Goal: Task Accomplishment & Management: Complete application form

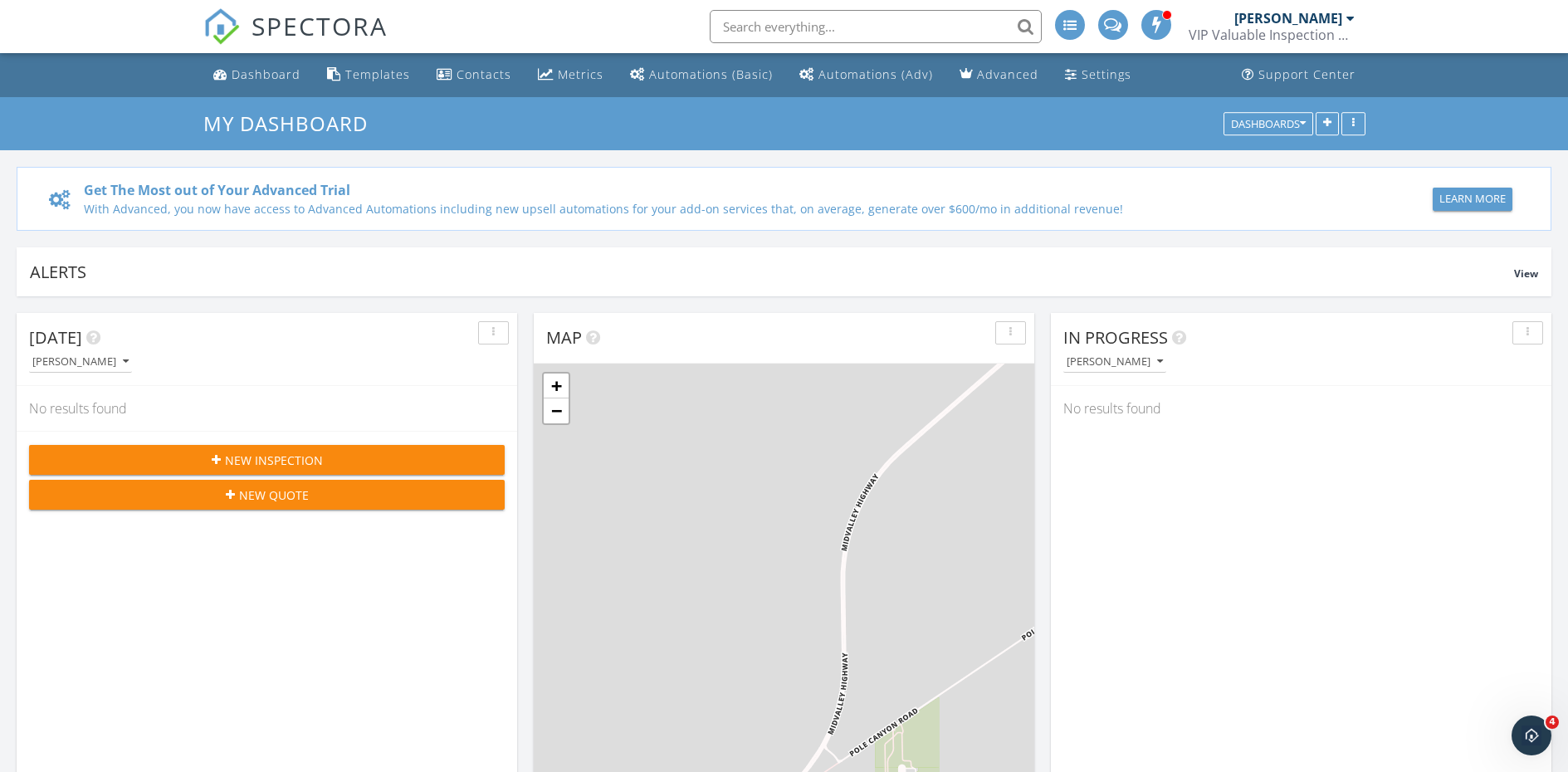
scroll to position [1537, 1593]
click at [257, 455] on span "New Inspection" at bounding box center [274, 461] width 98 height 17
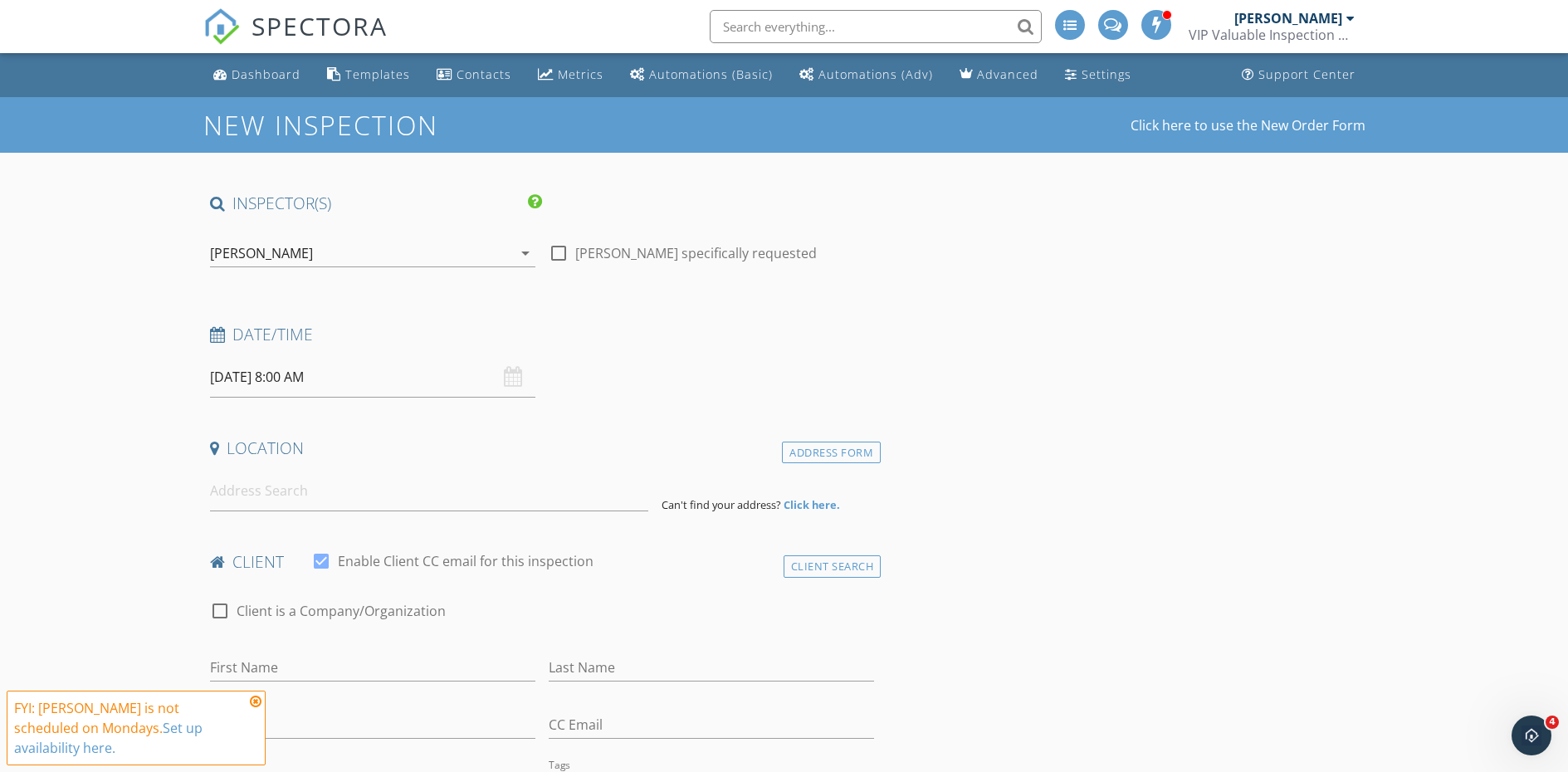
click at [555, 246] on div at bounding box center [558, 253] width 28 height 28
checkbox input "true"
click at [338, 374] on input "09/29/2025 8:00 AM" at bounding box center [373, 377] width 326 height 40
click at [568, 66] on div "Metrics" at bounding box center [580, 74] width 46 height 15
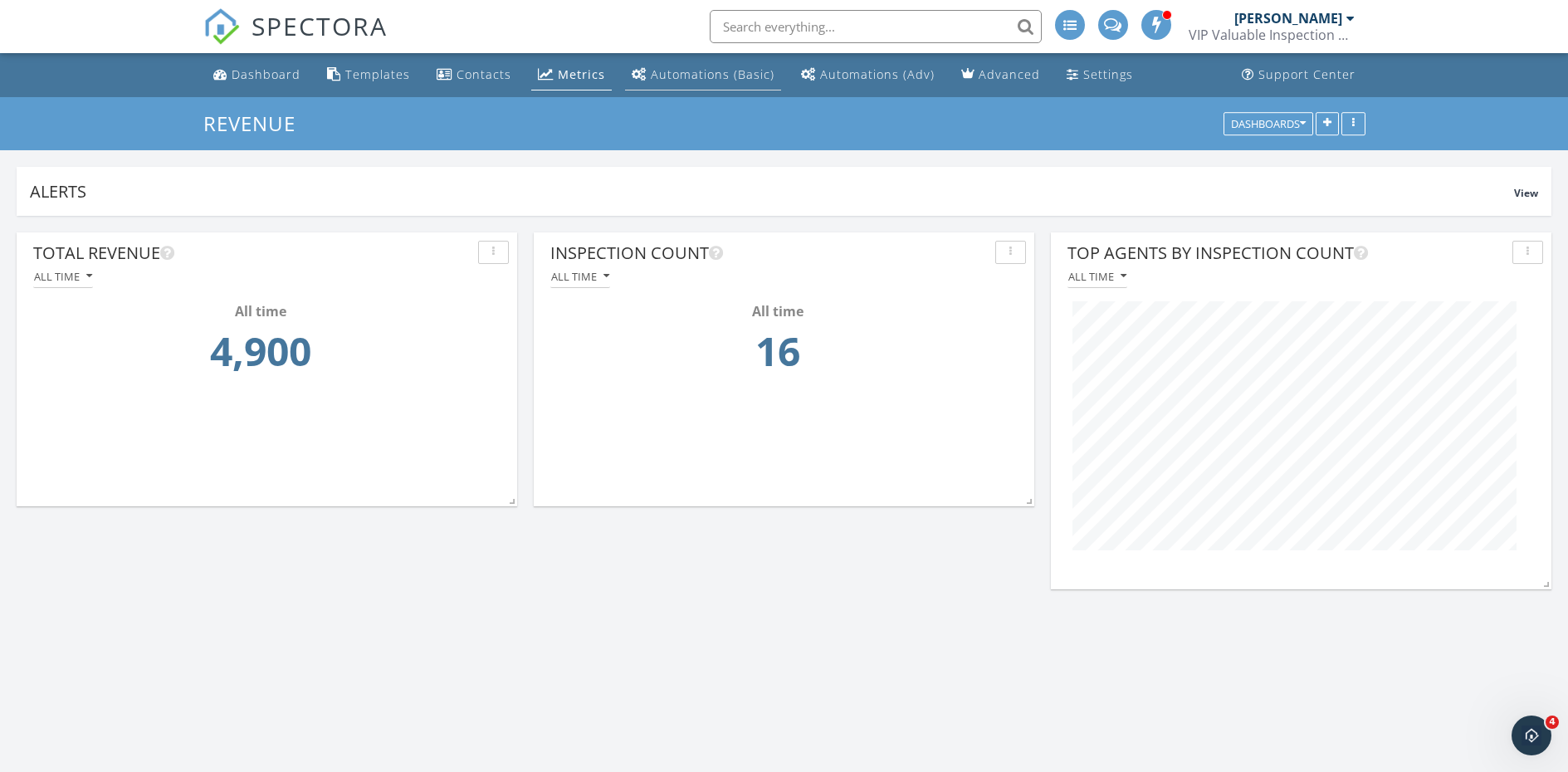
click at [724, 67] on div "Automations (Basic)" at bounding box center [712, 74] width 124 height 15
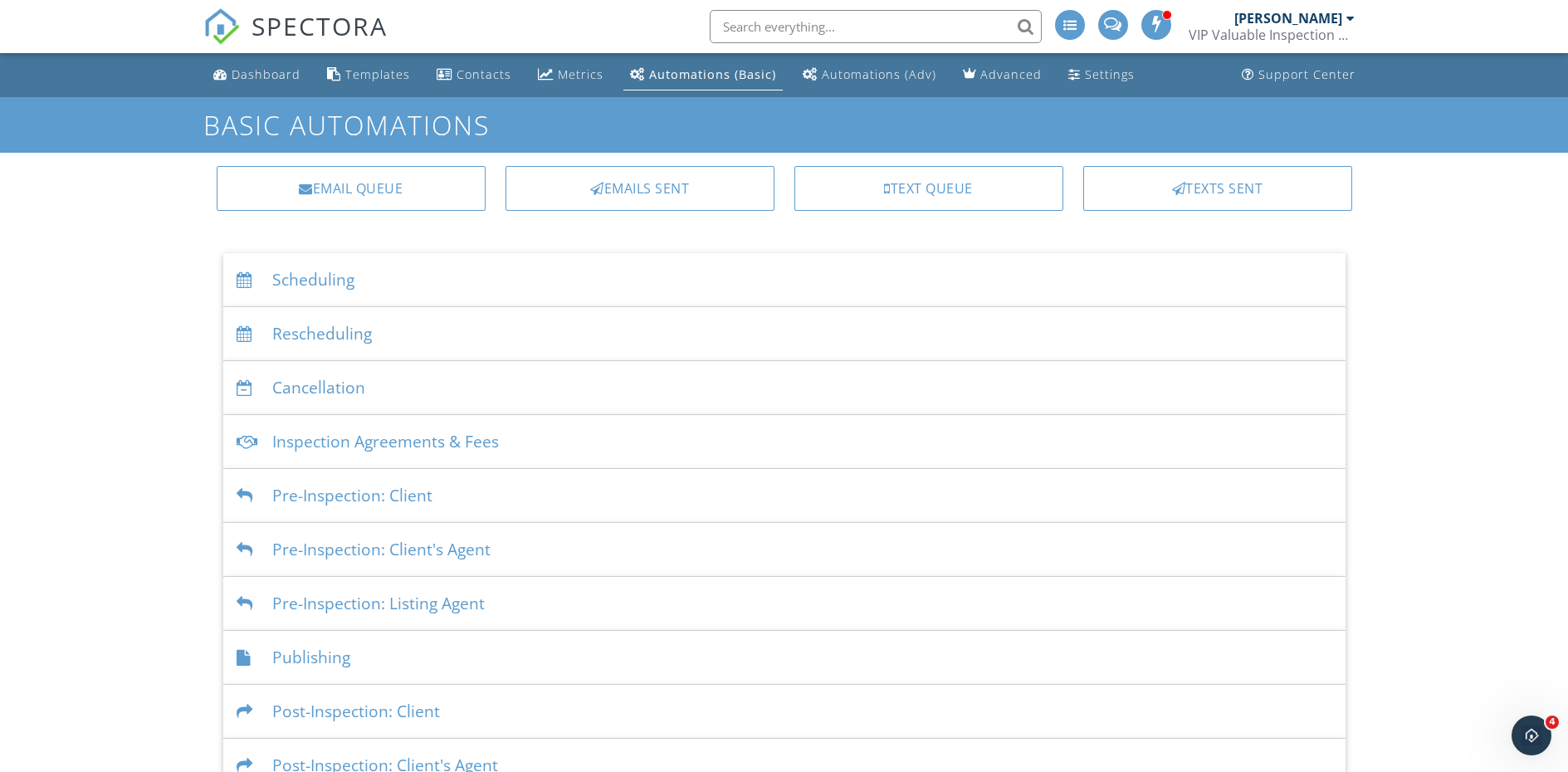
click at [448, 426] on div "Inspection Agreements & Fees" at bounding box center [784, 442] width 1122 height 54
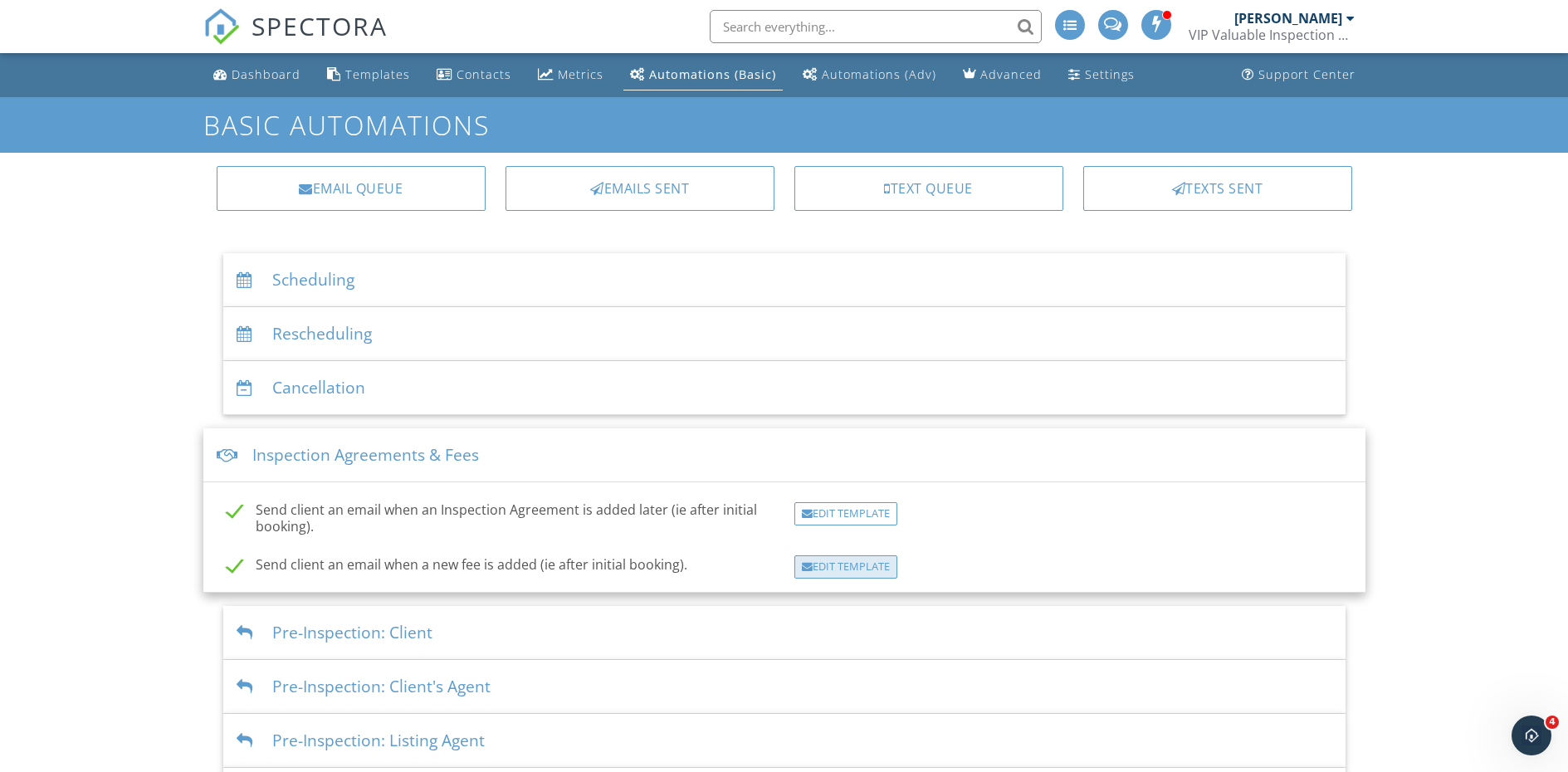
click at [848, 563] on div "Edit Template" at bounding box center [845, 567] width 103 height 23
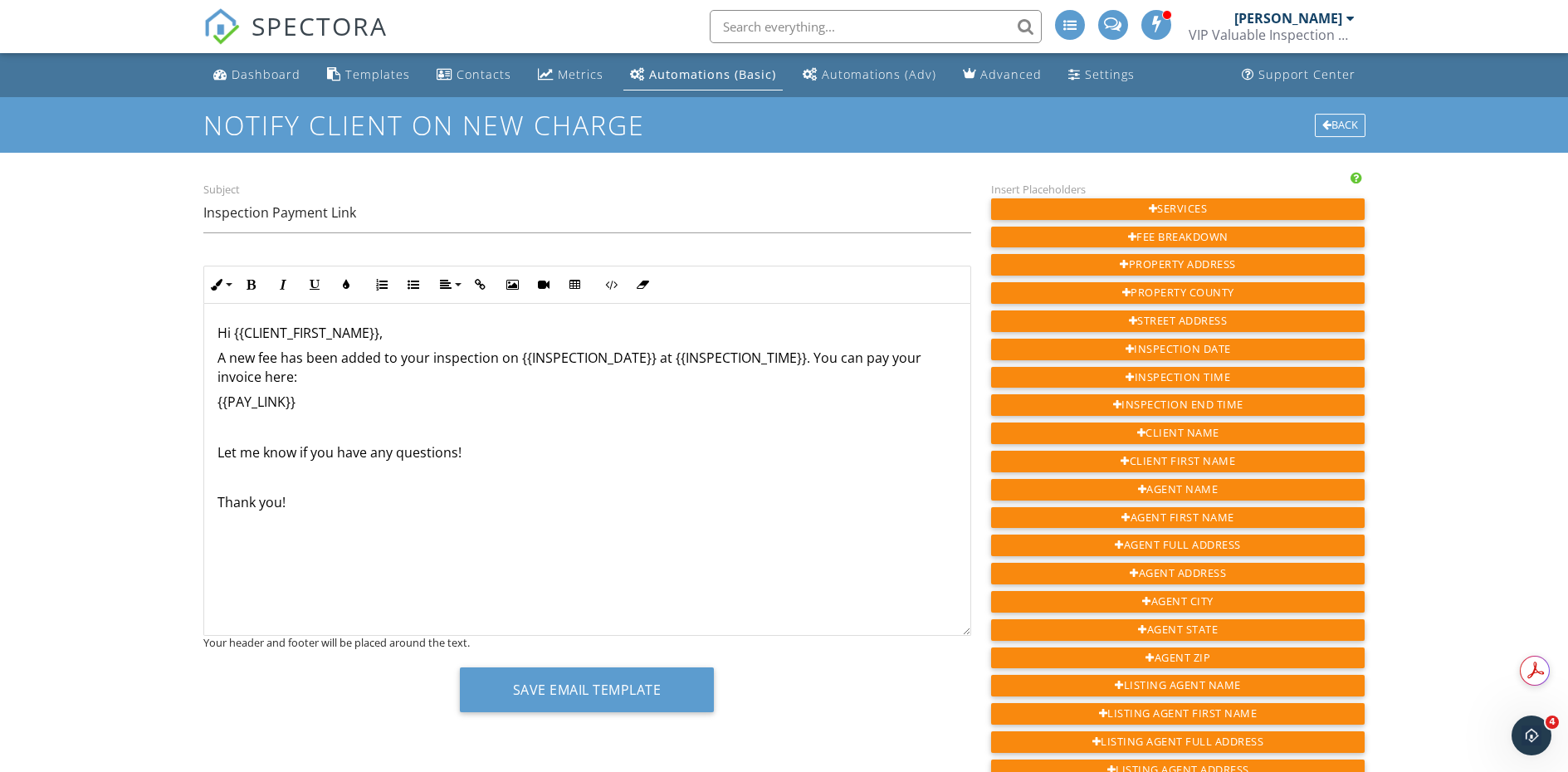
scroll to position [1, 0]
click at [845, 74] on div "Automations (Adv)" at bounding box center [878, 74] width 114 height 15
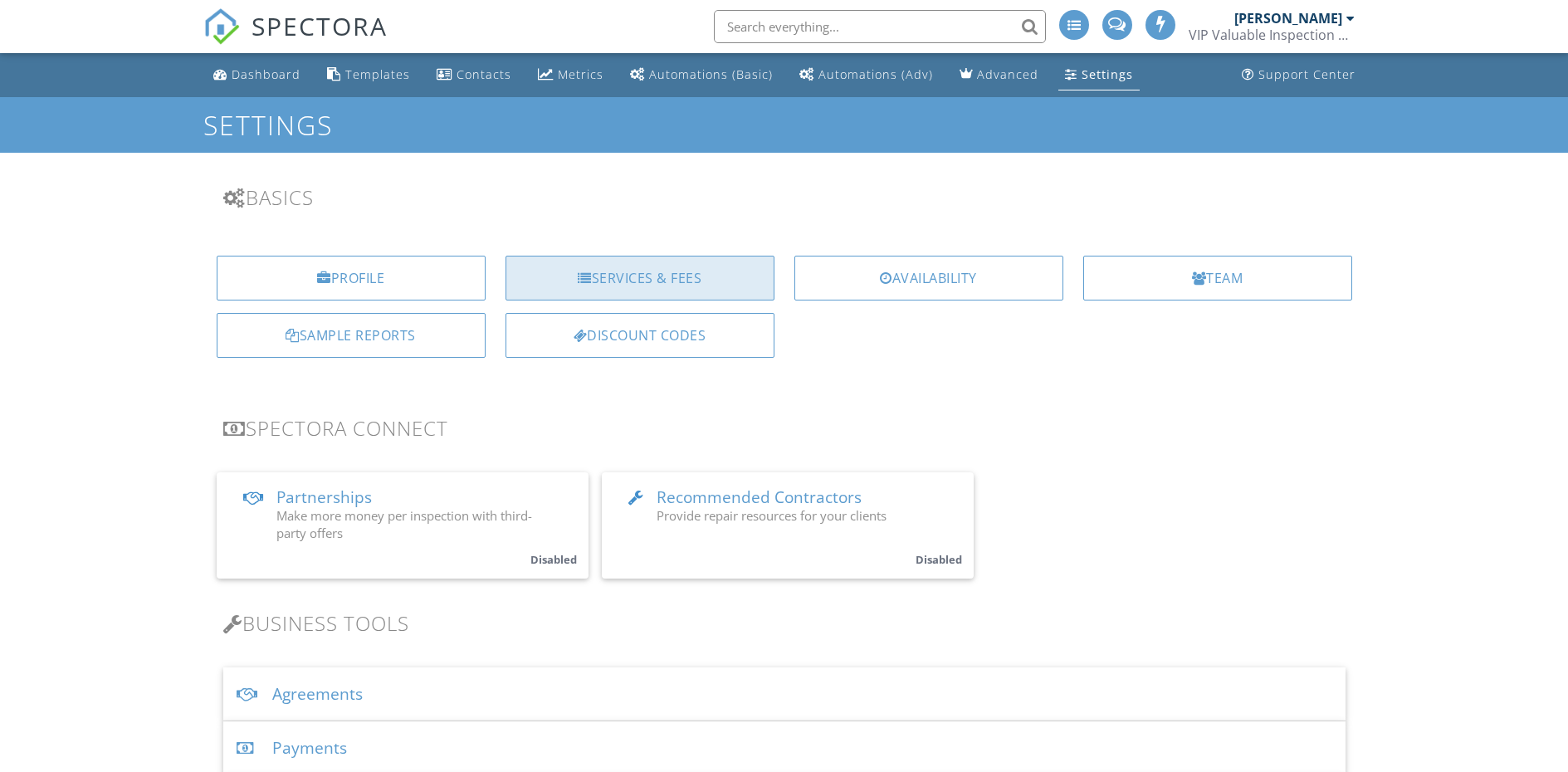
click at [667, 262] on div "Services & Fees" at bounding box center [640, 278] width 269 height 45
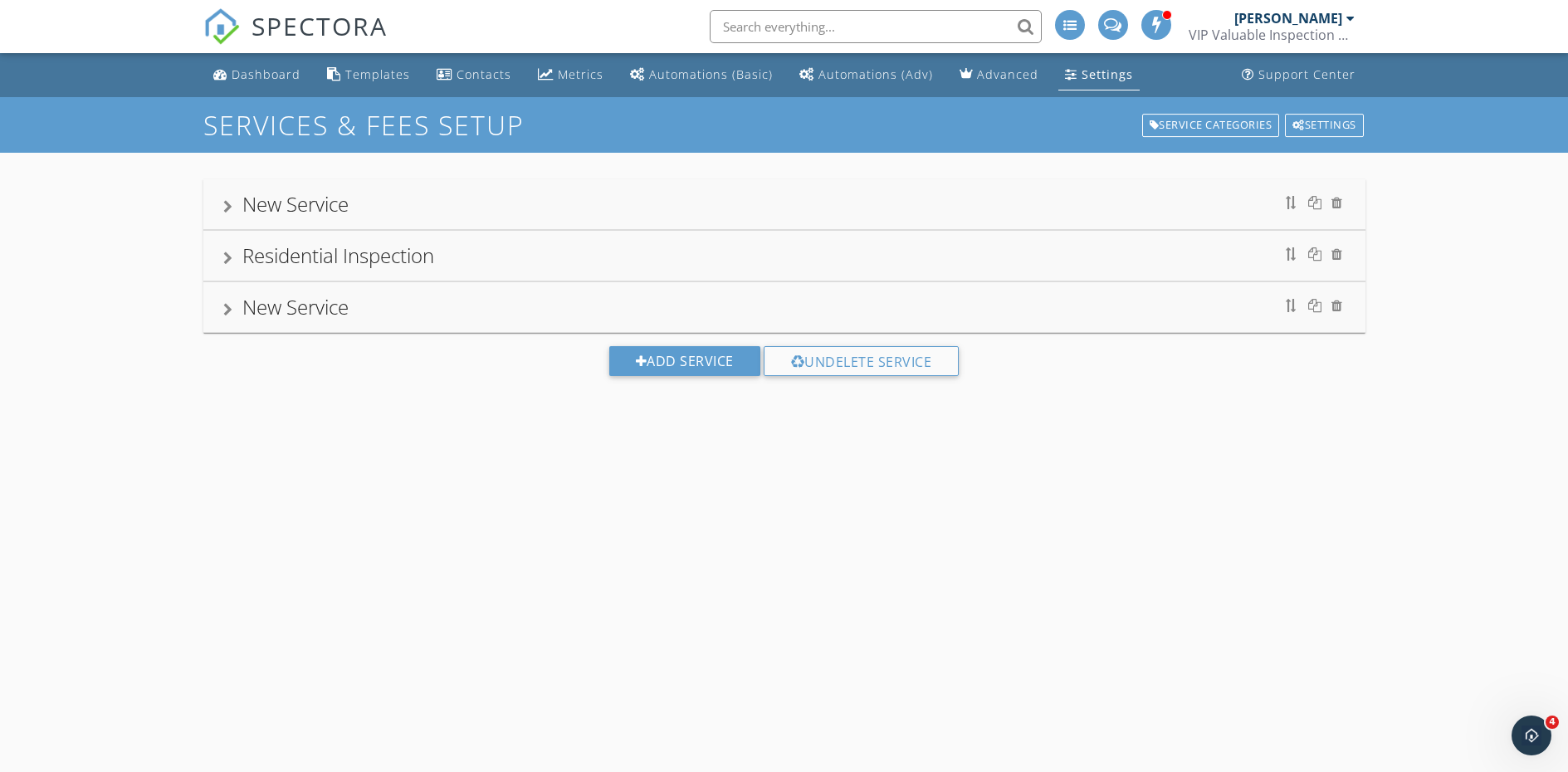
click at [555, 195] on div "New Service" at bounding box center [784, 204] width 1122 height 30
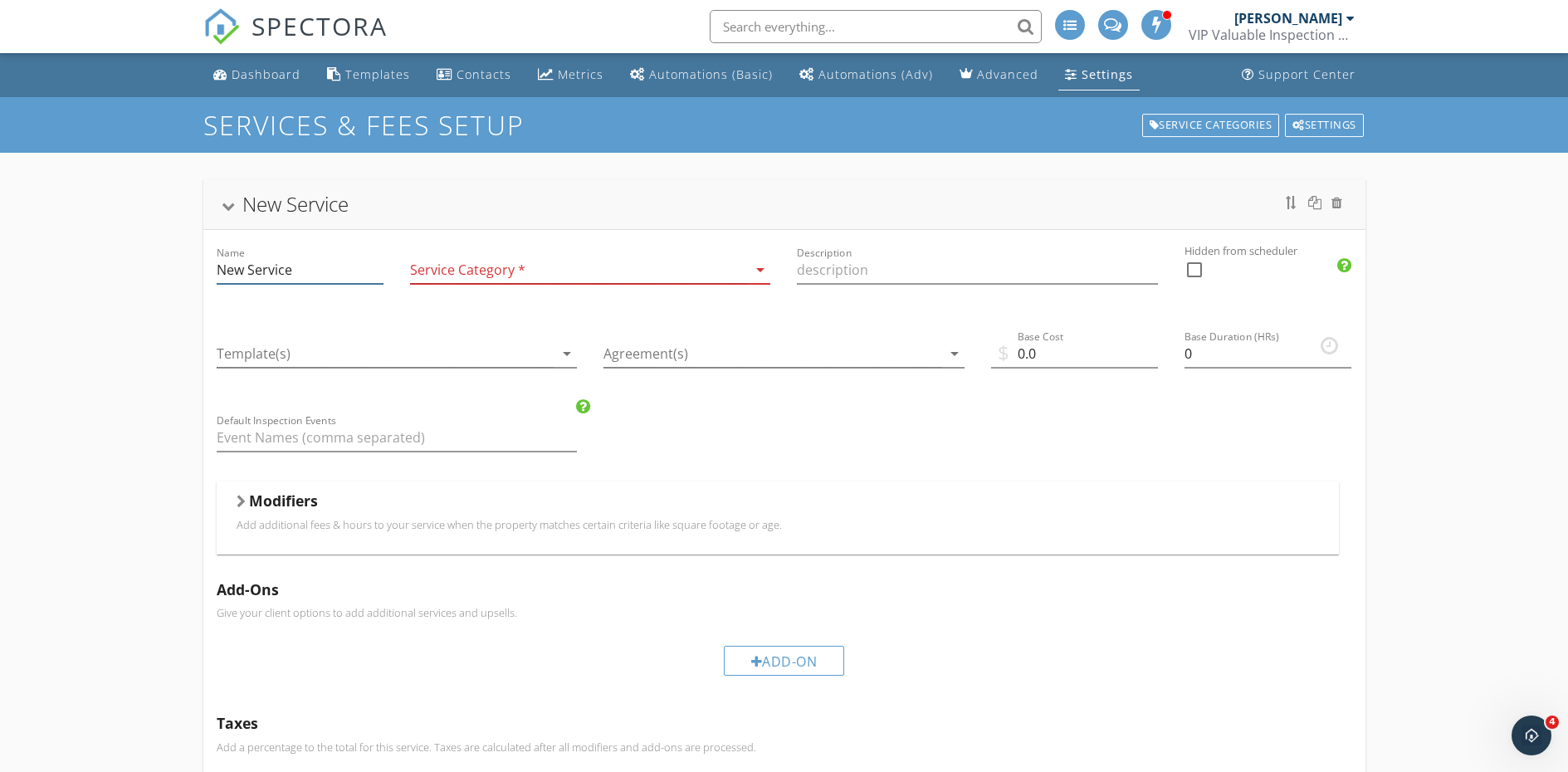
click at [369, 271] on input "New Service" at bounding box center [300, 270] width 167 height 28
click at [545, 283] on div at bounding box center [579, 270] width 338 height 28
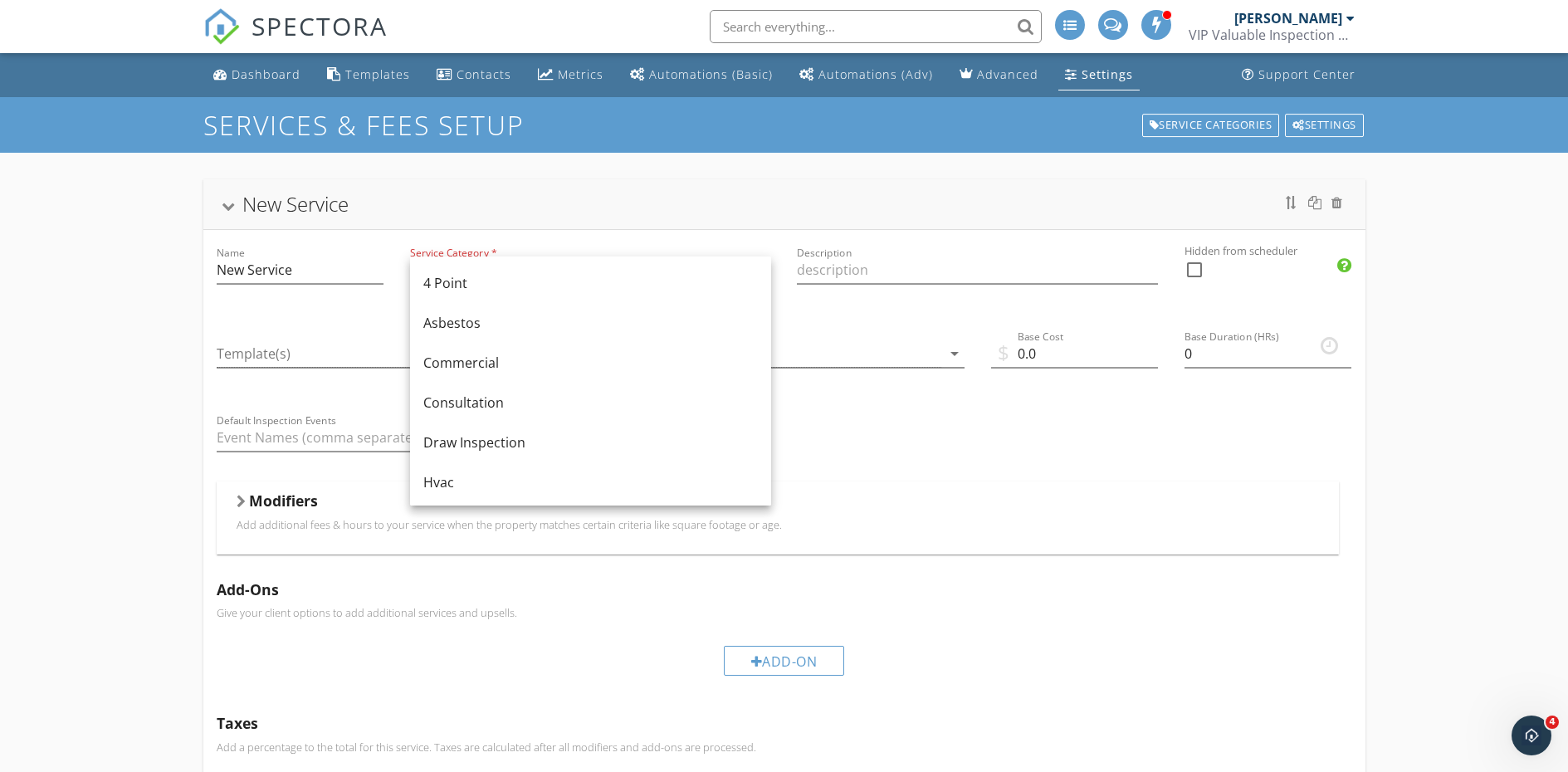
click at [666, 235] on div "Service Category * arrow_drop_down" at bounding box center [590, 271] width 387 height 84
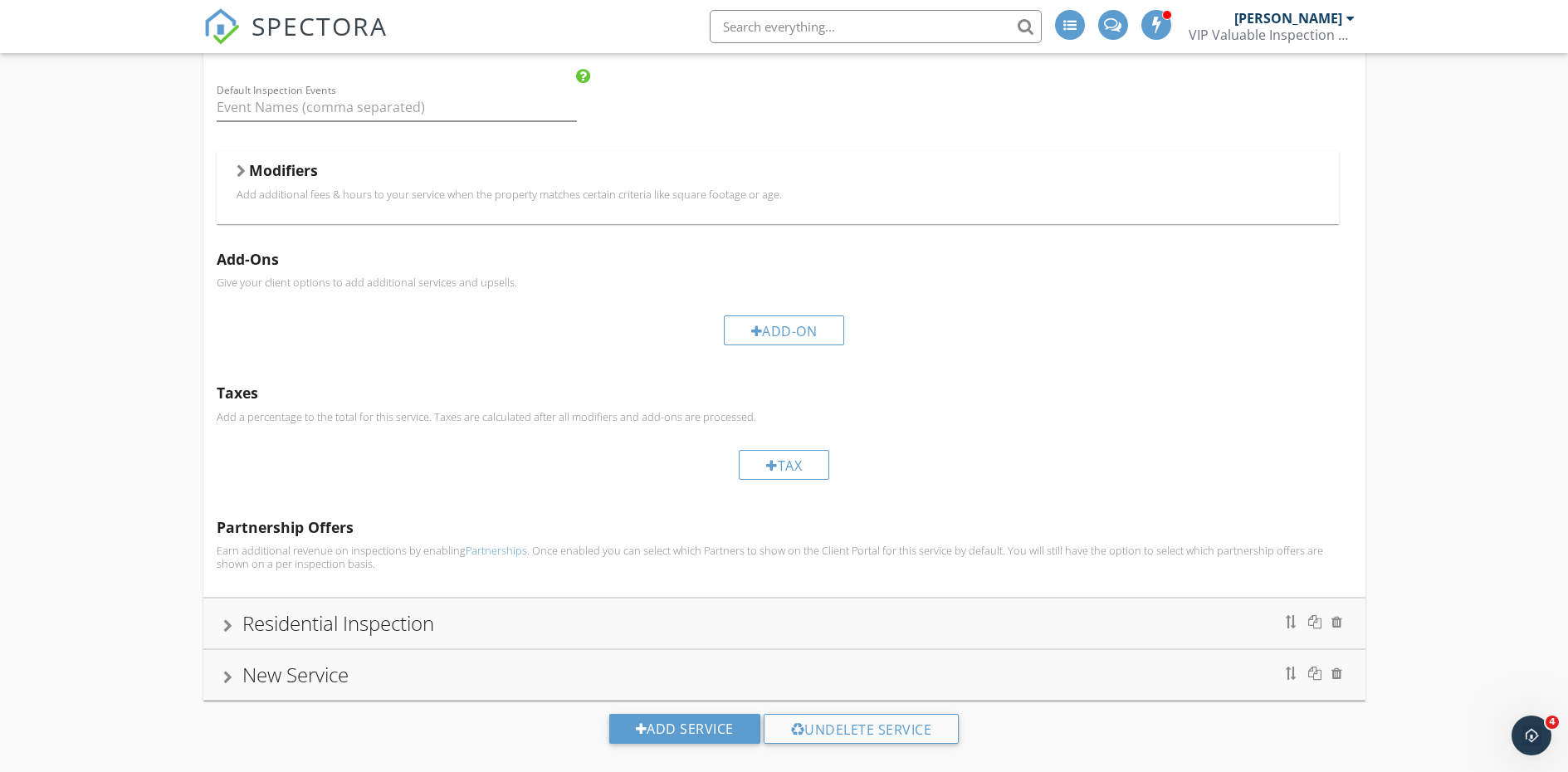
scroll to position [333, 0]
click at [425, 625] on div "Residential Inspection" at bounding box center [338, 621] width 192 height 28
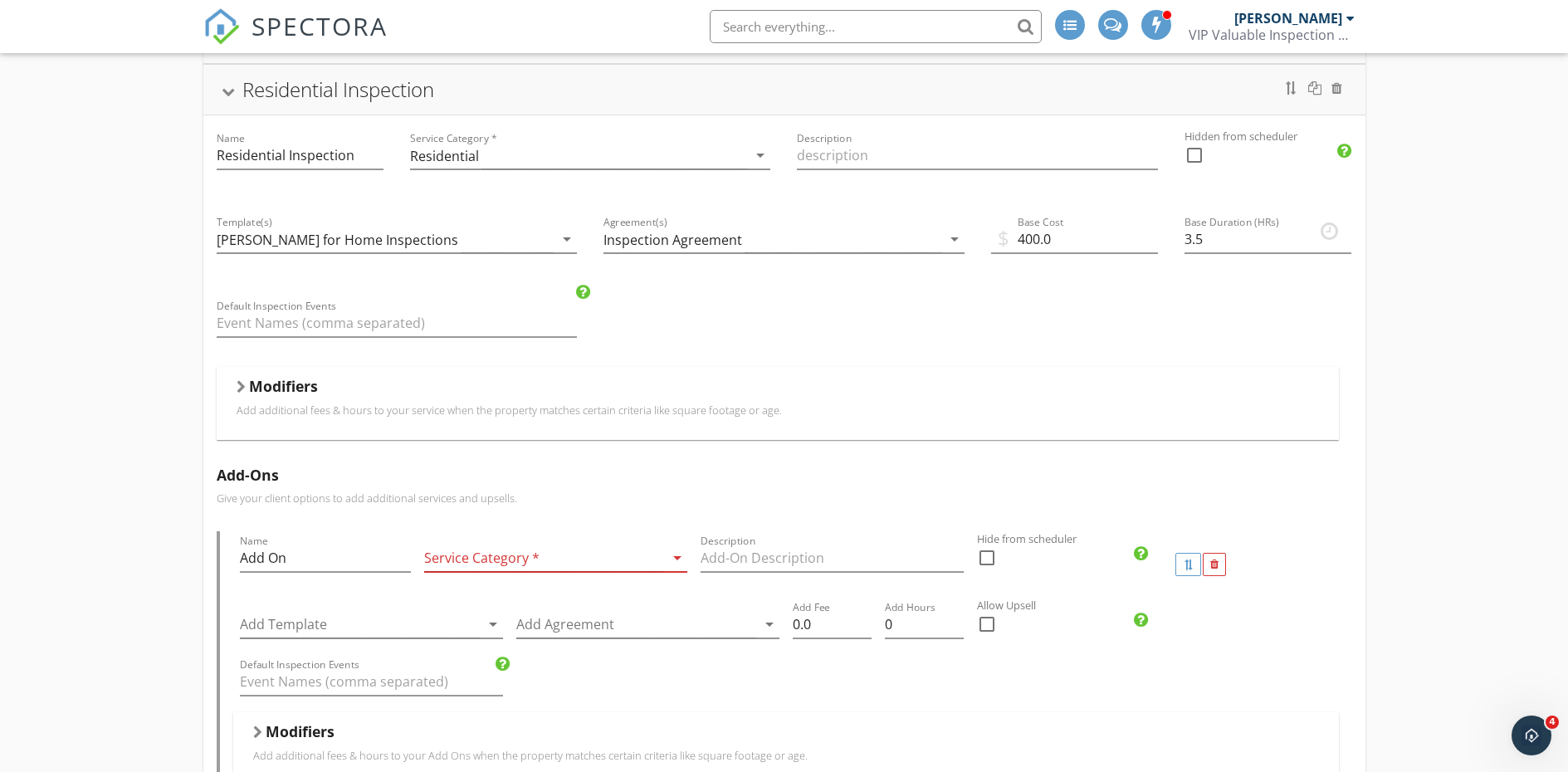
scroll to position [0, 0]
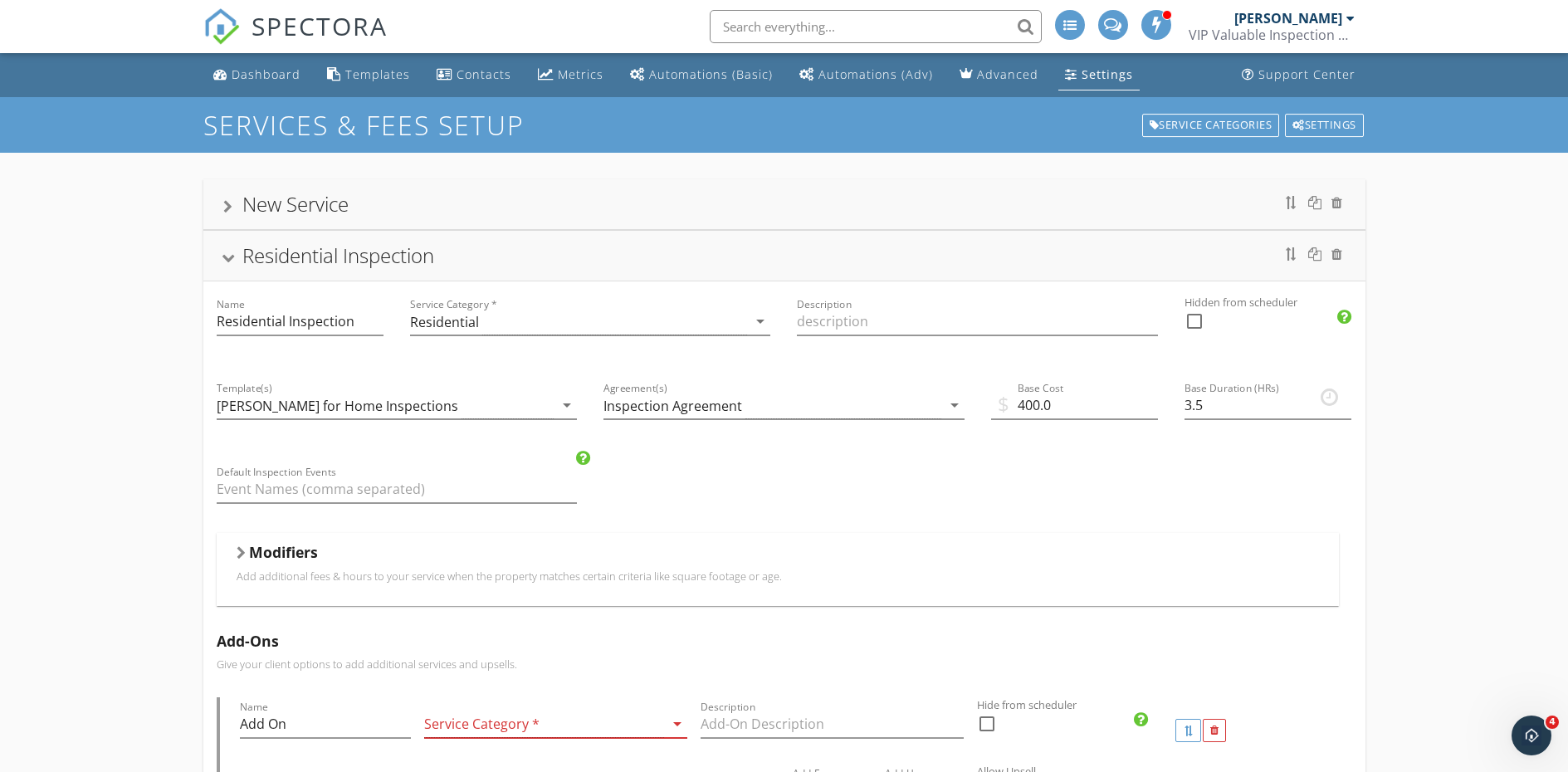
click at [432, 257] on div "Residential Inspection" at bounding box center [338, 255] width 192 height 28
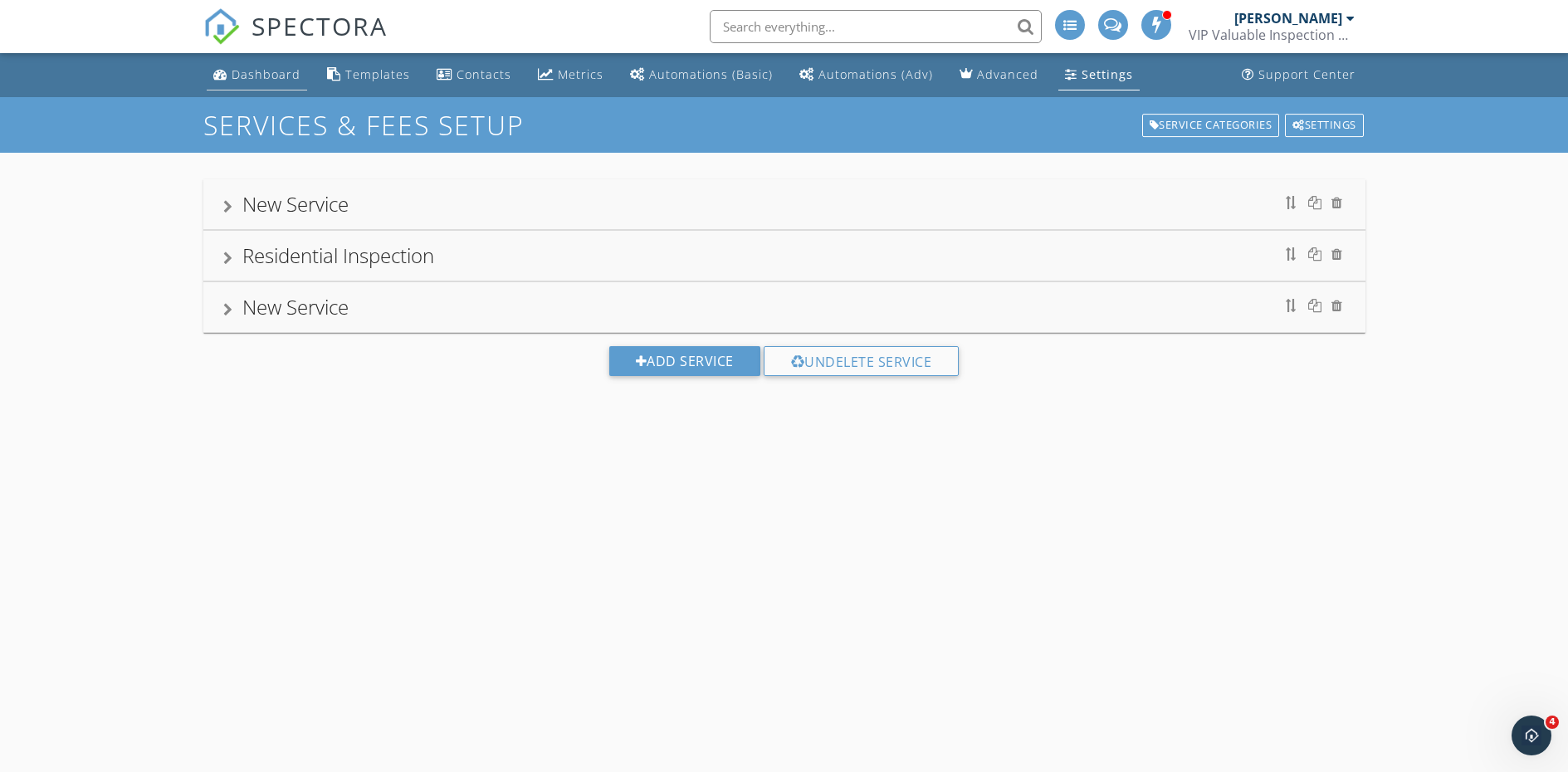
click at [280, 77] on div "Dashboard" at bounding box center [266, 74] width 69 height 15
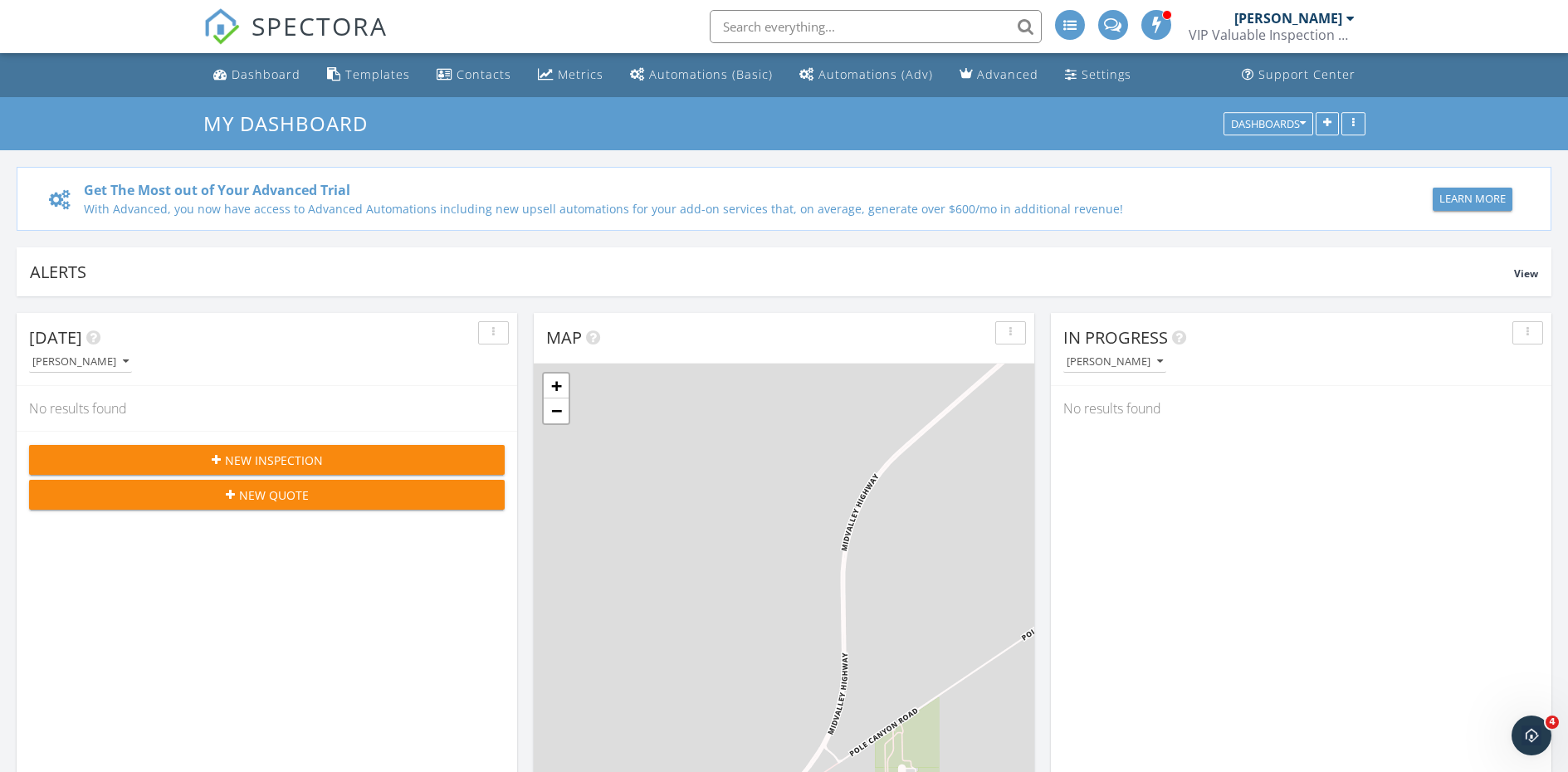
click at [282, 460] on span "New Inspection" at bounding box center [274, 461] width 98 height 17
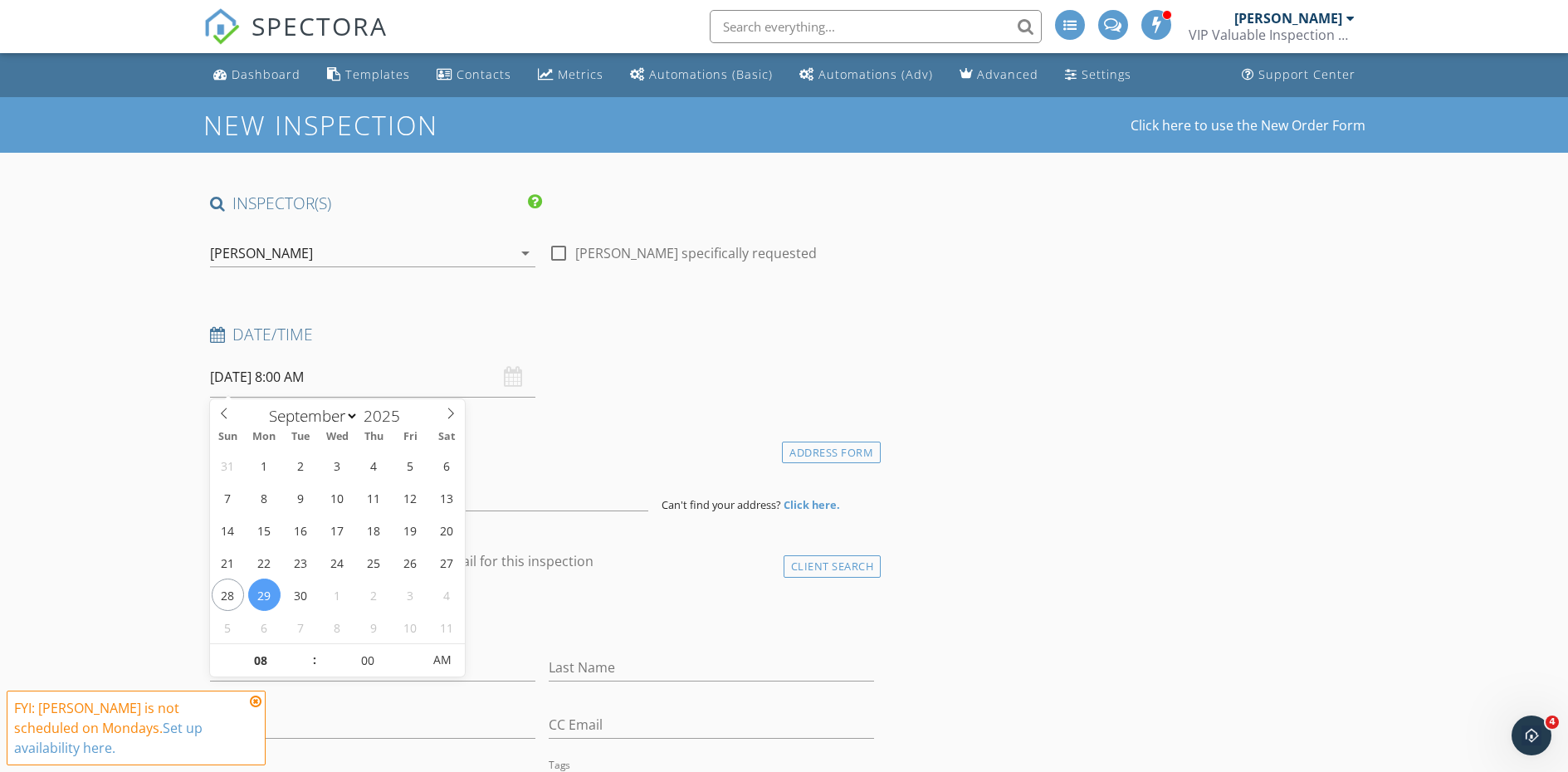
click at [333, 374] on input "[DATE] 8:00 AM" at bounding box center [373, 377] width 326 height 40
type input "09"
type input "[DATE] 9:00 AM"
click at [306, 649] on span at bounding box center [306, 652] width 12 height 16
type input "10"
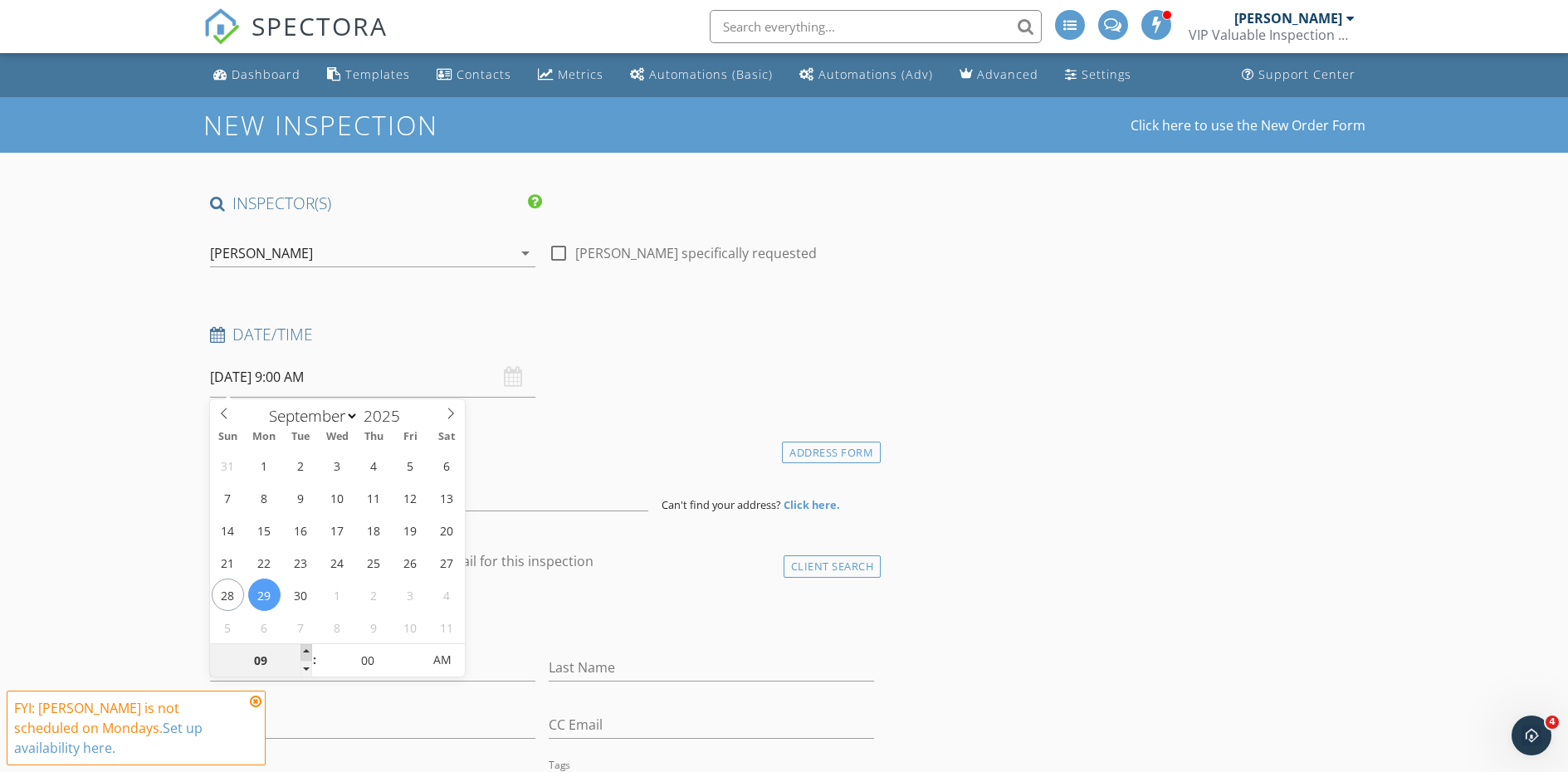
type input "[DATE] 10:00 AM"
click at [306, 649] on span at bounding box center [306, 652] width 12 height 16
type input "11"
type input "[DATE] 11:00 AM"
click at [306, 649] on span at bounding box center [306, 652] width 12 height 16
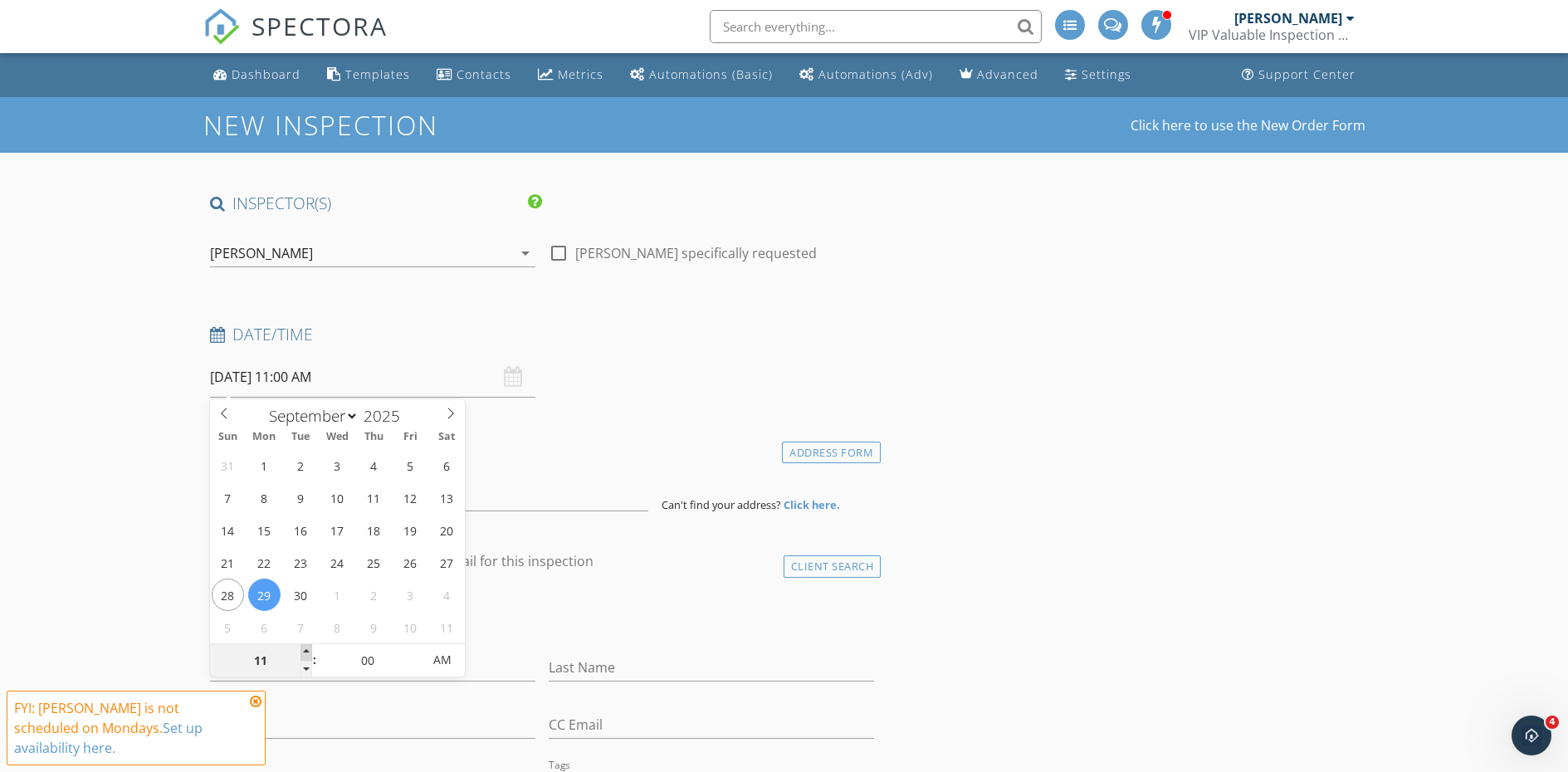
type input "12"
type input "[DATE] 12:00 PM"
click at [306, 649] on span at bounding box center [306, 652] width 12 height 16
type input "05"
type input "[DATE] 12:05 PM"
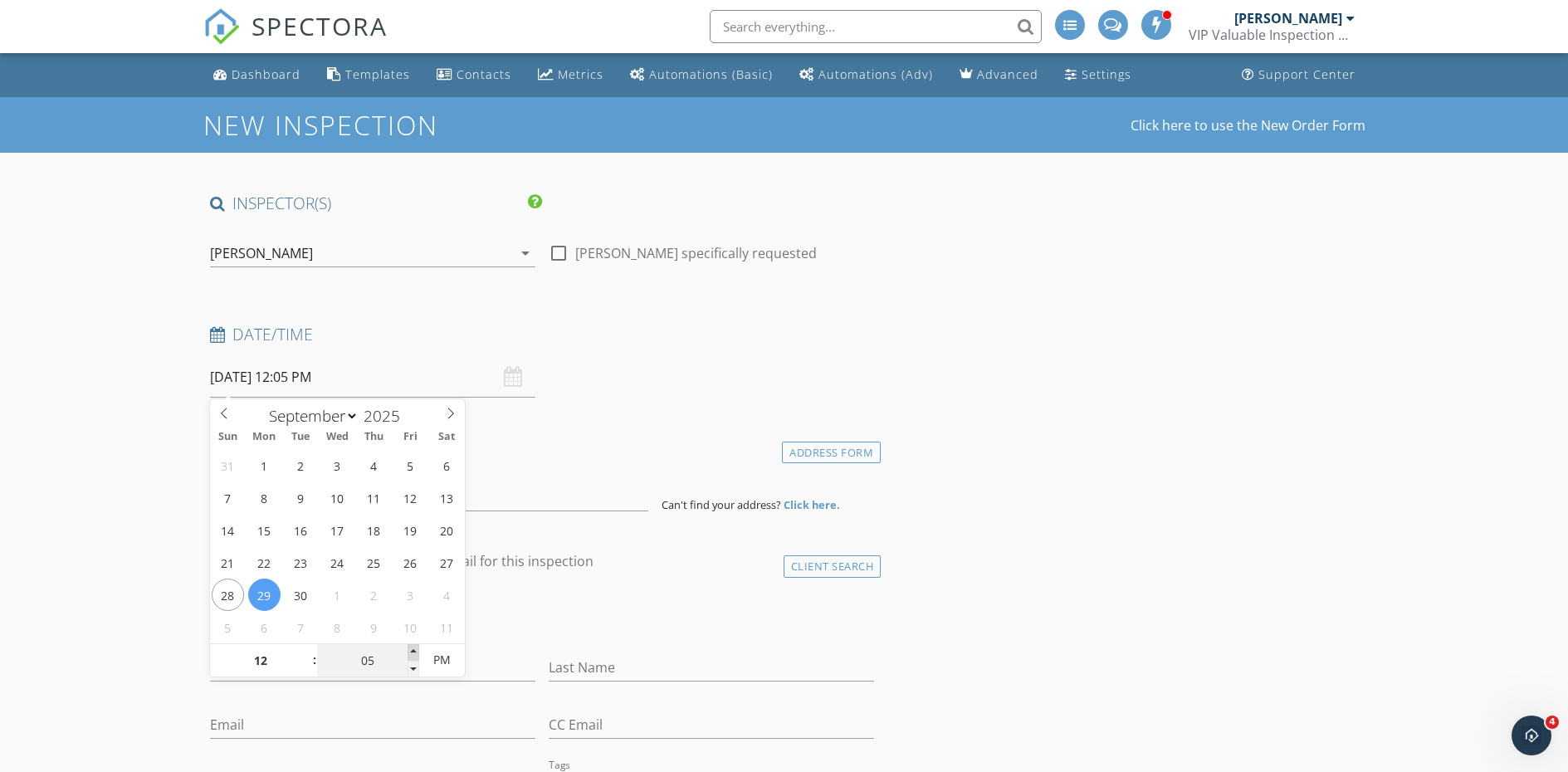
click at [414, 647] on span at bounding box center [413, 652] width 12 height 16
type input "10"
type input "[DATE] 12:10 PM"
click at [414, 647] on span at bounding box center [413, 652] width 12 height 16
type input "15"
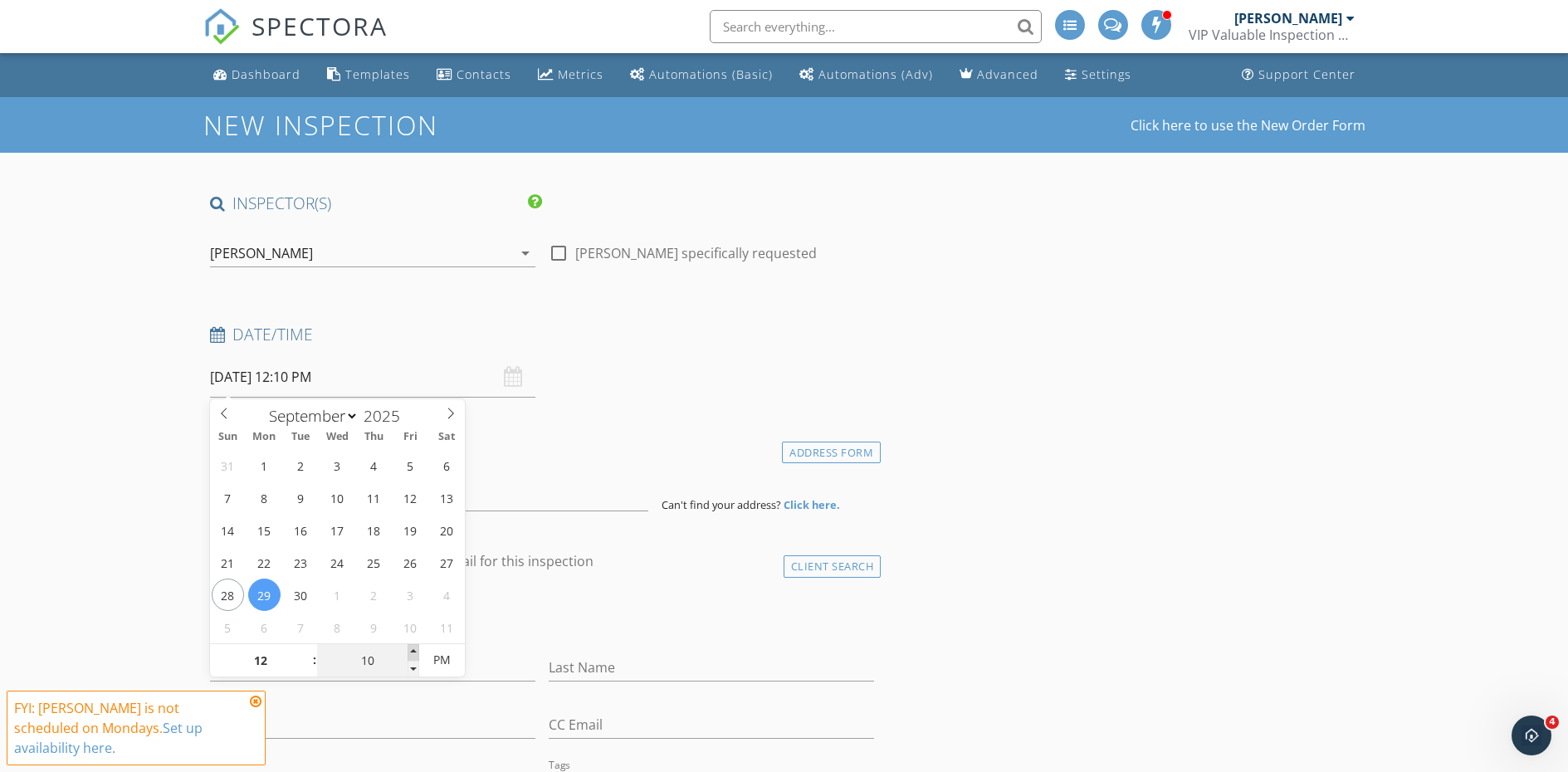
type input "[DATE] 12:15 PM"
click at [414, 647] on span at bounding box center [413, 652] width 12 height 16
type input "20"
type input "09/29/2025 12:20 PM"
click at [414, 647] on span at bounding box center [413, 652] width 12 height 16
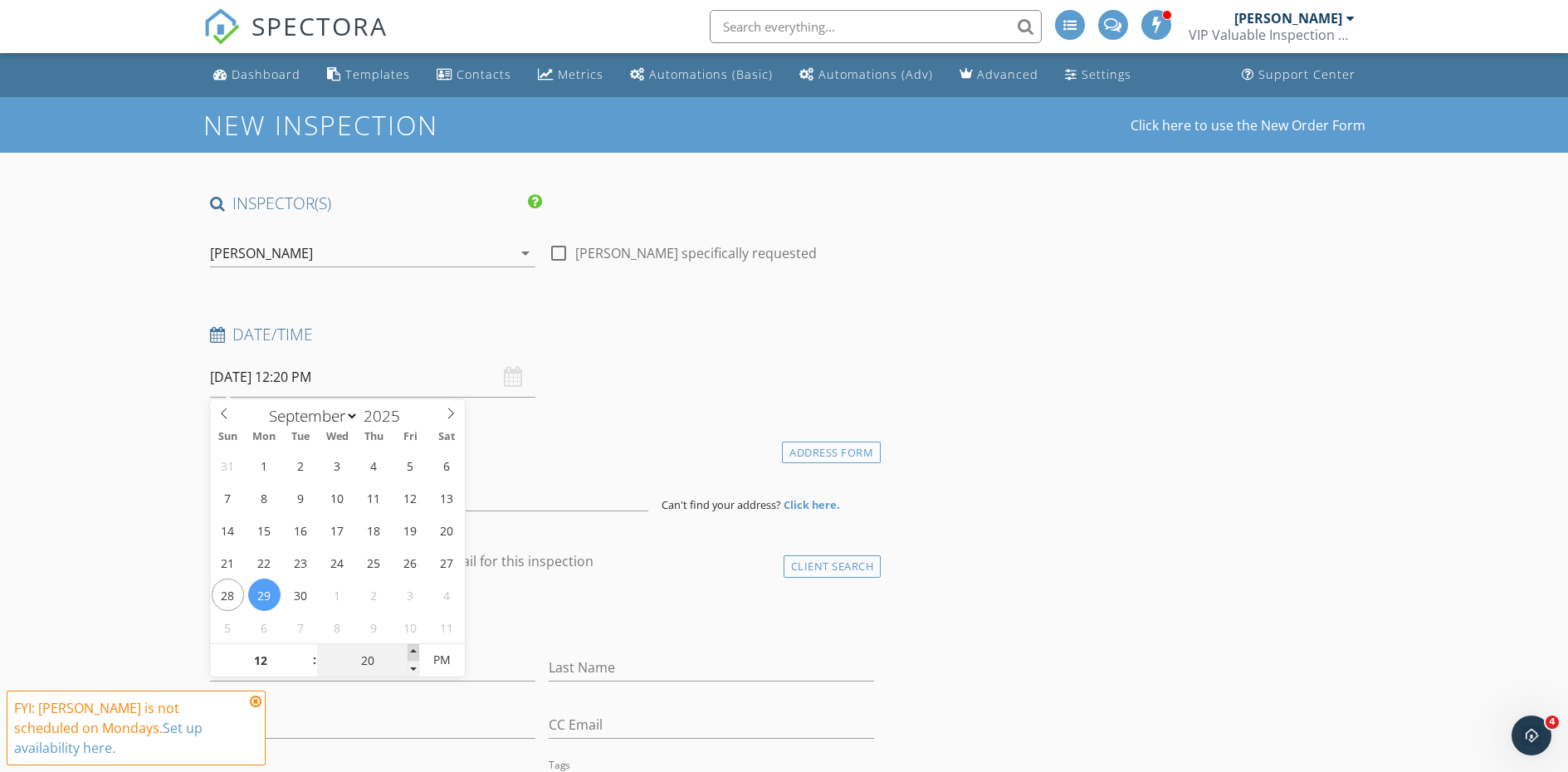
type input "25"
type input "09/29/2025 12:25 PM"
click at [414, 647] on span at bounding box center [413, 652] width 12 height 16
type input "30"
type input "09/29/2025 12:30 PM"
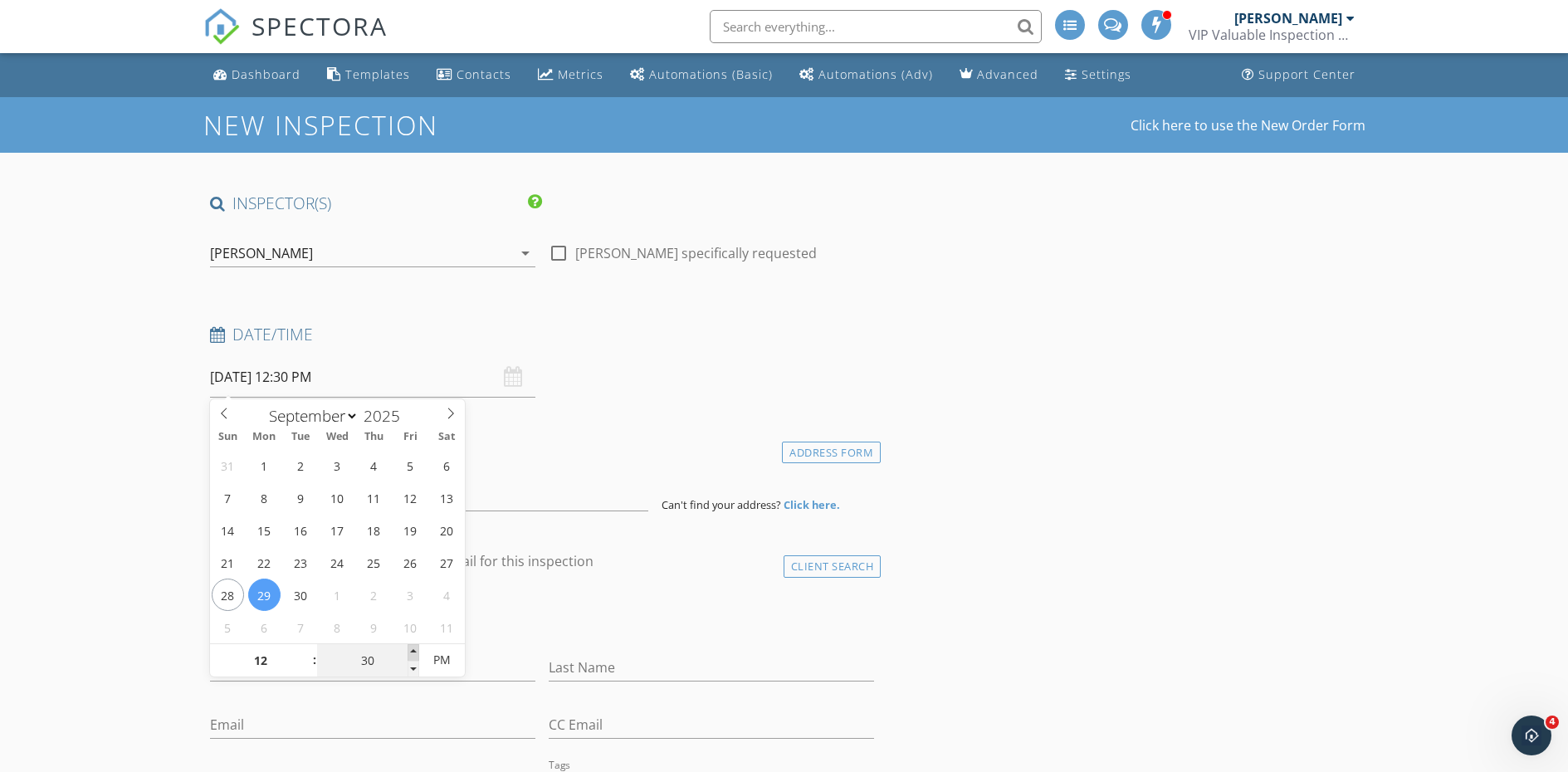
click at [414, 647] on span at bounding box center [413, 652] width 12 height 16
type input "25"
type input "09/29/2025 12:25 PM"
click at [414, 667] on span at bounding box center [413, 669] width 12 height 16
type input "20"
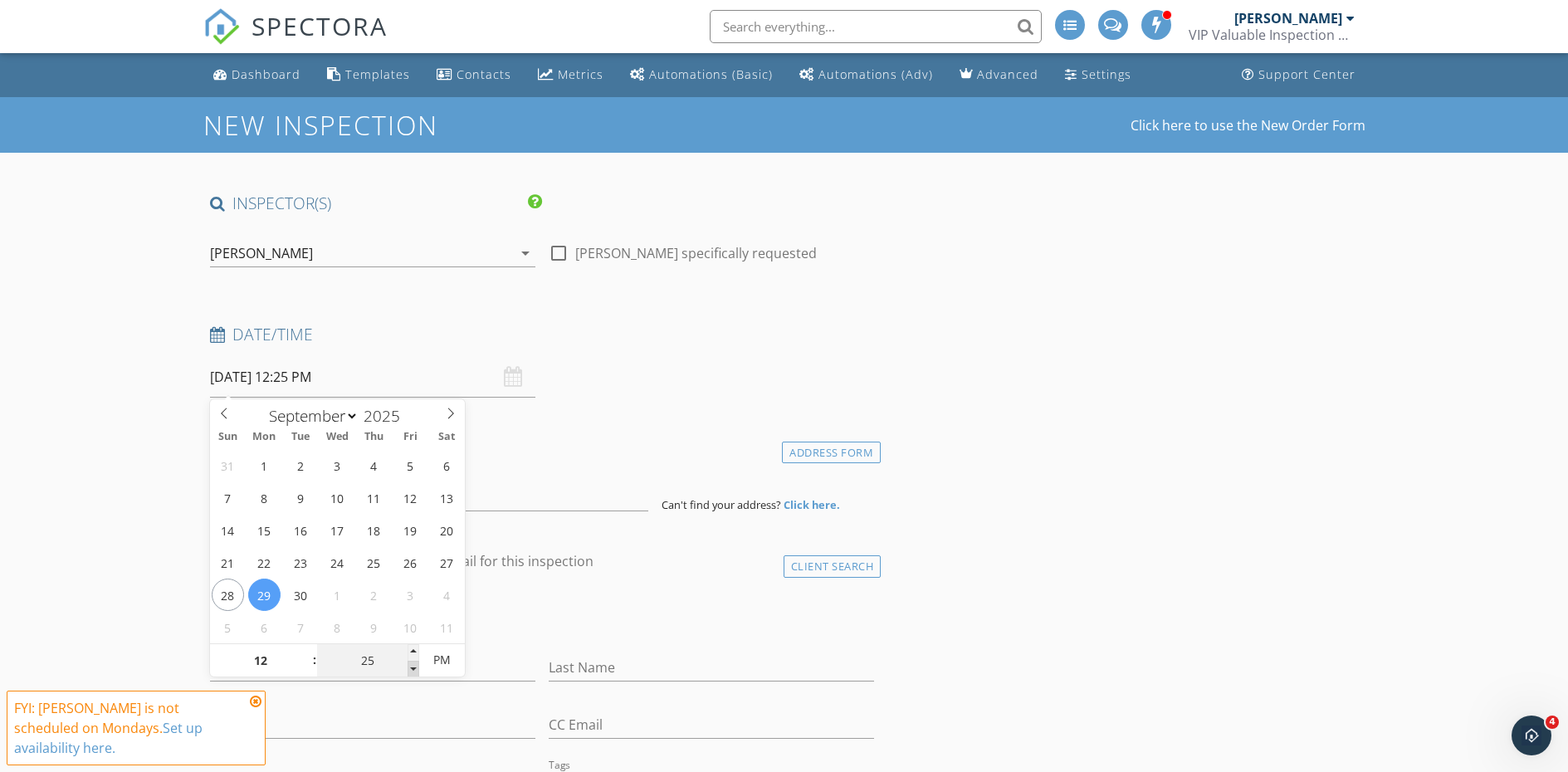
type input "09/29/2025 12:20 PM"
click at [414, 667] on span at bounding box center [413, 669] width 12 height 16
type input "15"
type input "09/29/2025 12:15 PM"
click at [414, 667] on span at bounding box center [413, 669] width 12 height 16
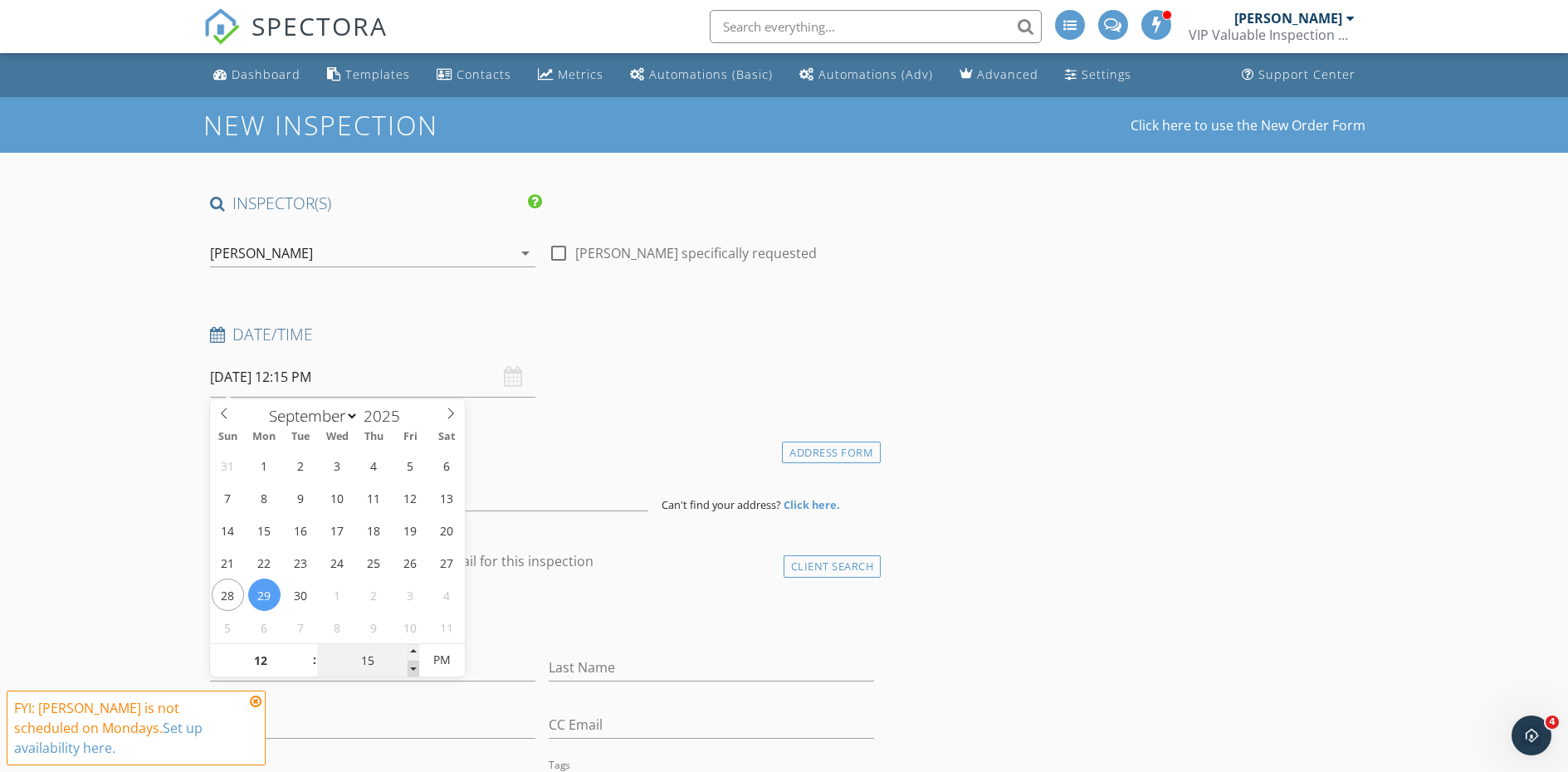
type input "10"
type input "09/29/2025 12:10 PM"
click at [414, 667] on span at bounding box center [413, 669] width 12 height 16
type input "05"
type input "09/29/2025 12:05 PM"
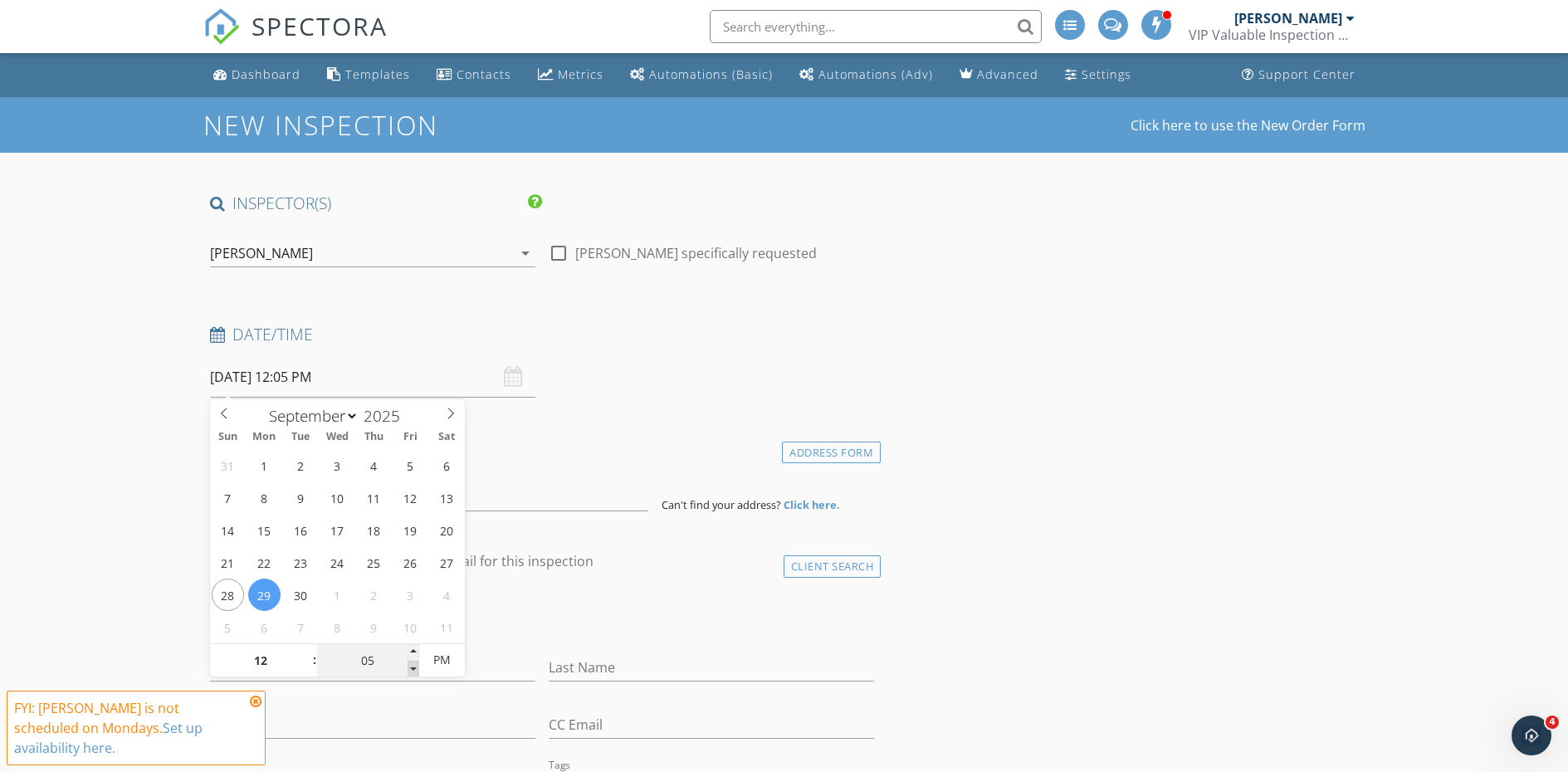
click at [413, 667] on span at bounding box center [413, 669] width 12 height 16
type input "00"
type input "[DATE] 12:00 PM"
click at [412, 667] on span at bounding box center [413, 669] width 12 height 16
type input "11"
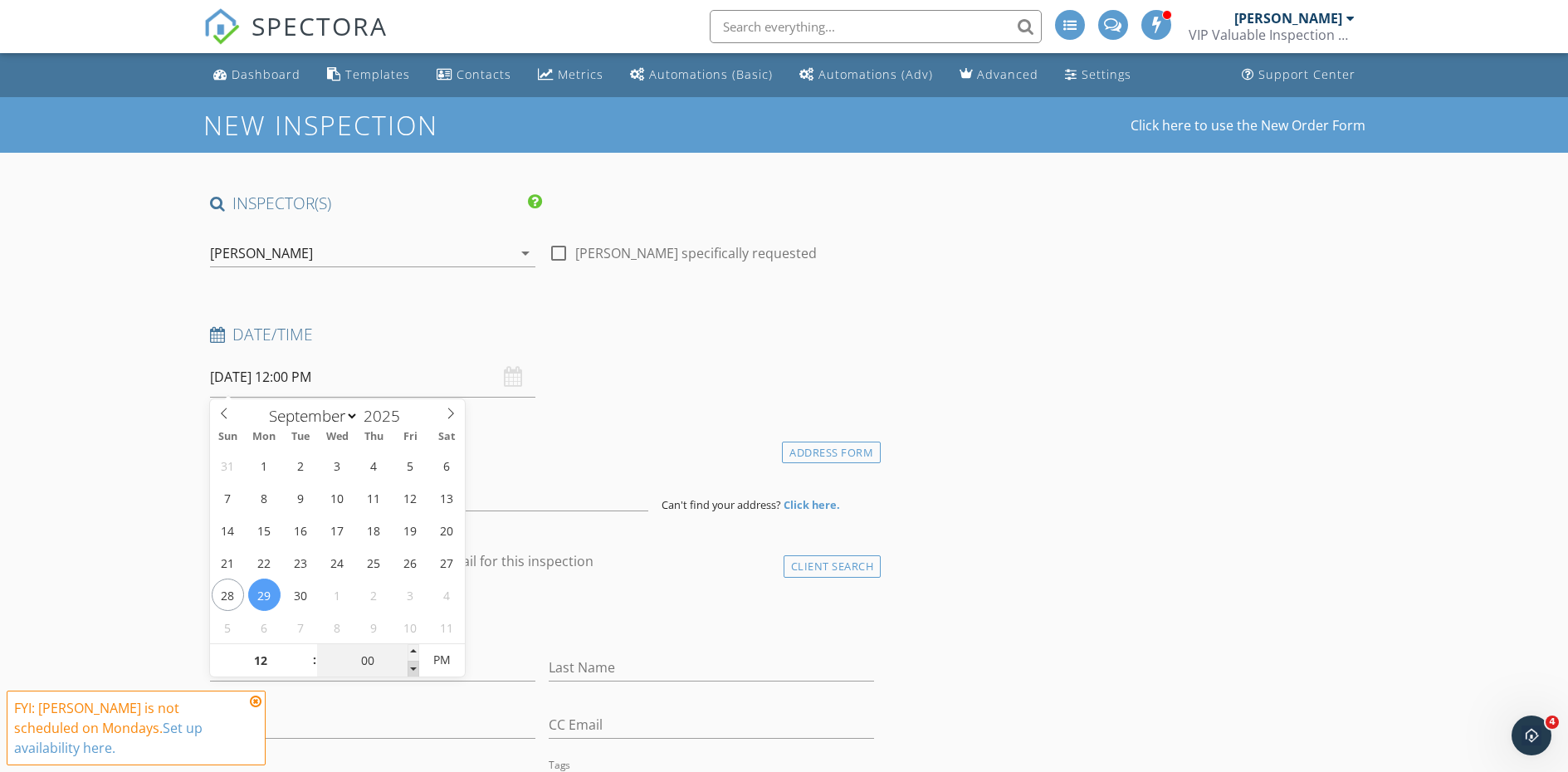
type input "55"
type input "09/29/2025 11:55 AM"
click at [412, 667] on span at bounding box center [413, 669] width 12 height 16
type input "12"
type input "00"
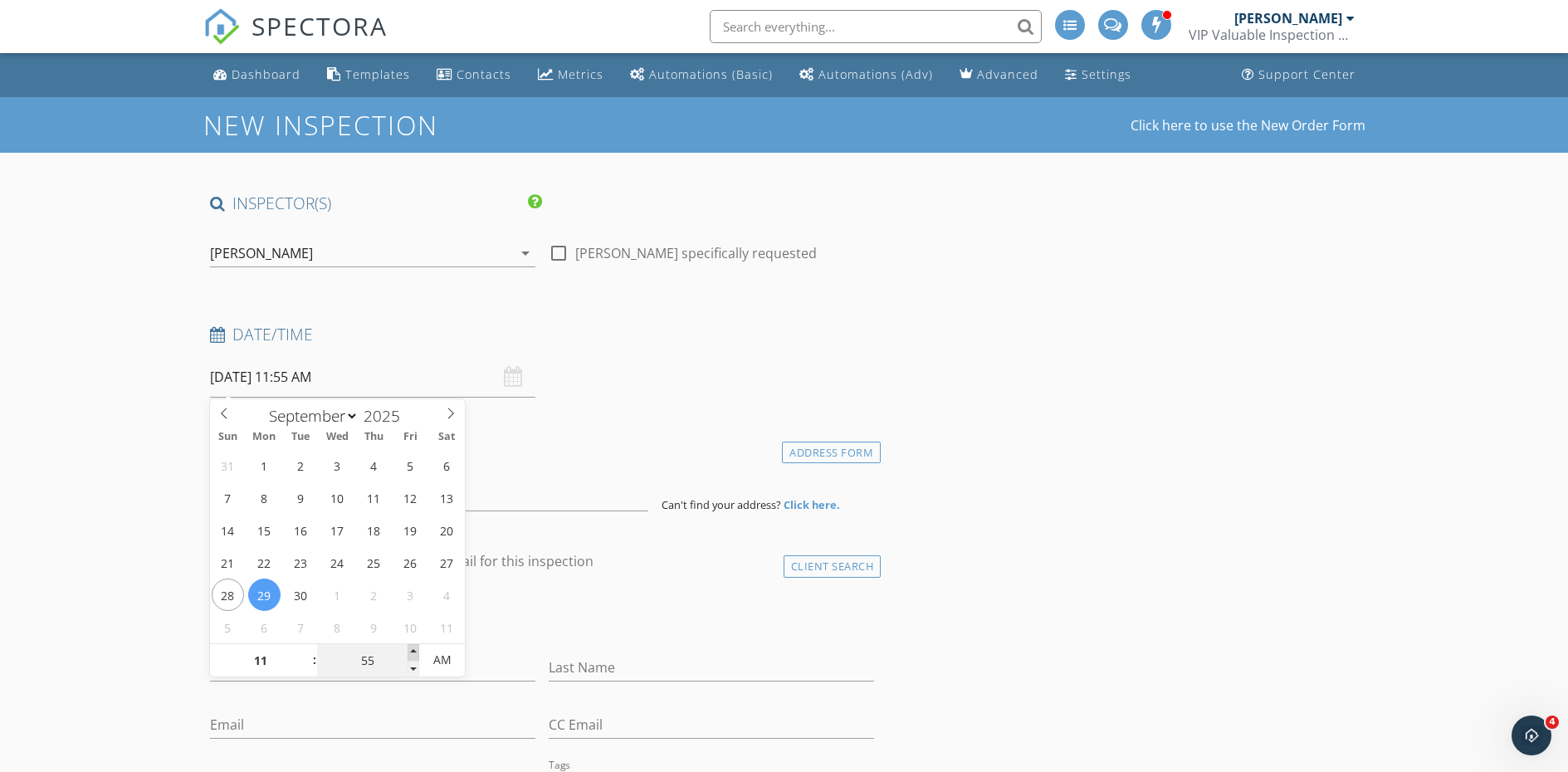
type input "09/29/2025 12:00 PM"
click at [416, 647] on span at bounding box center [413, 652] width 12 height 16
click at [588, 458] on h4 "Location" at bounding box center [543, 448] width 665 height 21
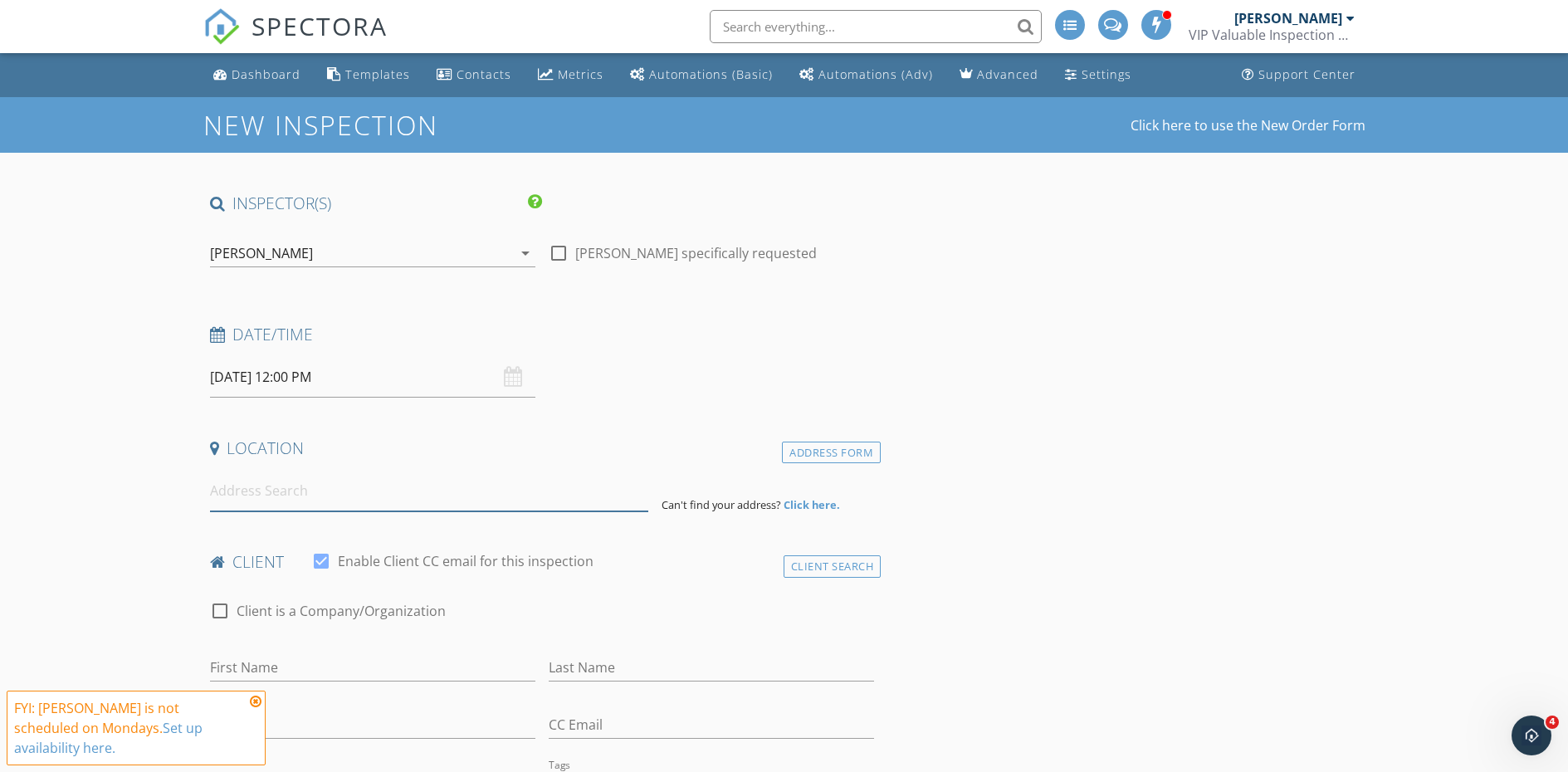
click at [306, 495] on input at bounding box center [429, 491] width 438 height 40
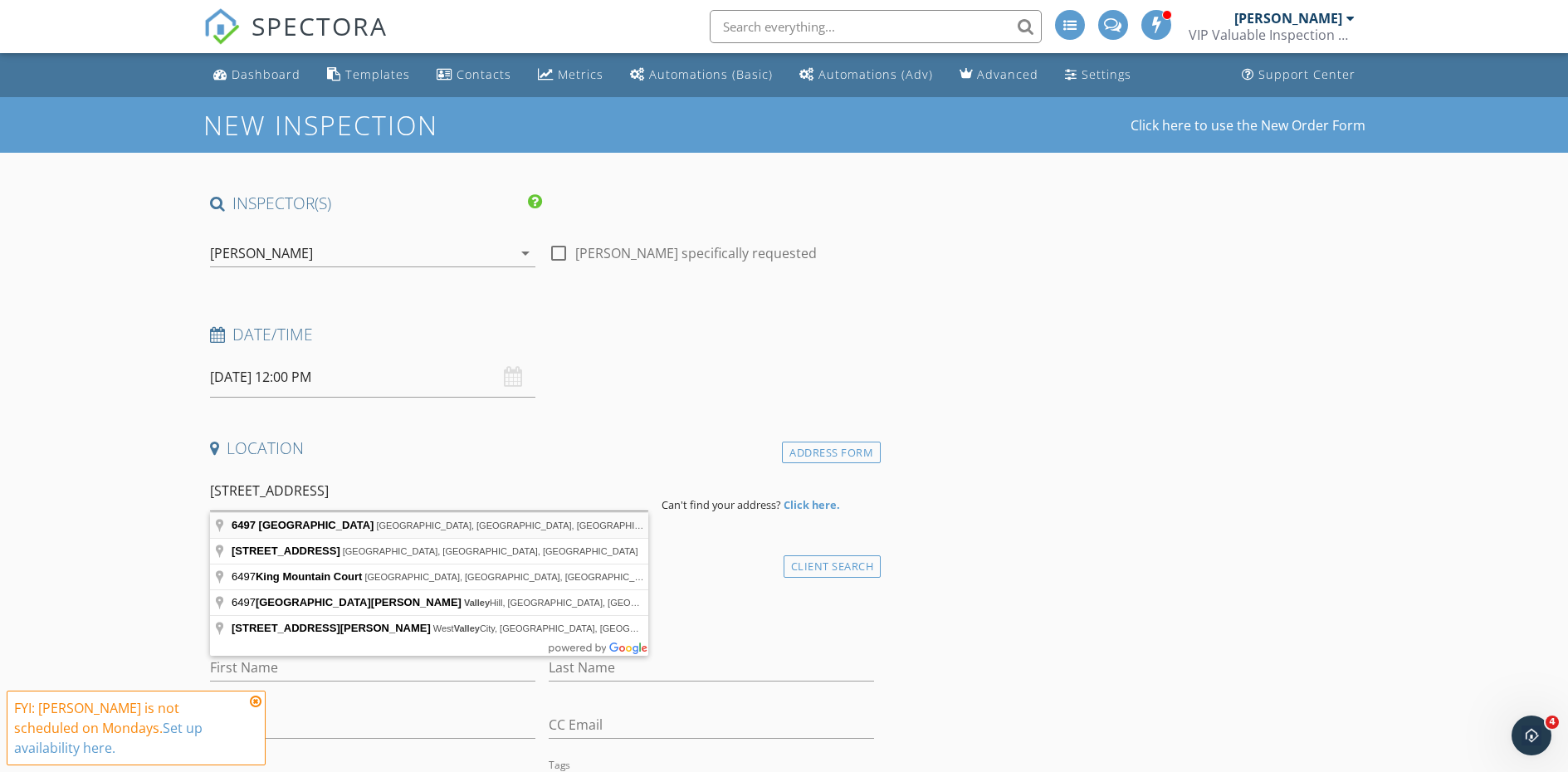
type input "6497 King Valley Road, West Valley City, UT, USA"
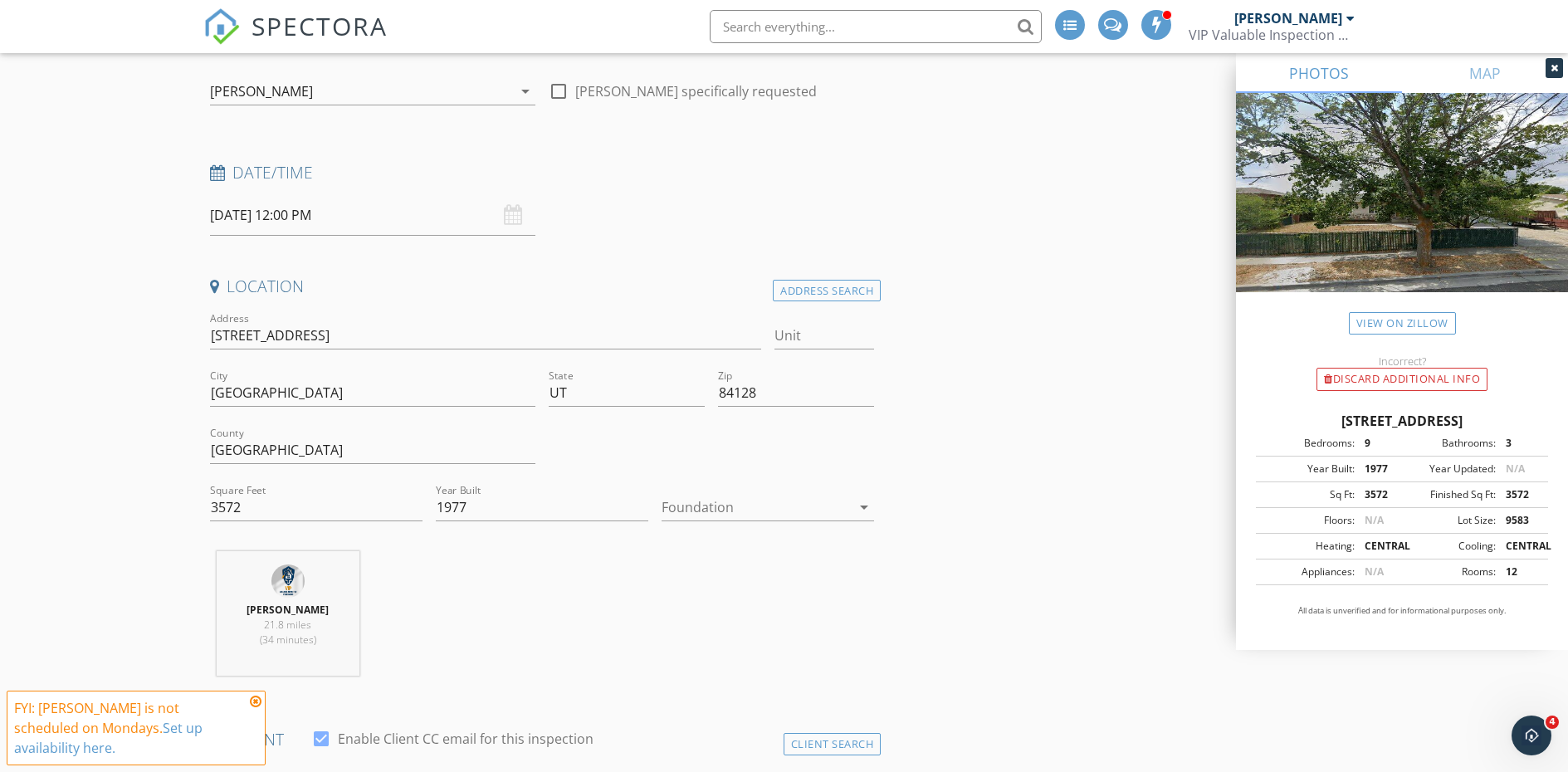
scroll to position [166, 0]
click at [1415, 331] on link "View on Zillow" at bounding box center [1402, 323] width 107 height 22
click at [725, 498] on div at bounding box center [755, 504] width 189 height 27
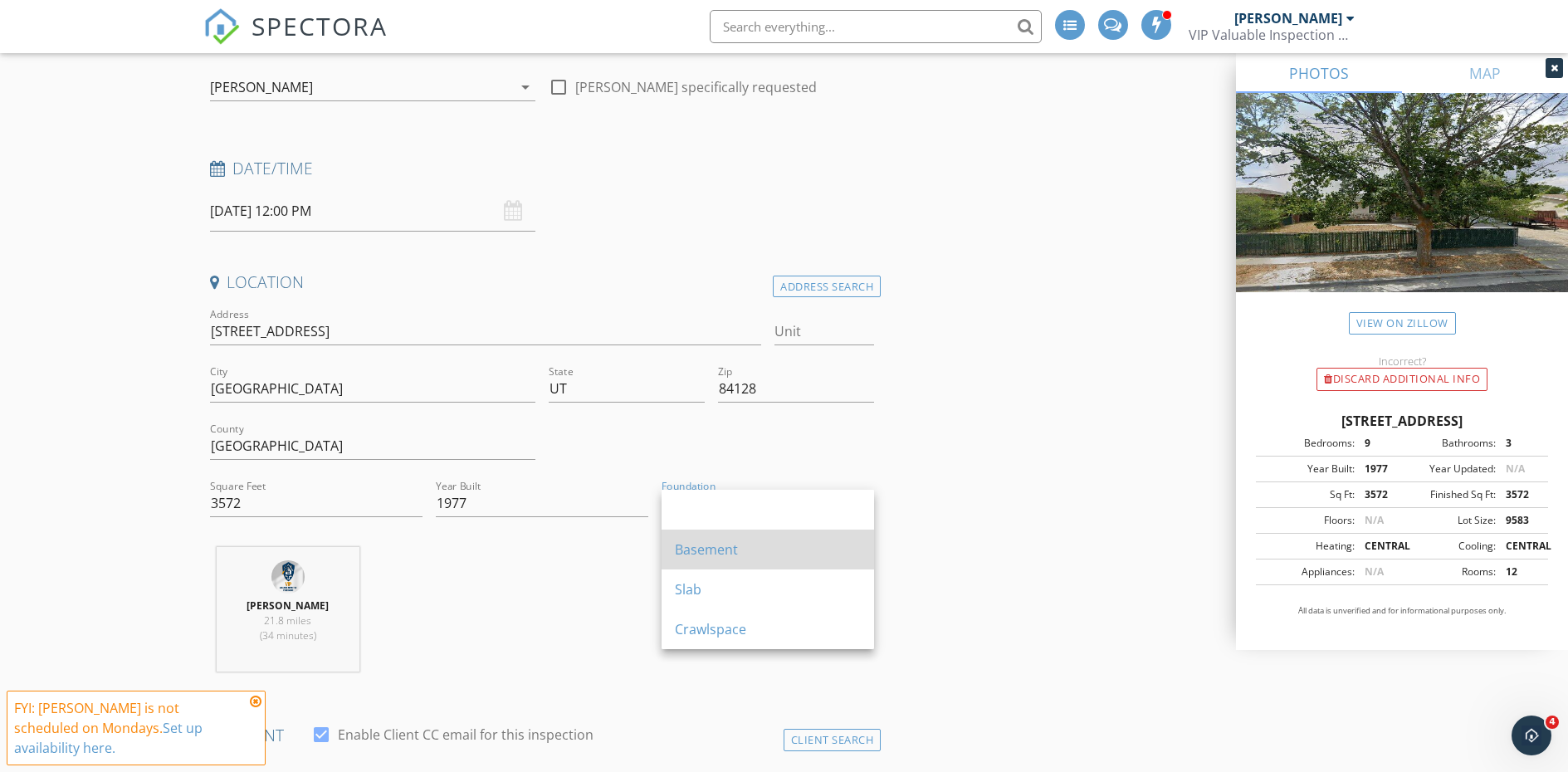
click at [751, 543] on div "Basement" at bounding box center [767, 549] width 185 height 20
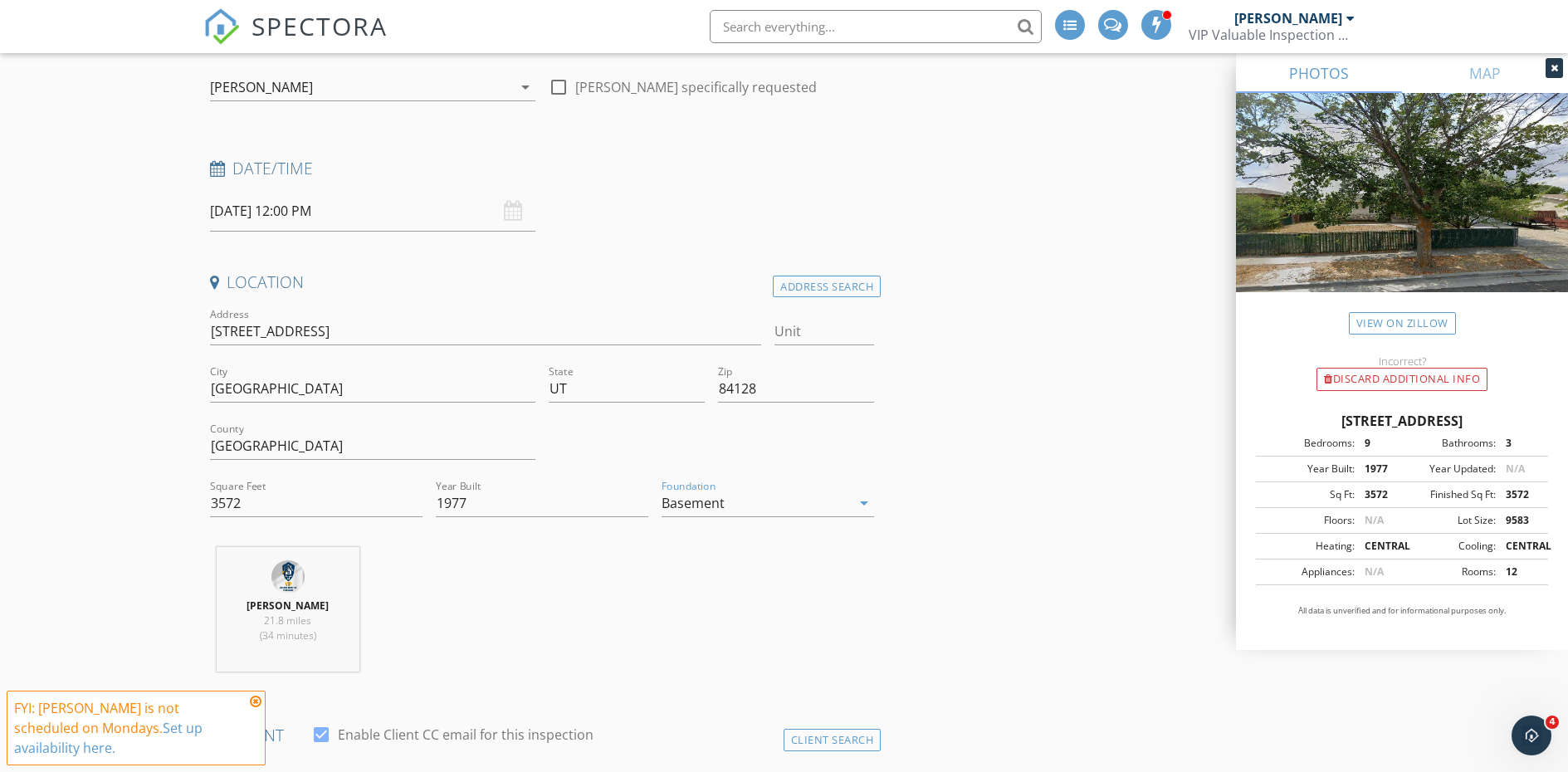
click at [690, 557] on div "Peter Tuiaki 21.8 miles (34 minutes)" at bounding box center [543, 615] width 678 height 137
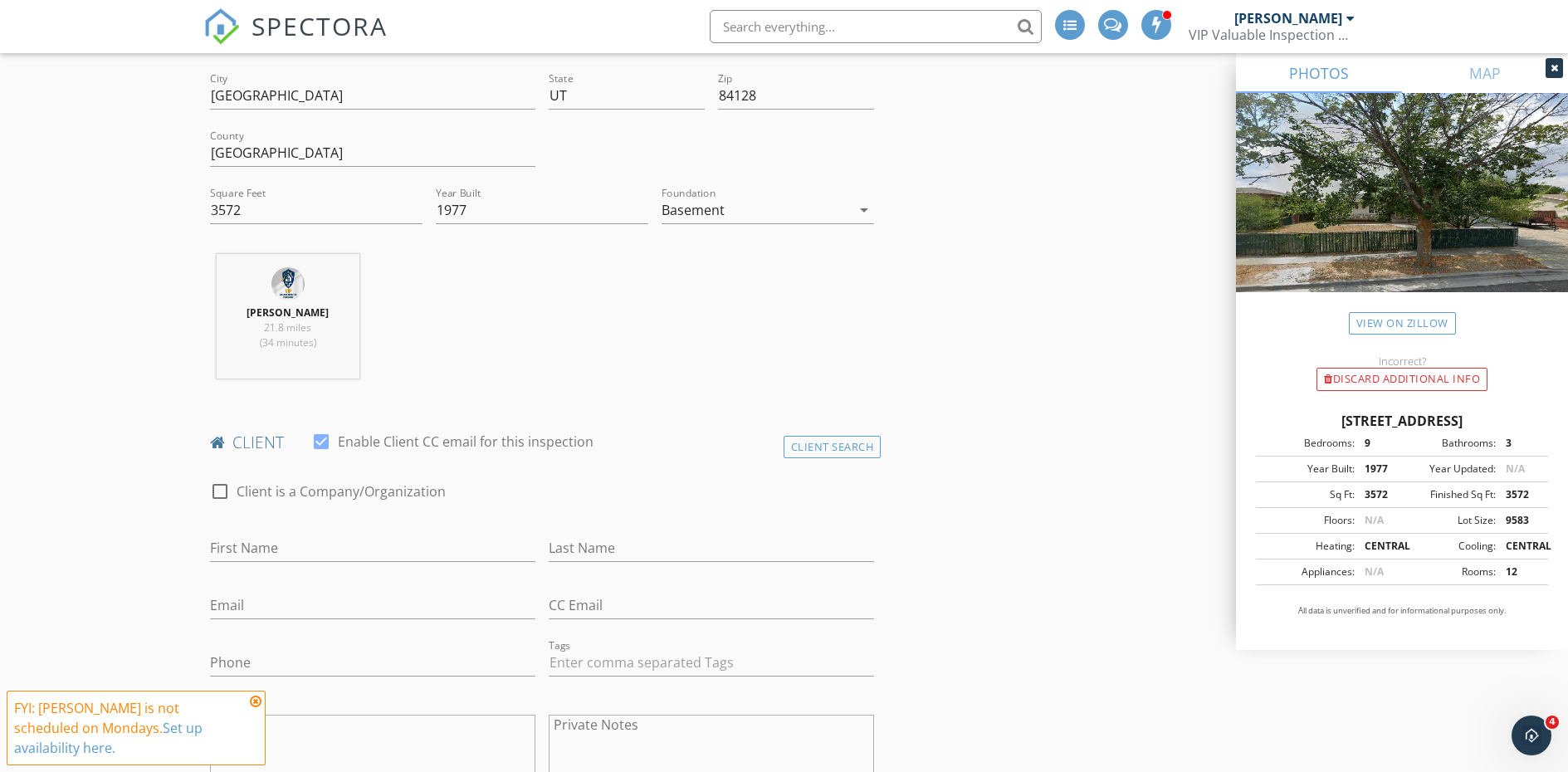
scroll to position [498, 0]
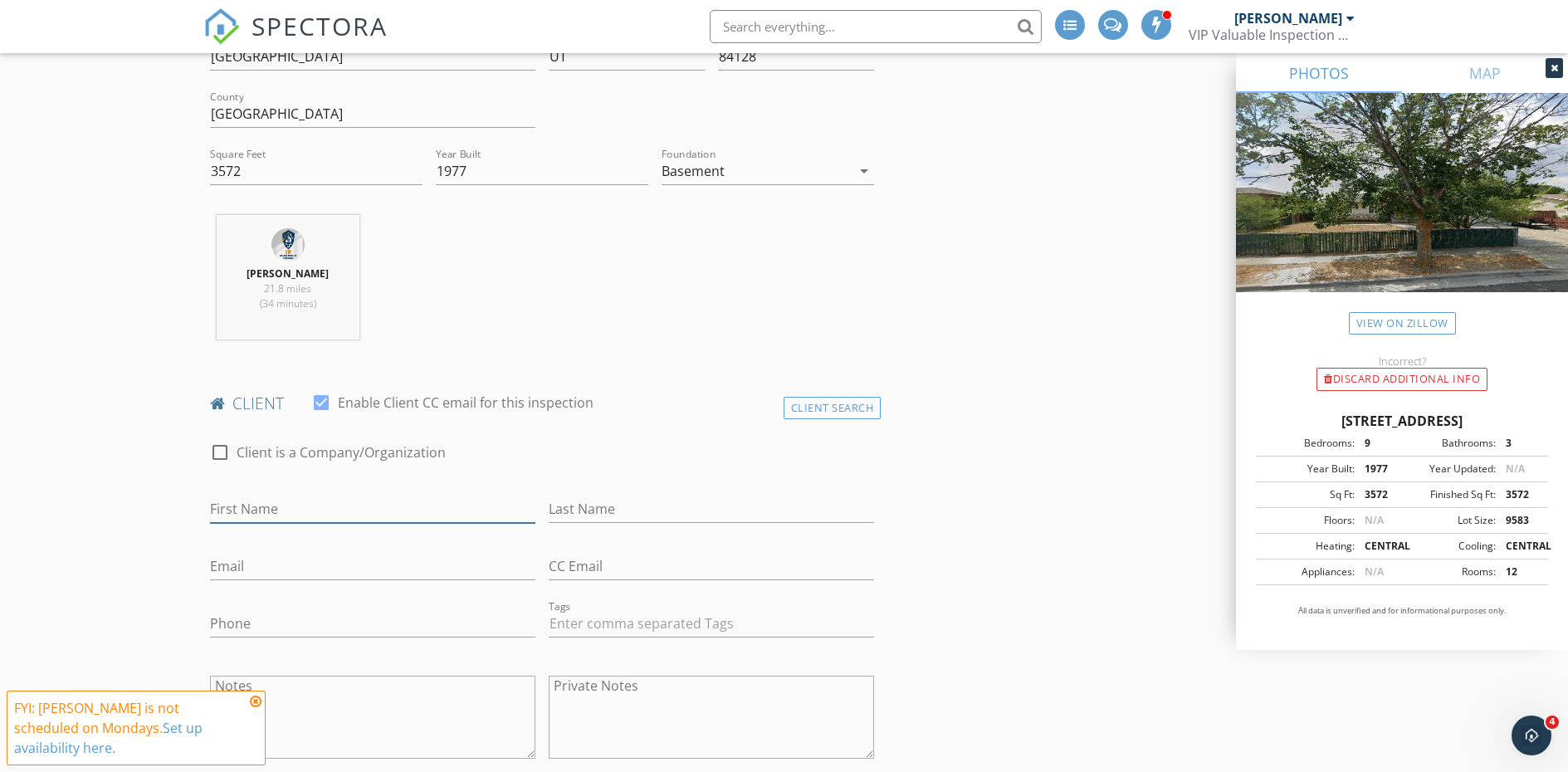
click at [263, 510] on input "First Name" at bounding box center [373, 510] width 326 height 28
type input "Meleane"
type input "Allosada"
type input "ameleane@gmail.com"
click at [388, 620] on input "Phone" at bounding box center [373, 624] width 326 height 28
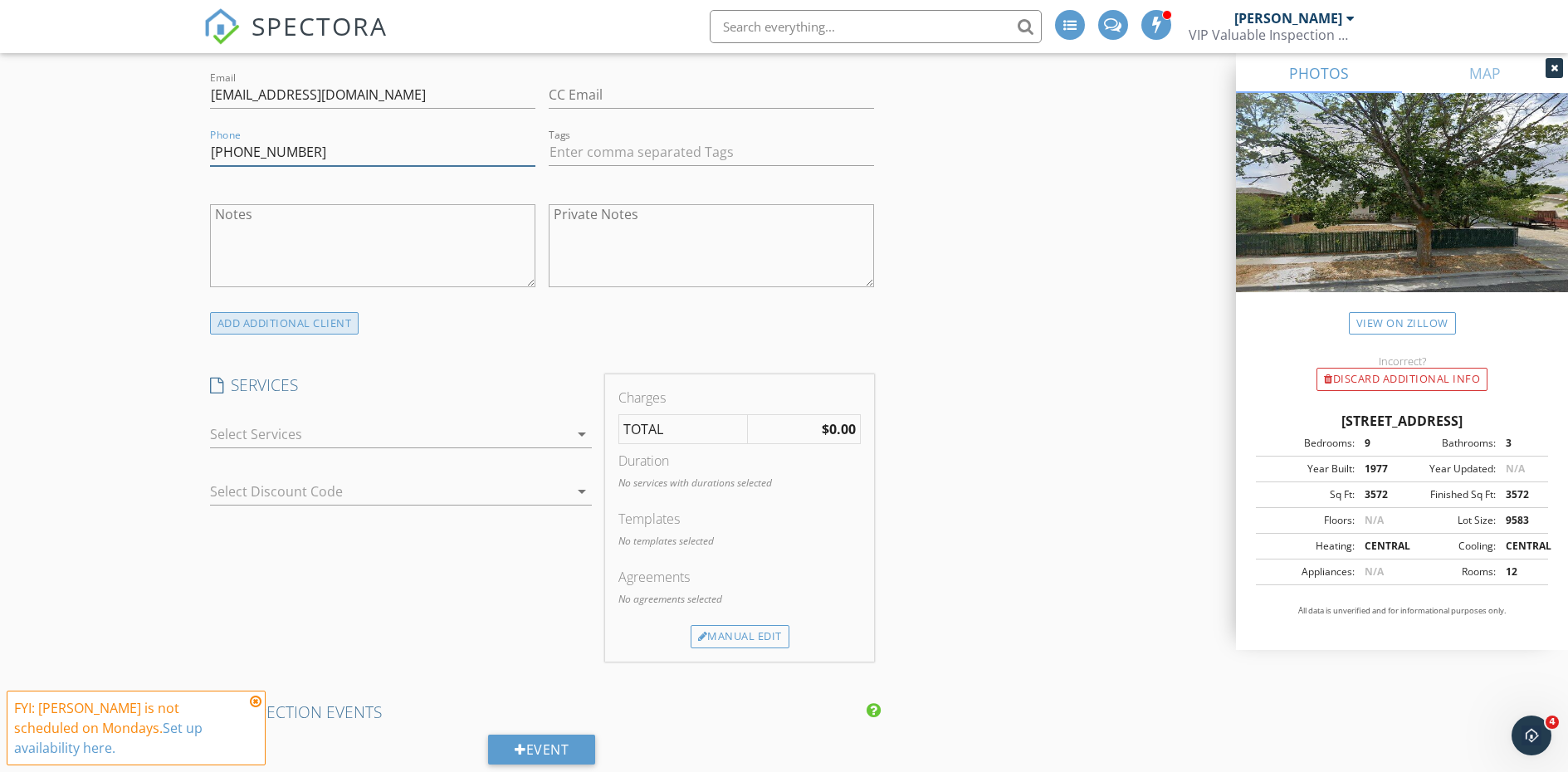
scroll to position [997, 0]
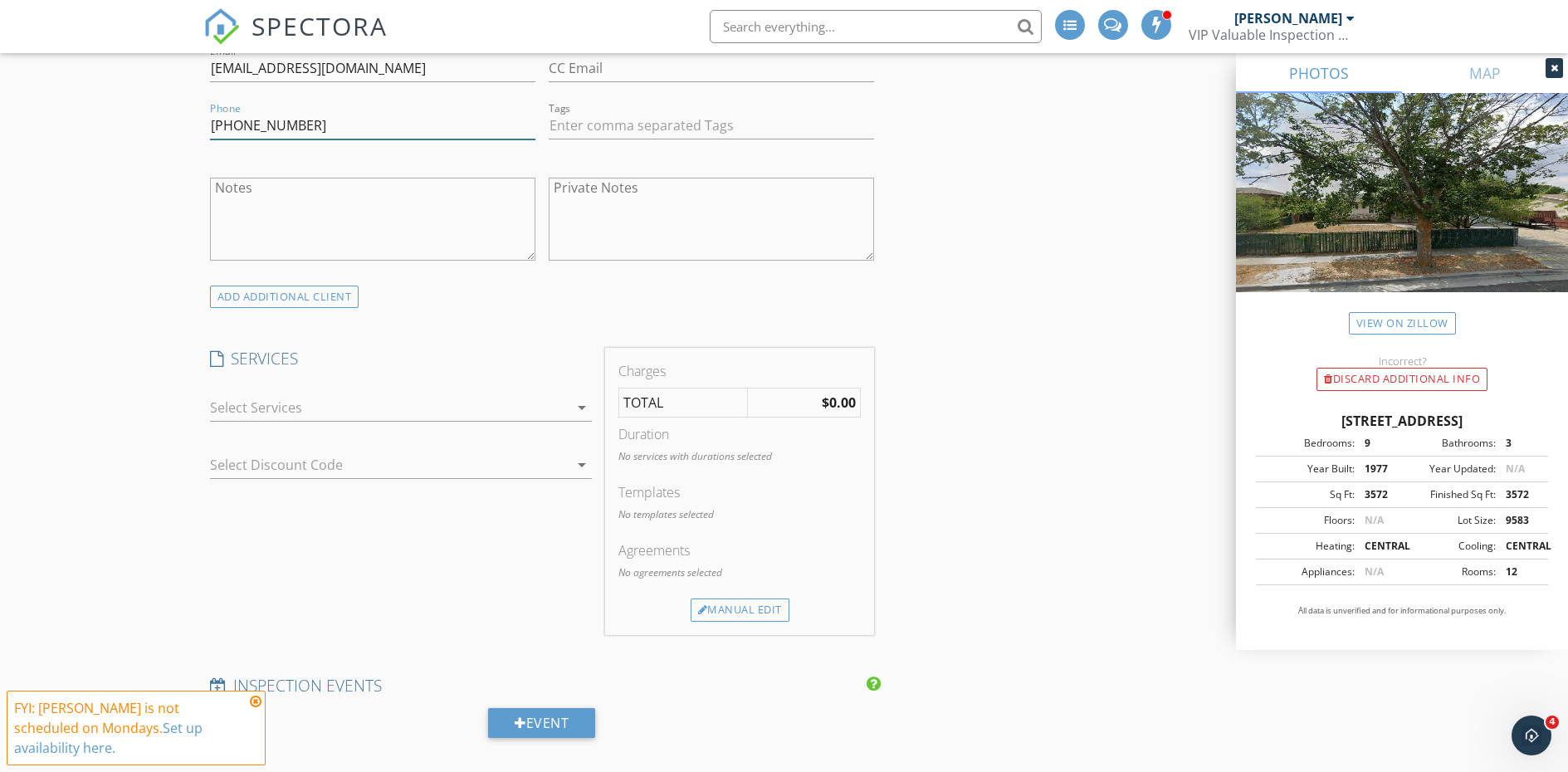
type input "808-446-0300"
click at [393, 413] on div at bounding box center [389, 408] width 358 height 27
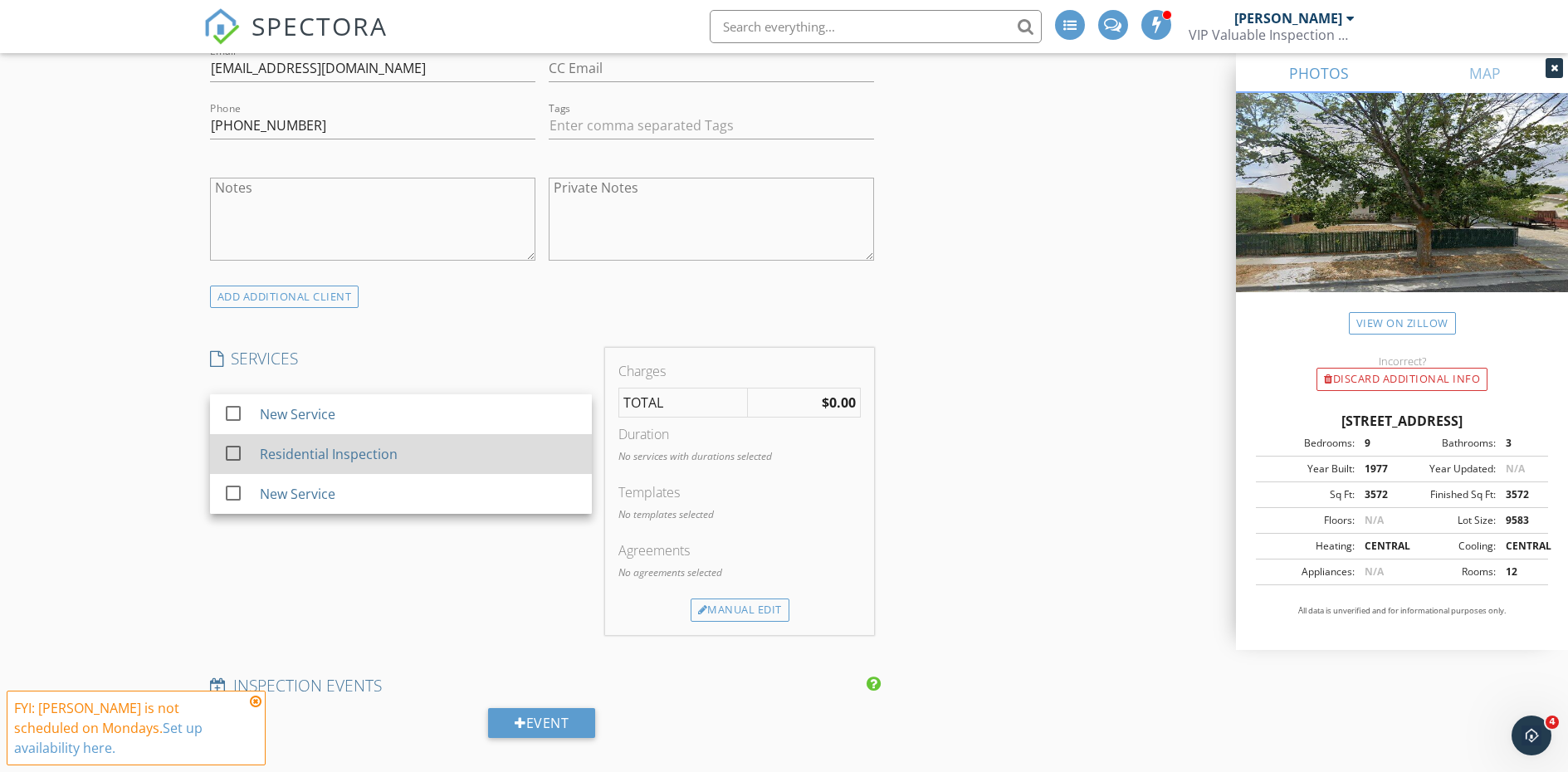
click at [375, 456] on div "Residential Inspection" at bounding box center [327, 454] width 137 height 20
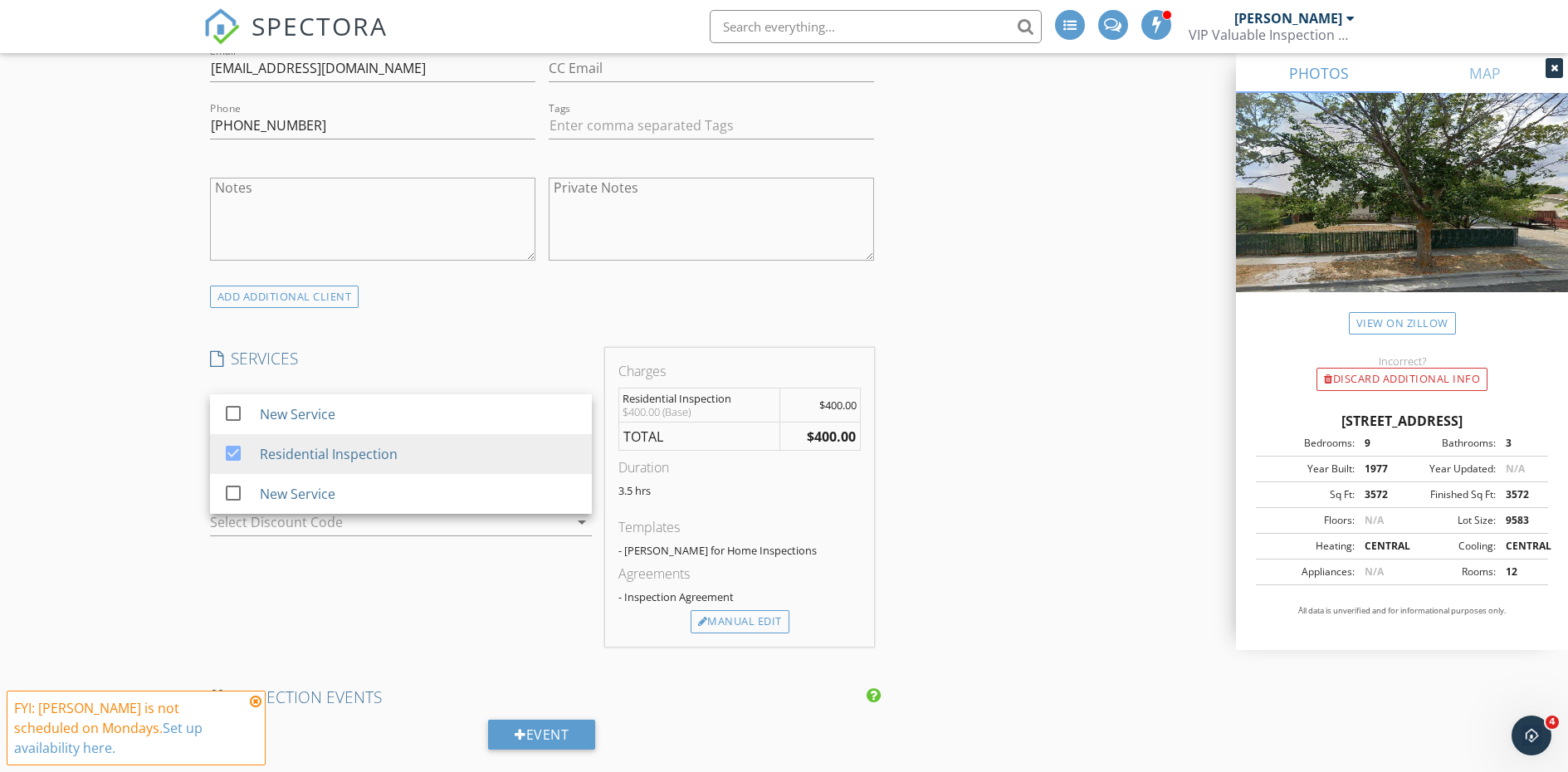
click at [405, 568] on div "SERVICES check_box_outline_blank New Service check_box Residential Inspection c…" at bounding box center [401, 497] width 395 height 299
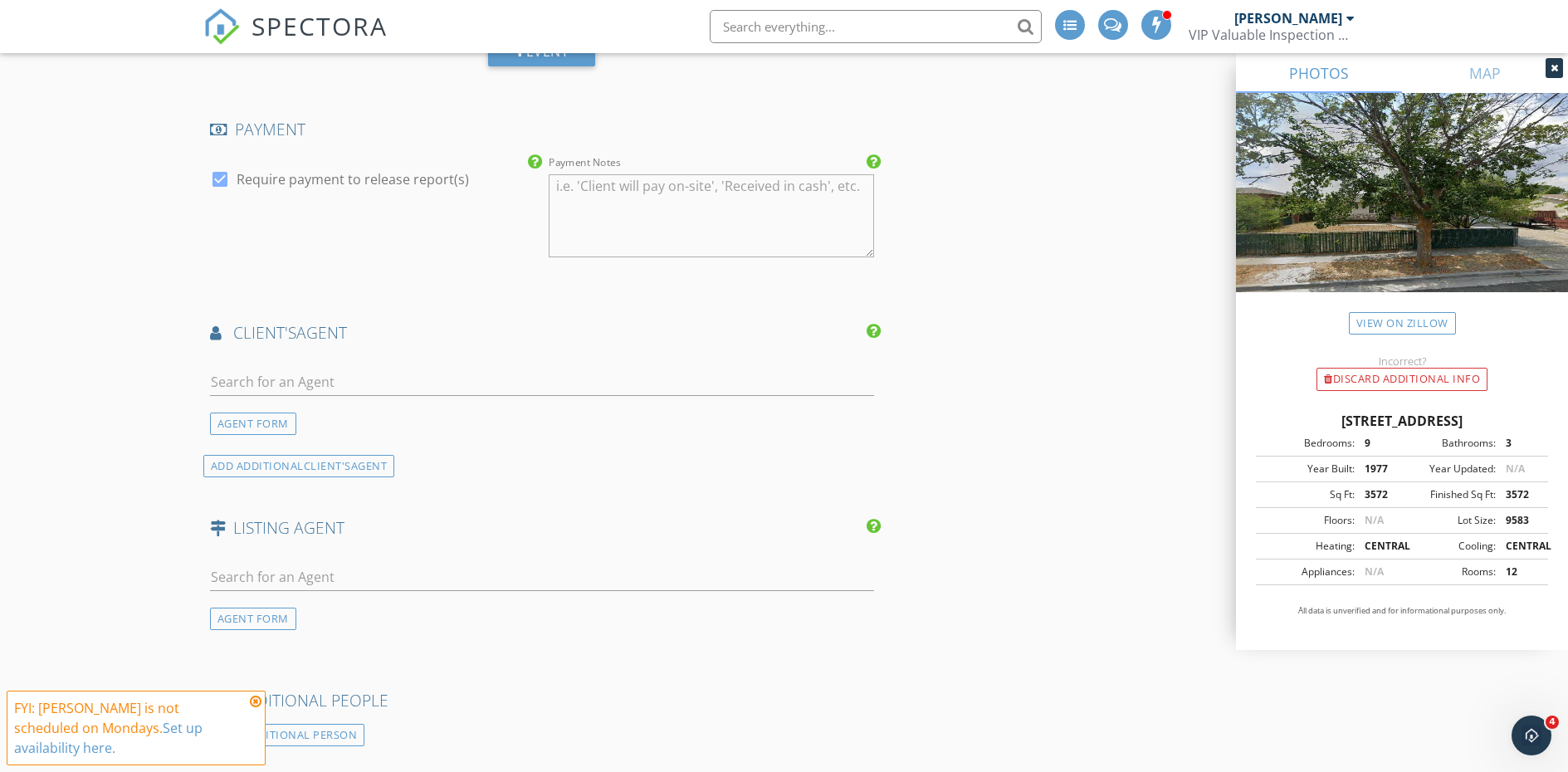
scroll to position [1827, 0]
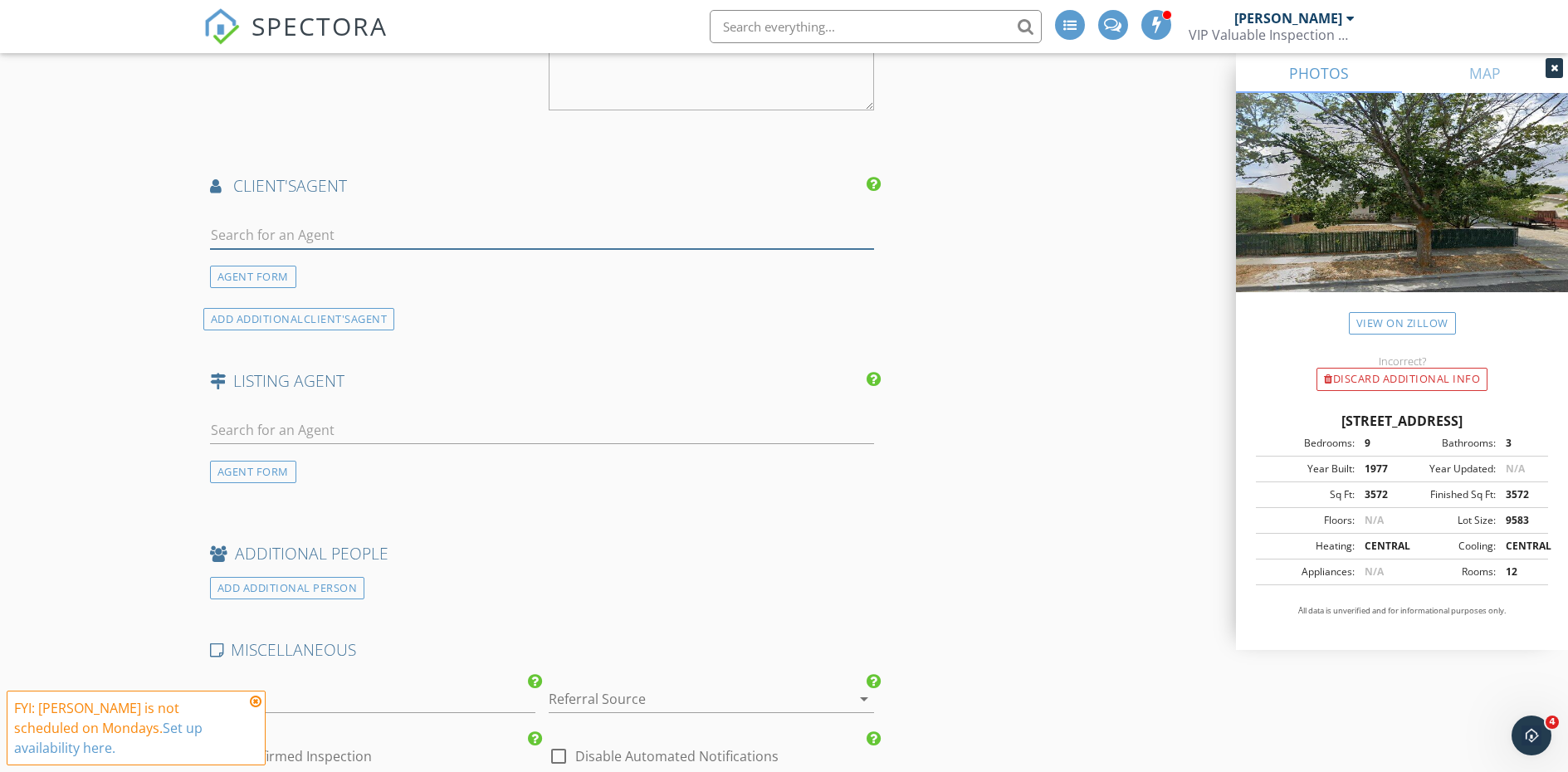
click at [387, 222] on input "text" at bounding box center [543, 236] width 665 height 28
type input "Lance Anderson"
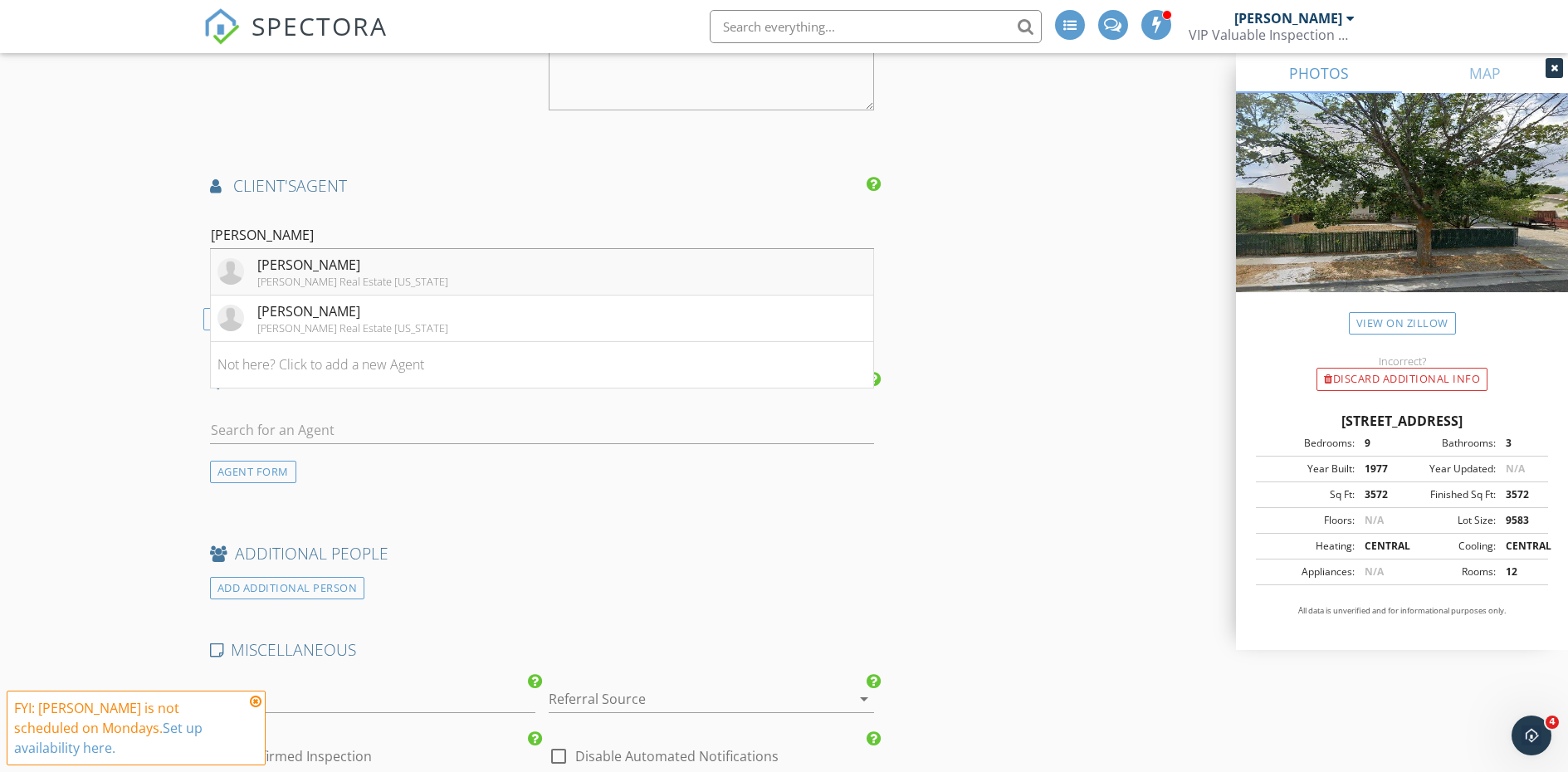
click at [525, 269] on li "Lance Anderson Jason Mitchell Real Estate Utah" at bounding box center [542, 272] width 663 height 46
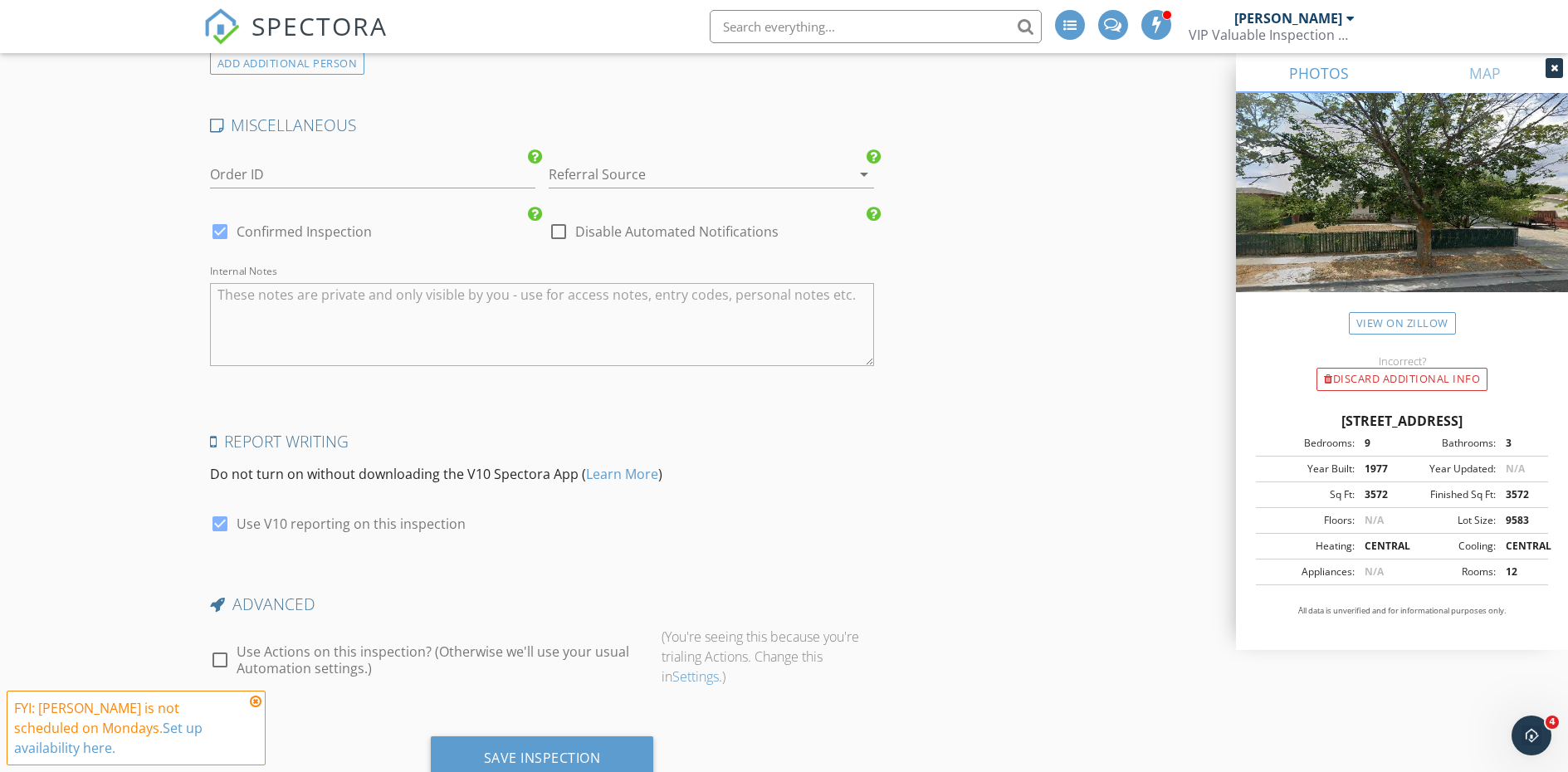
scroll to position [2728, 0]
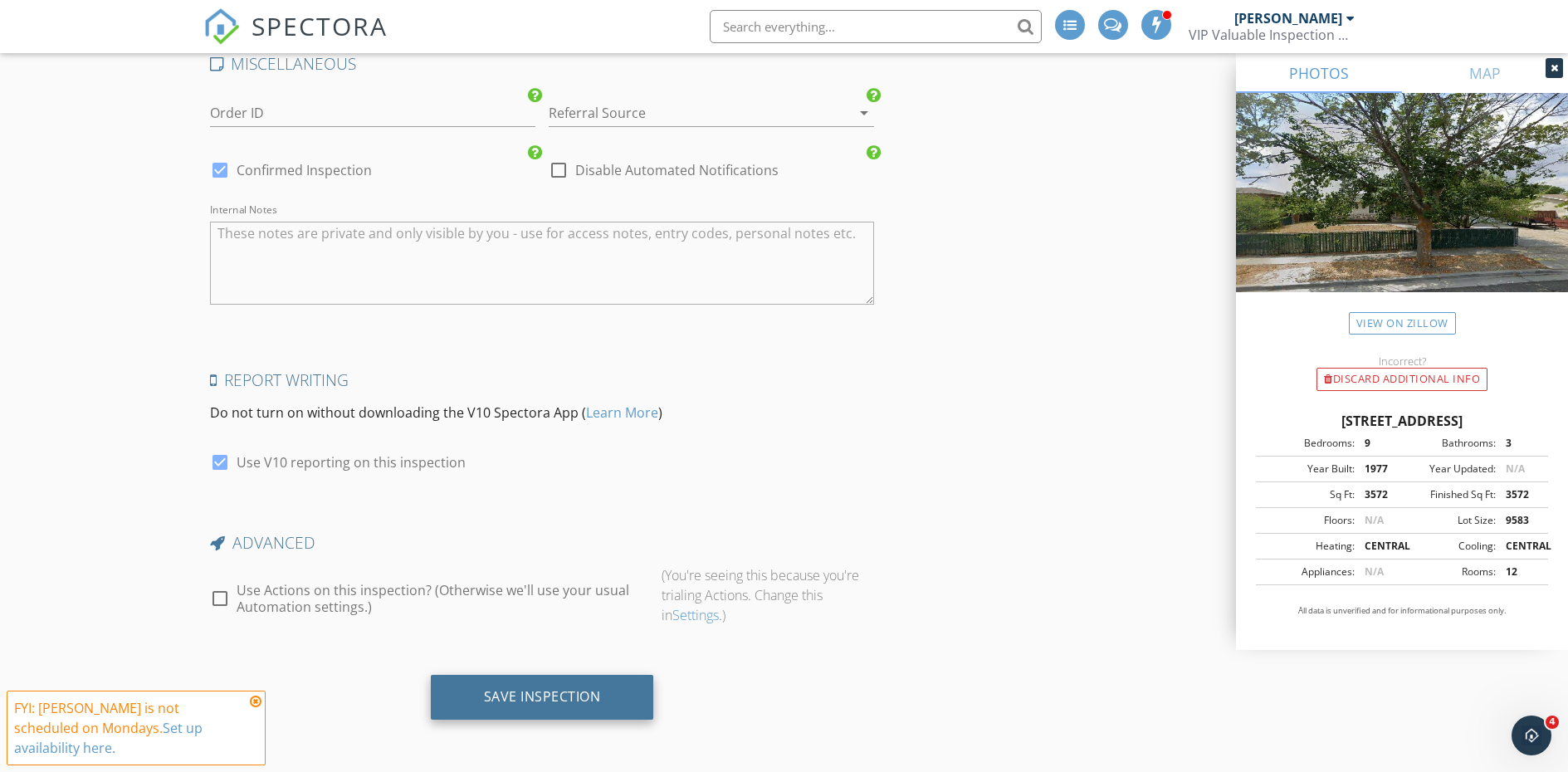
click at [528, 692] on div "Save Inspection" at bounding box center [543, 696] width 117 height 16
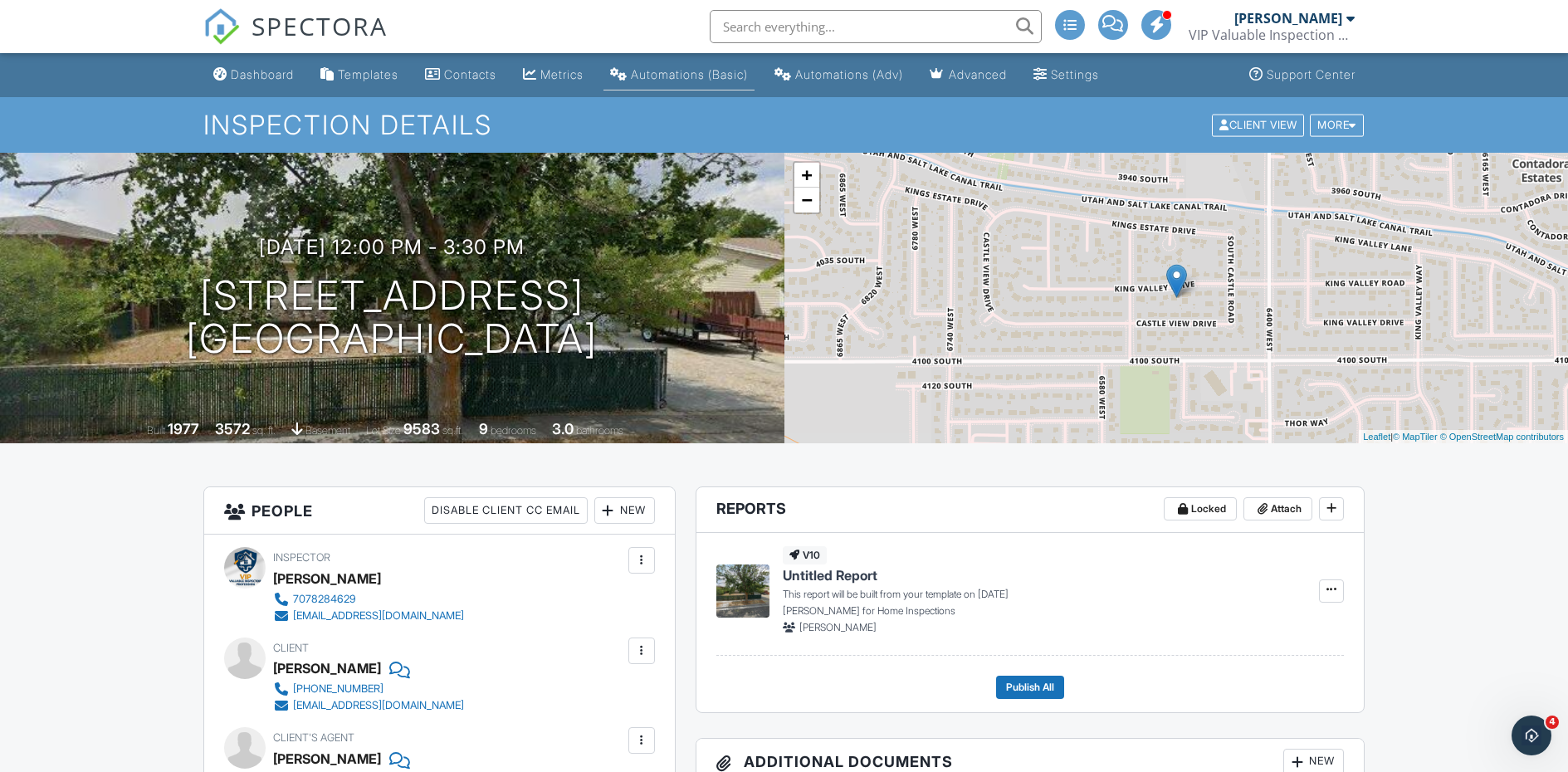
click at [747, 76] on div "Automations (Basic)" at bounding box center [689, 74] width 117 height 14
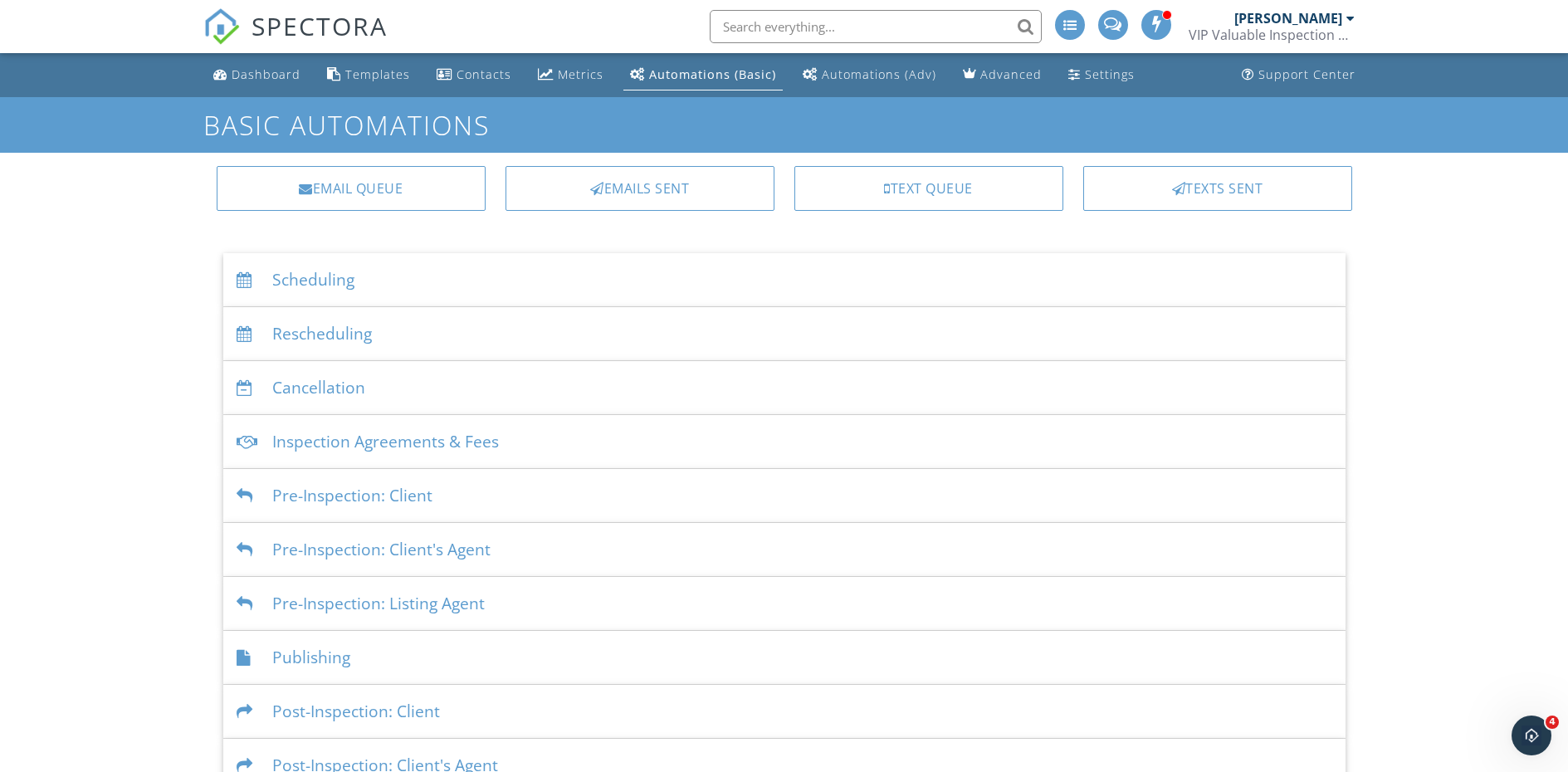
click at [377, 285] on div "Scheduling" at bounding box center [784, 280] width 1122 height 54
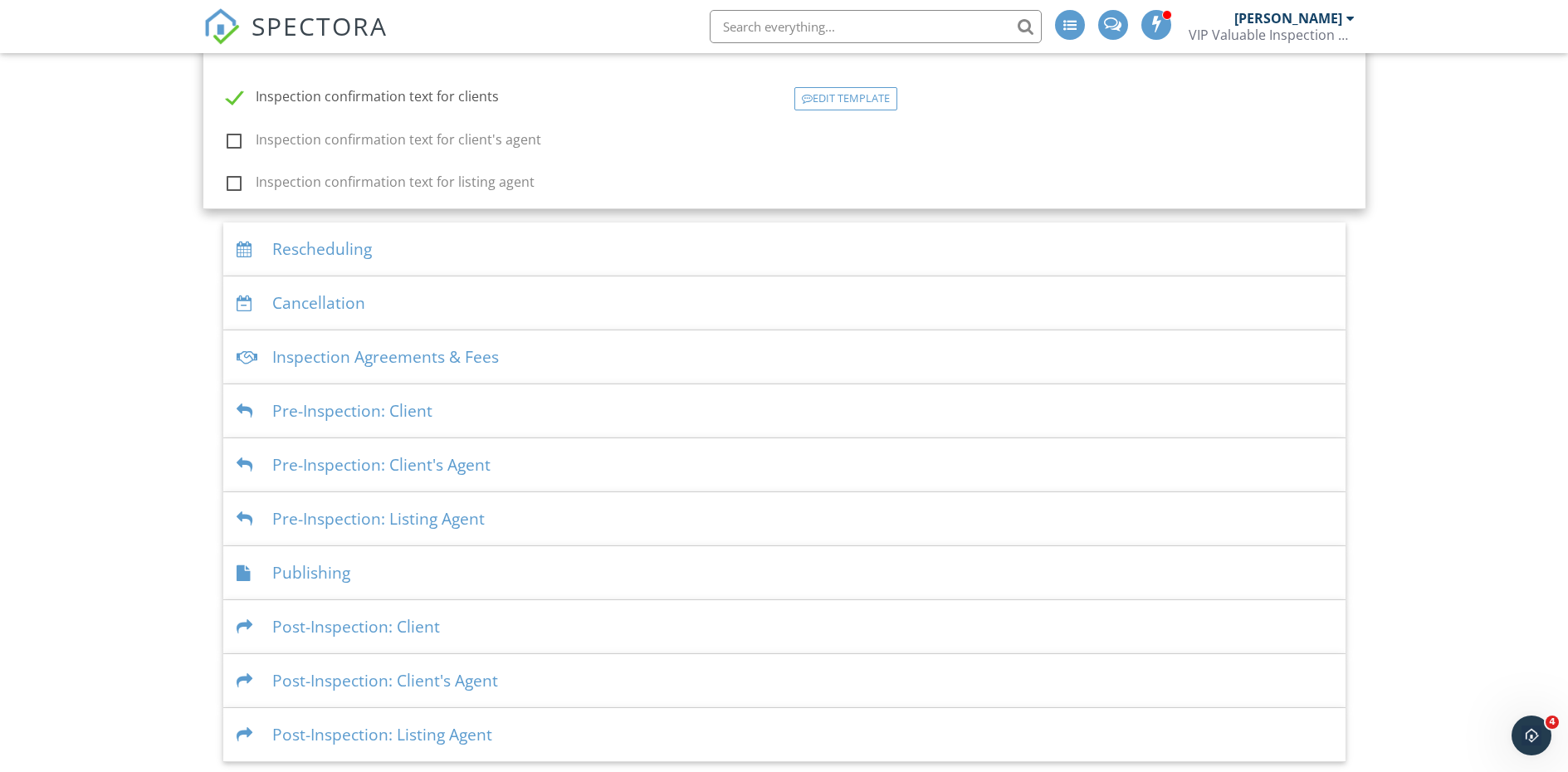
scroll to position [512, 0]
click at [433, 617] on div "Post-Inspection: Client" at bounding box center [784, 624] width 1122 height 54
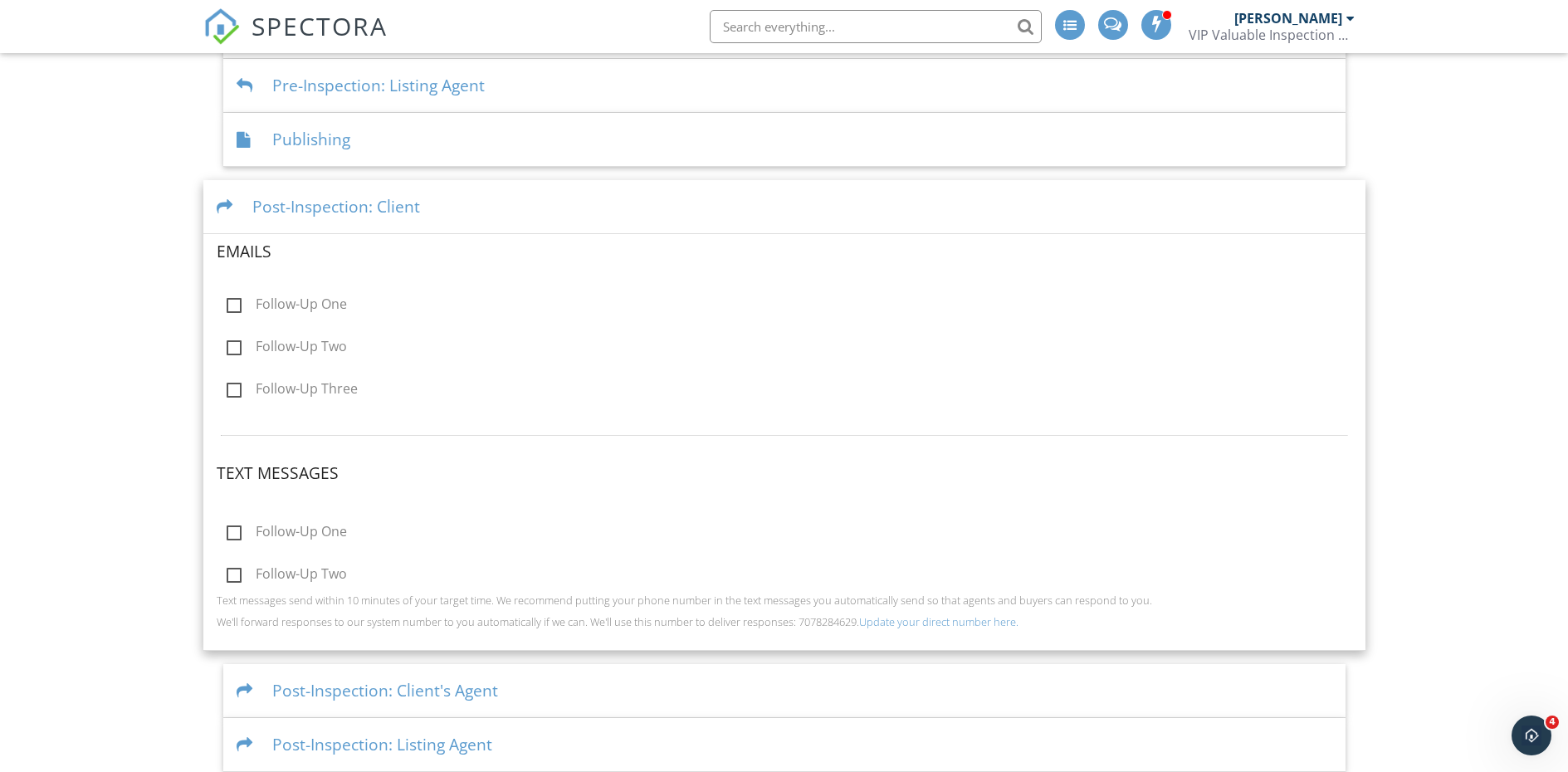
scroll to position [532, 0]
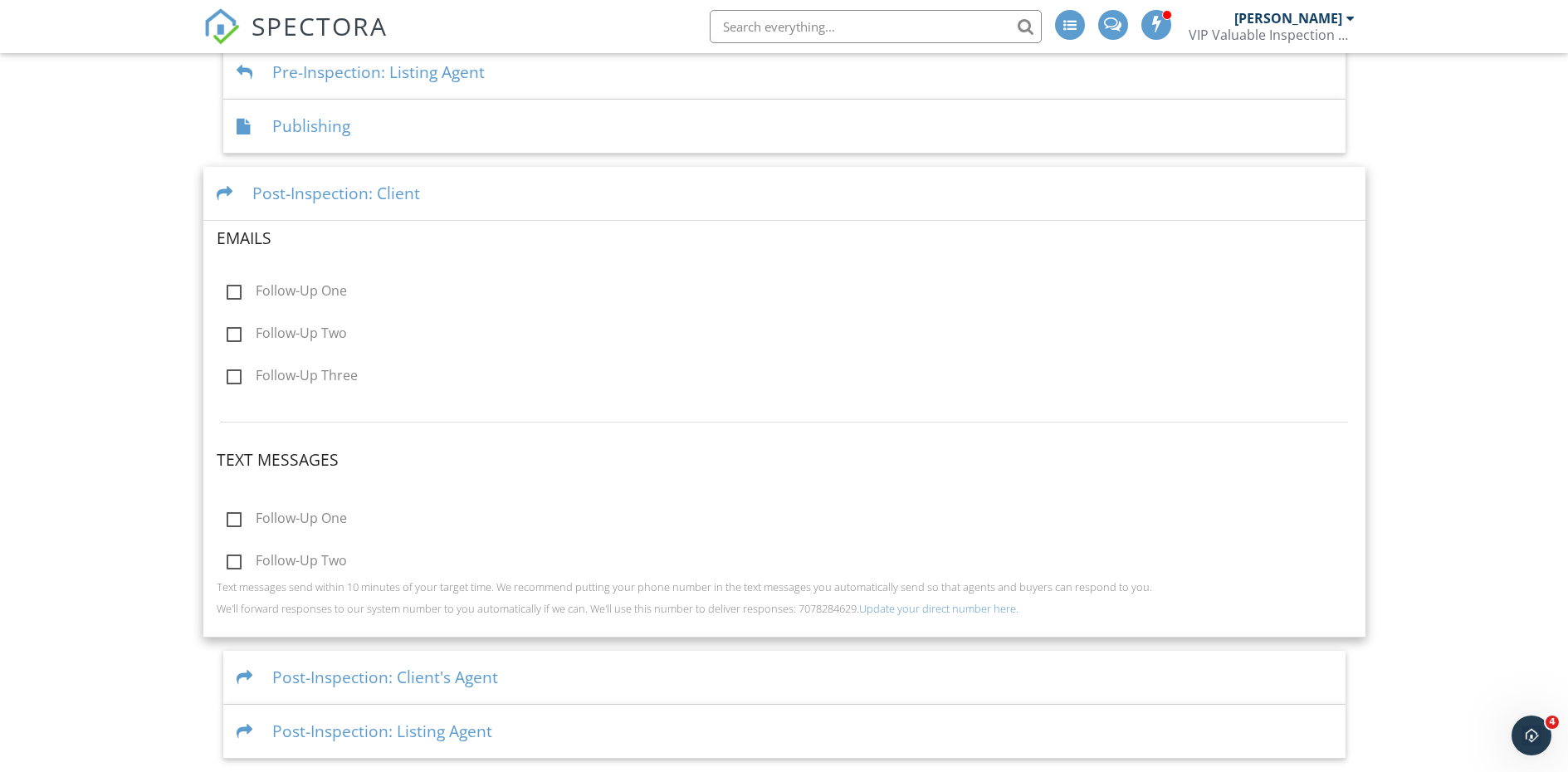
click at [333, 190] on div "Post-Inspection: Client" at bounding box center [784, 194] width 1162 height 54
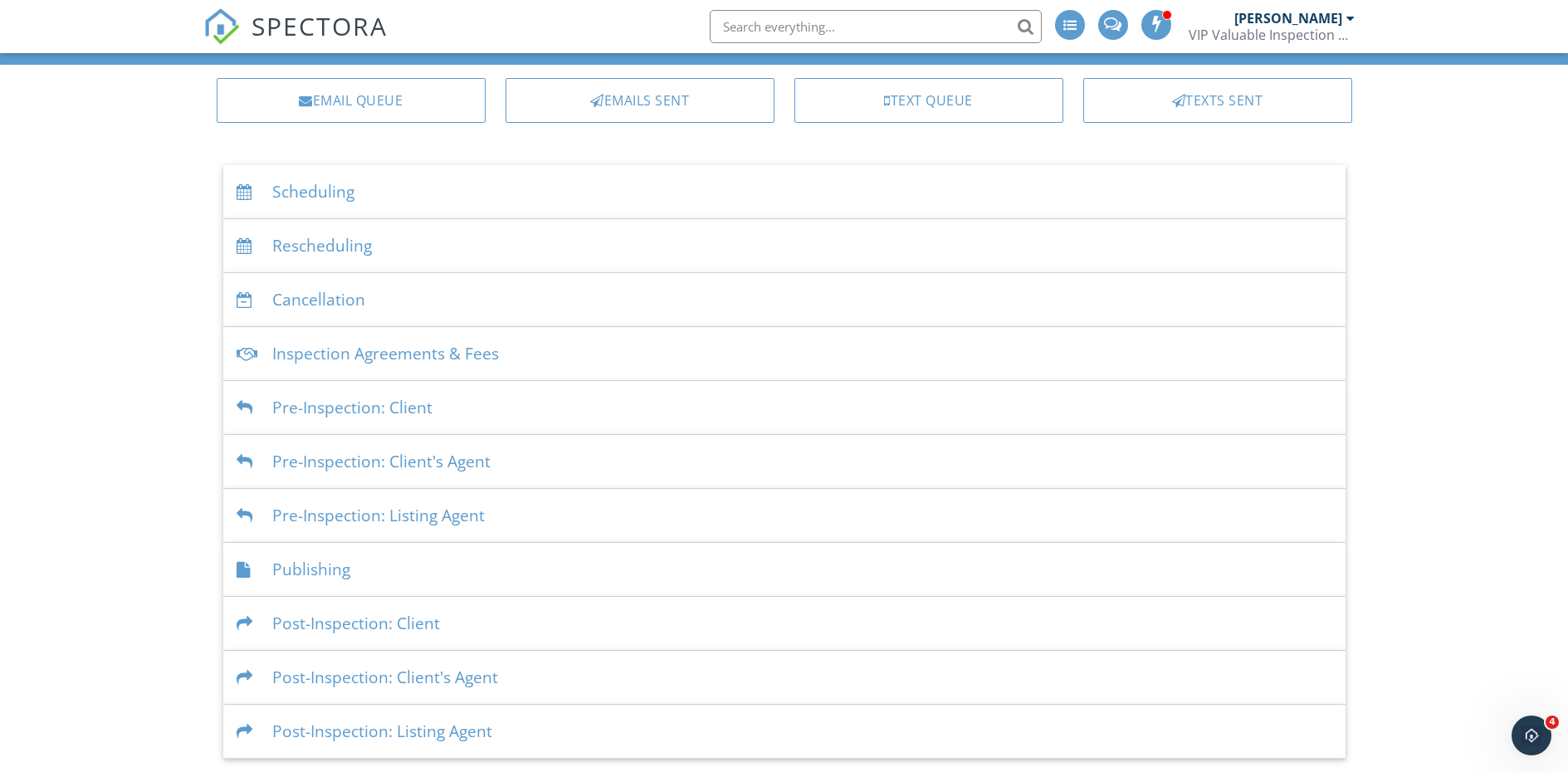
scroll to position [0, 0]
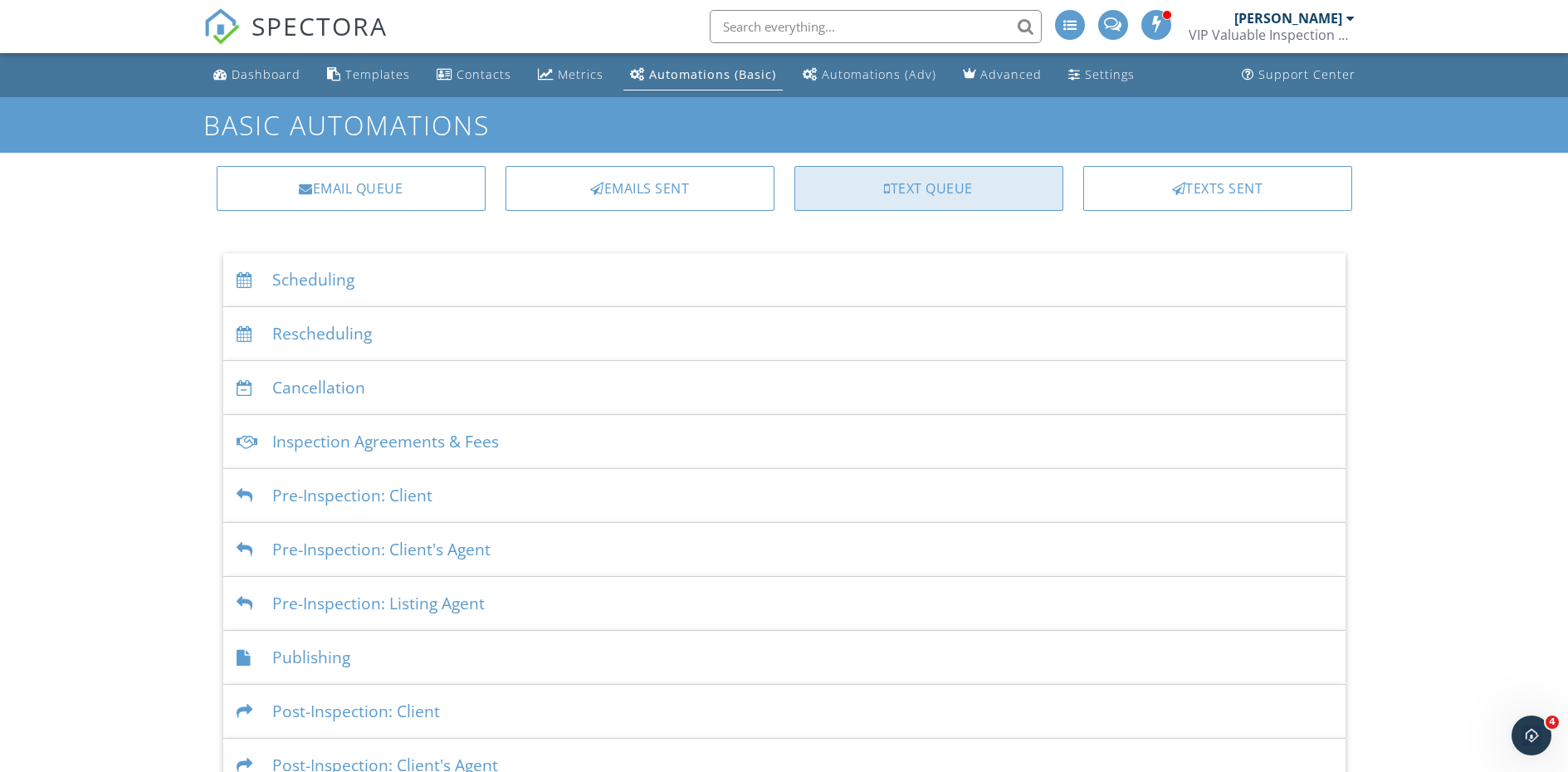
click at [960, 180] on div "Text Queue" at bounding box center [929, 188] width 269 height 45
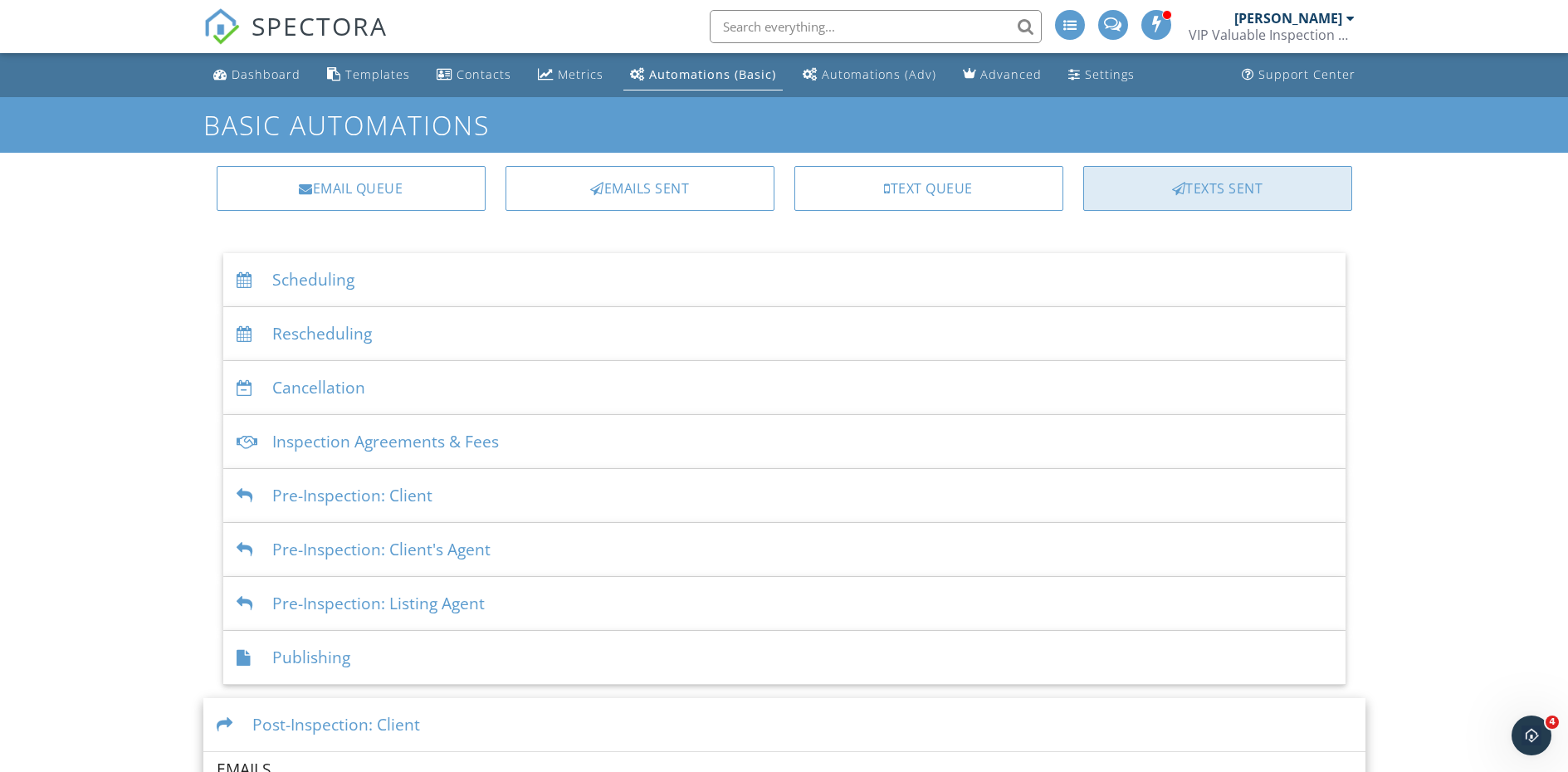
click at [1255, 190] on div "Texts Sent" at bounding box center [1217, 188] width 269 height 45
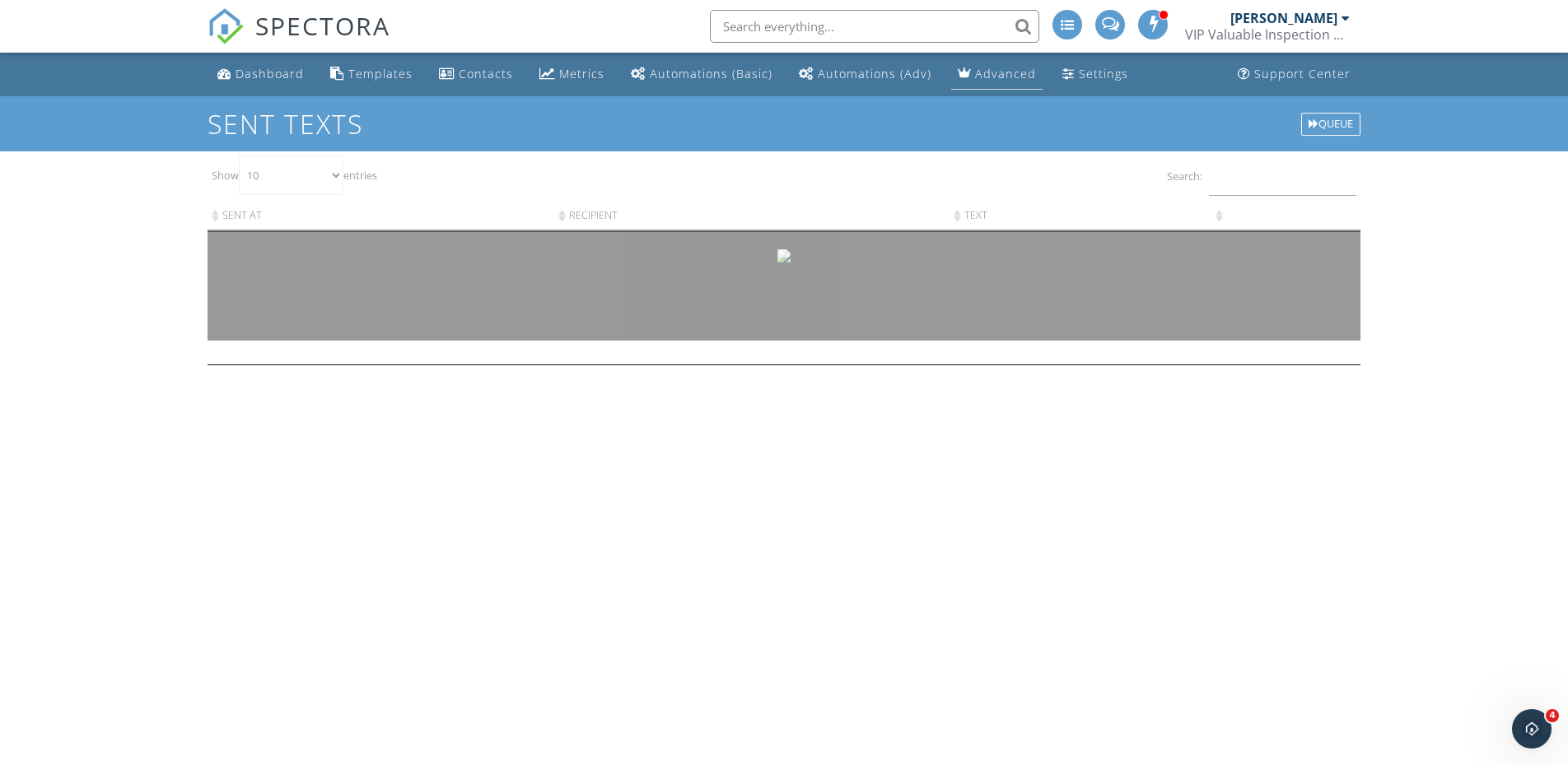
click at [998, 70] on div "Advanced" at bounding box center [1006, 73] width 61 height 15
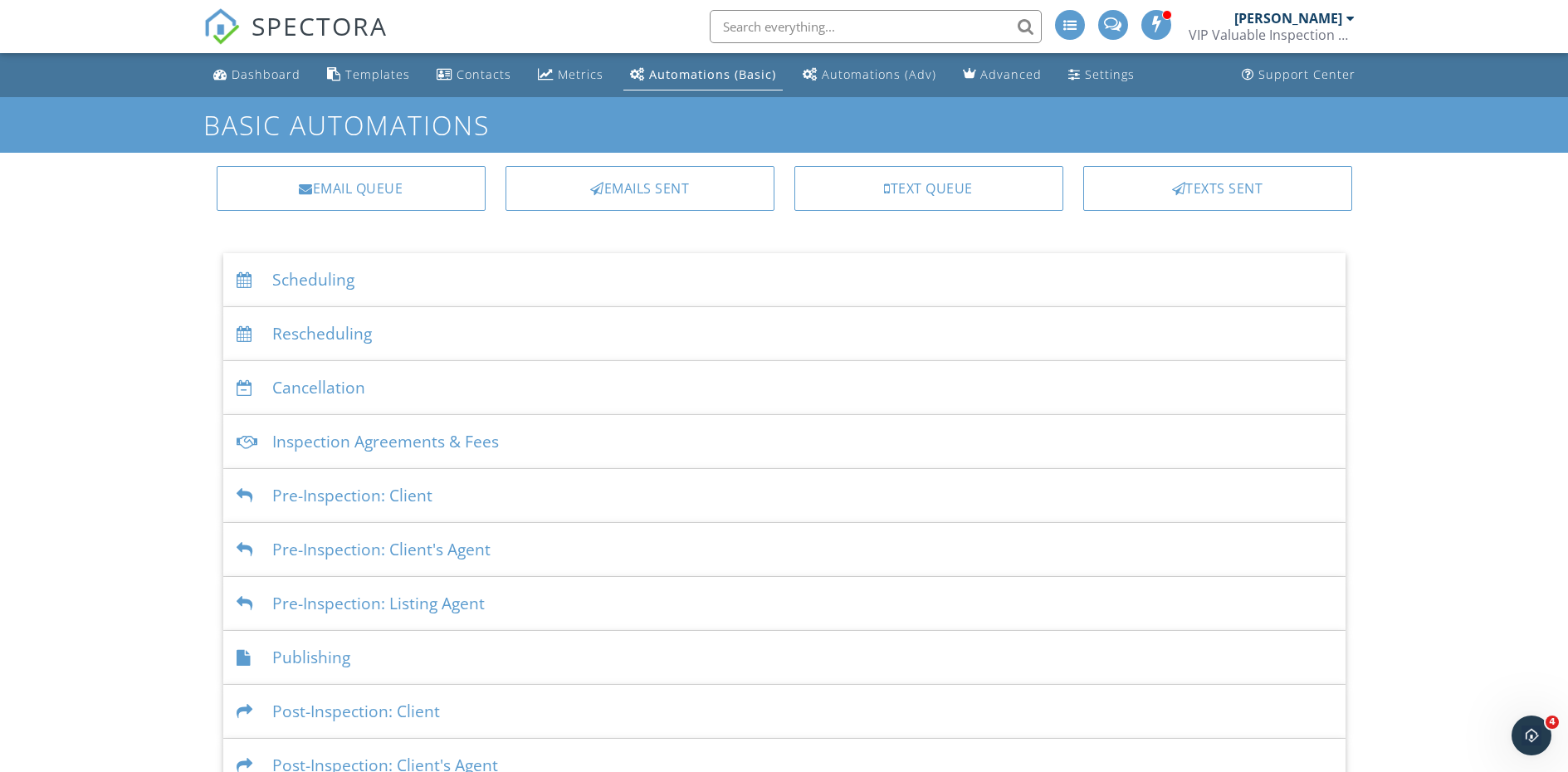
click at [469, 436] on div "Inspection Agreements & Fees" at bounding box center [784, 442] width 1122 height 54
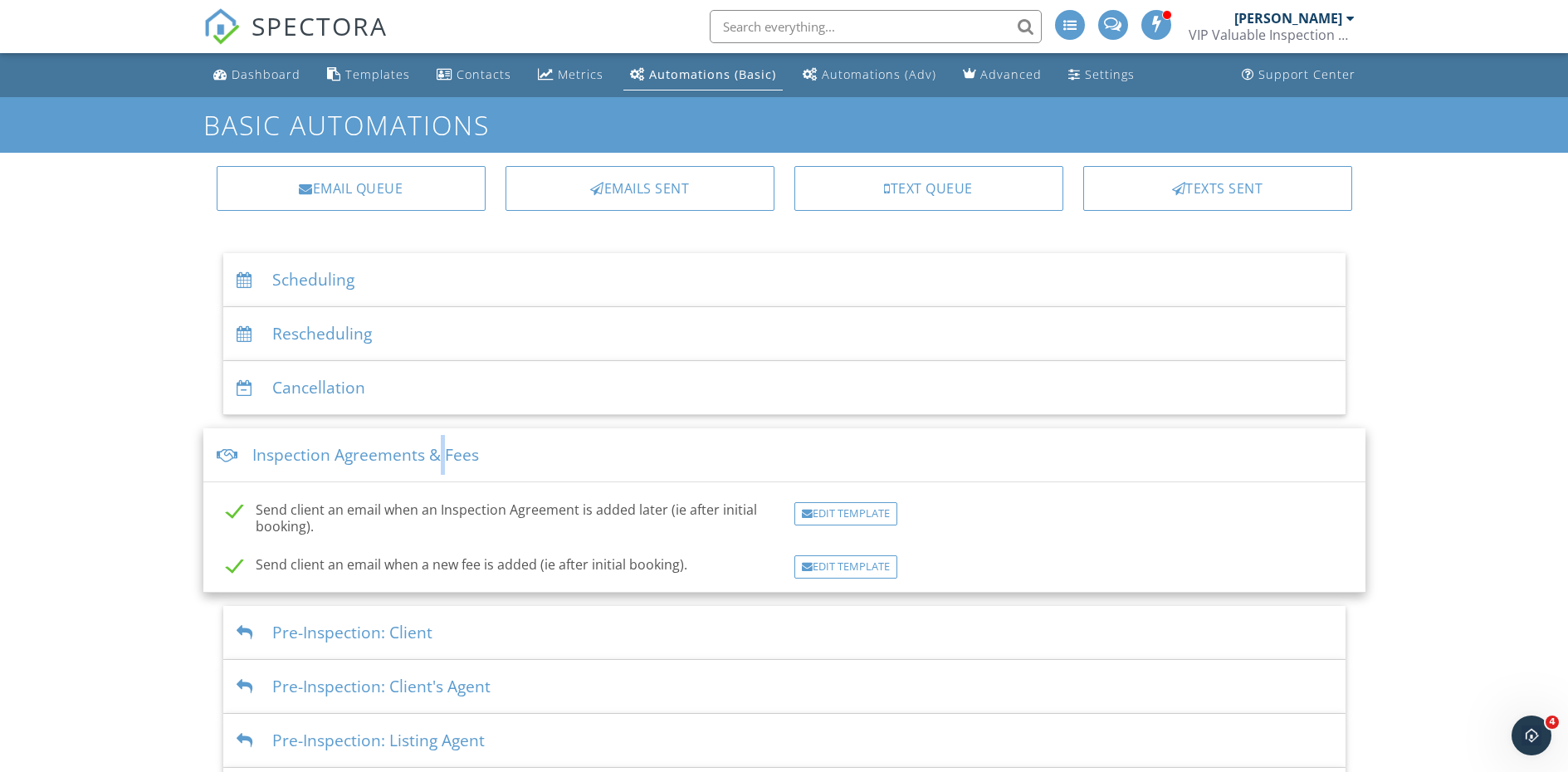
click at [438, 446] on div "Inspection Agreements & Fees" at bounding box center [784, 456] width 1162 height 54
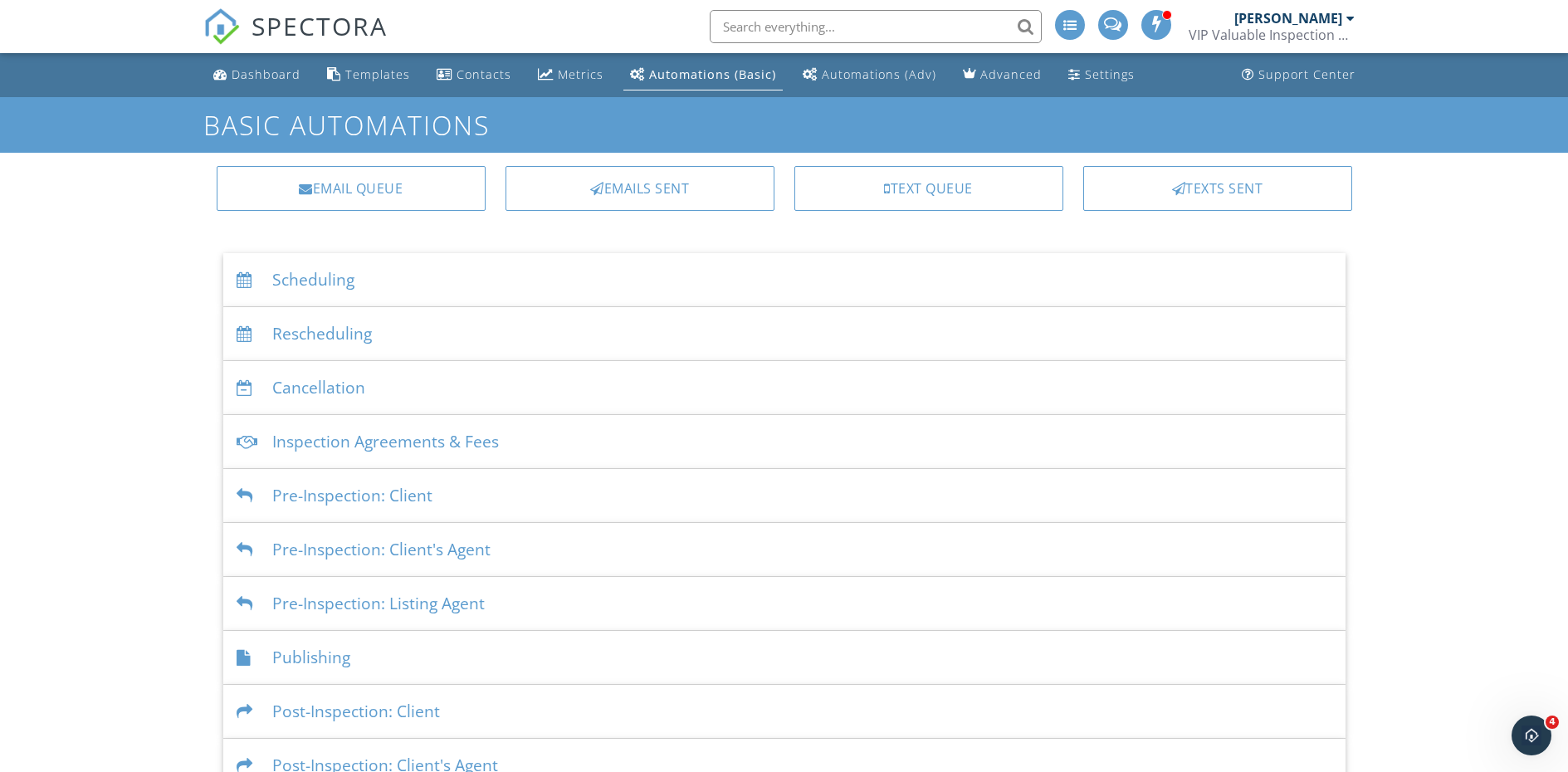
click at [429, 490] on div "Pre-Inspection: Client" at bounding box center [784, 496] width 1122 height 54
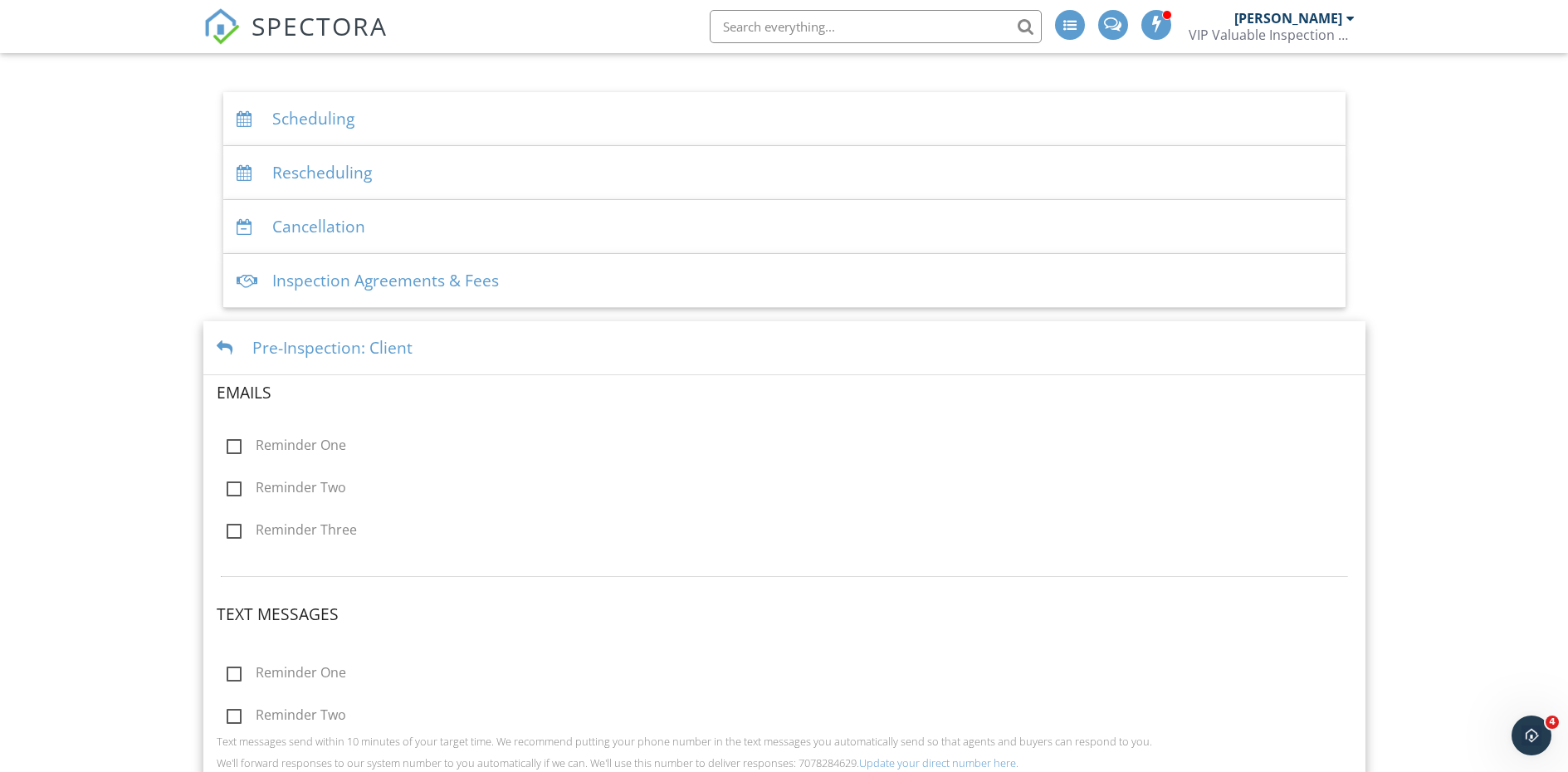
scroll to position [166, 0]
click at [230, 443] on label "Reminder One" at bounding box center [286, 443] width 119 height 21
click at [228, 443] on input "Reminder One" at bounding box center [221, 442] width 11 height 11
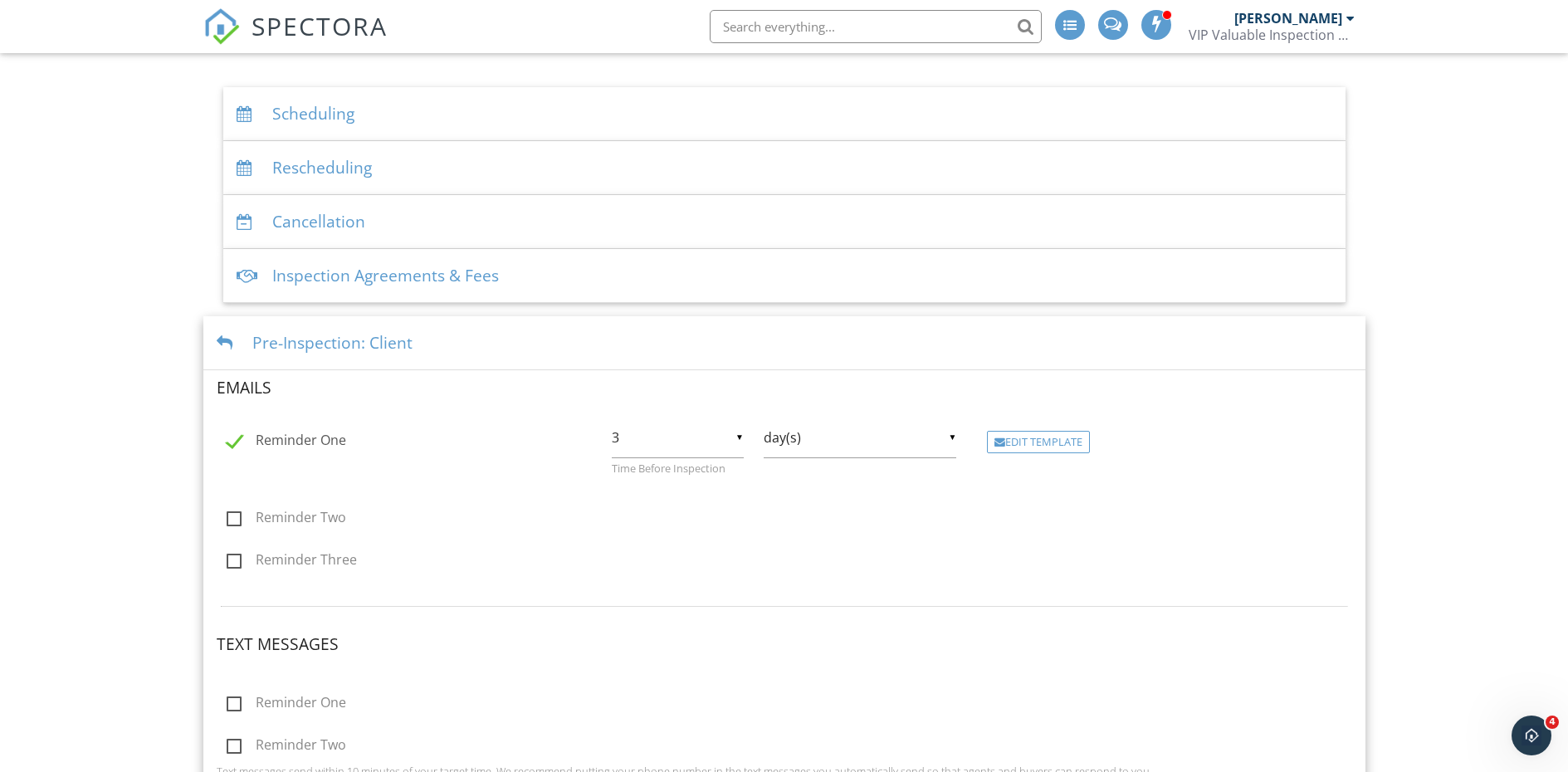
click at [731, 438] on div "▼ 3 1 2 3 4 5 6 7 8 9 10 11 12 13 14 15 16 17 18 19 20 21 22 23 24 25 26 27 28 …" at bounding box center [677, 437] width 132 height 40
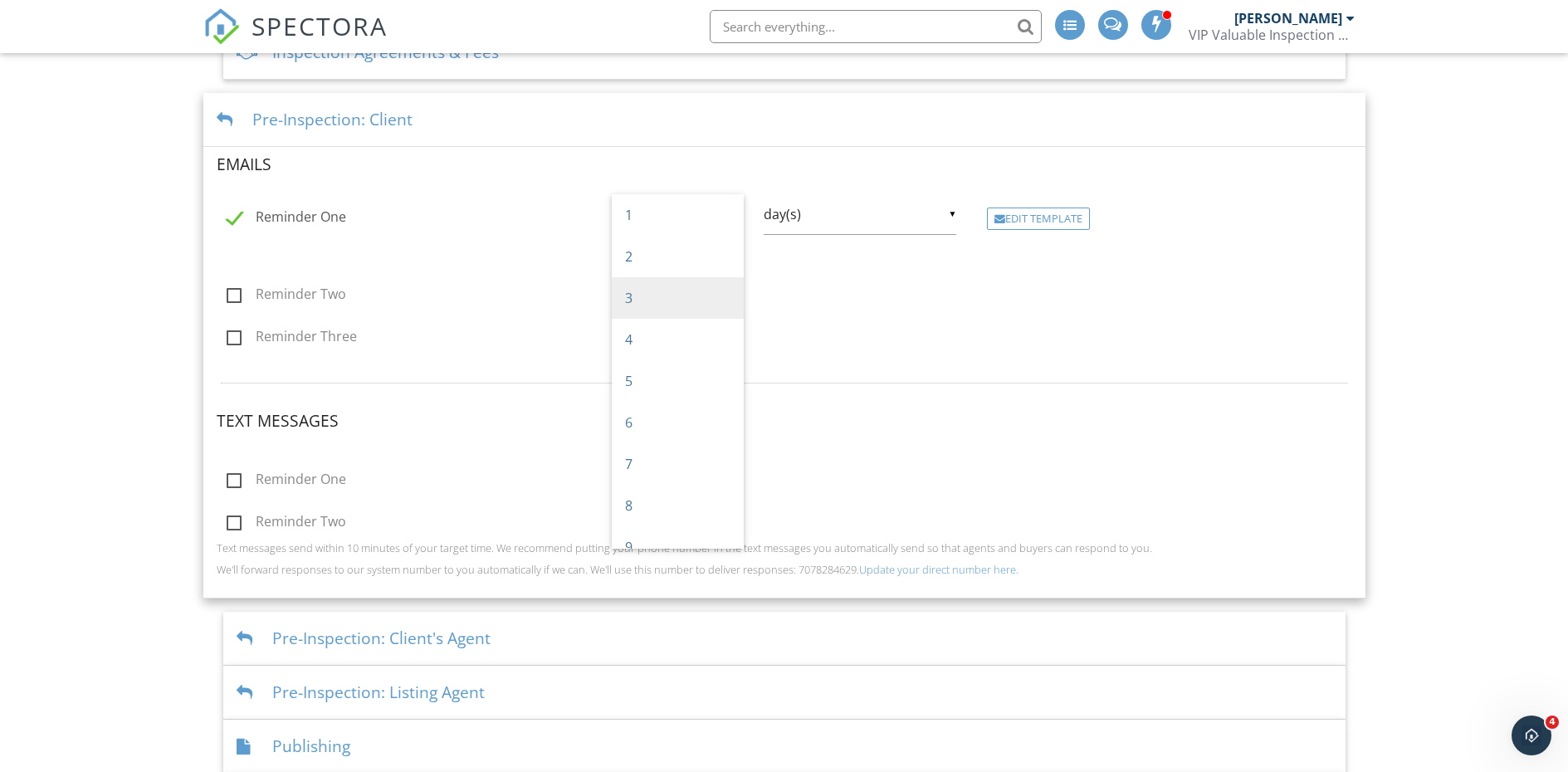
scroll to position [415, 0]
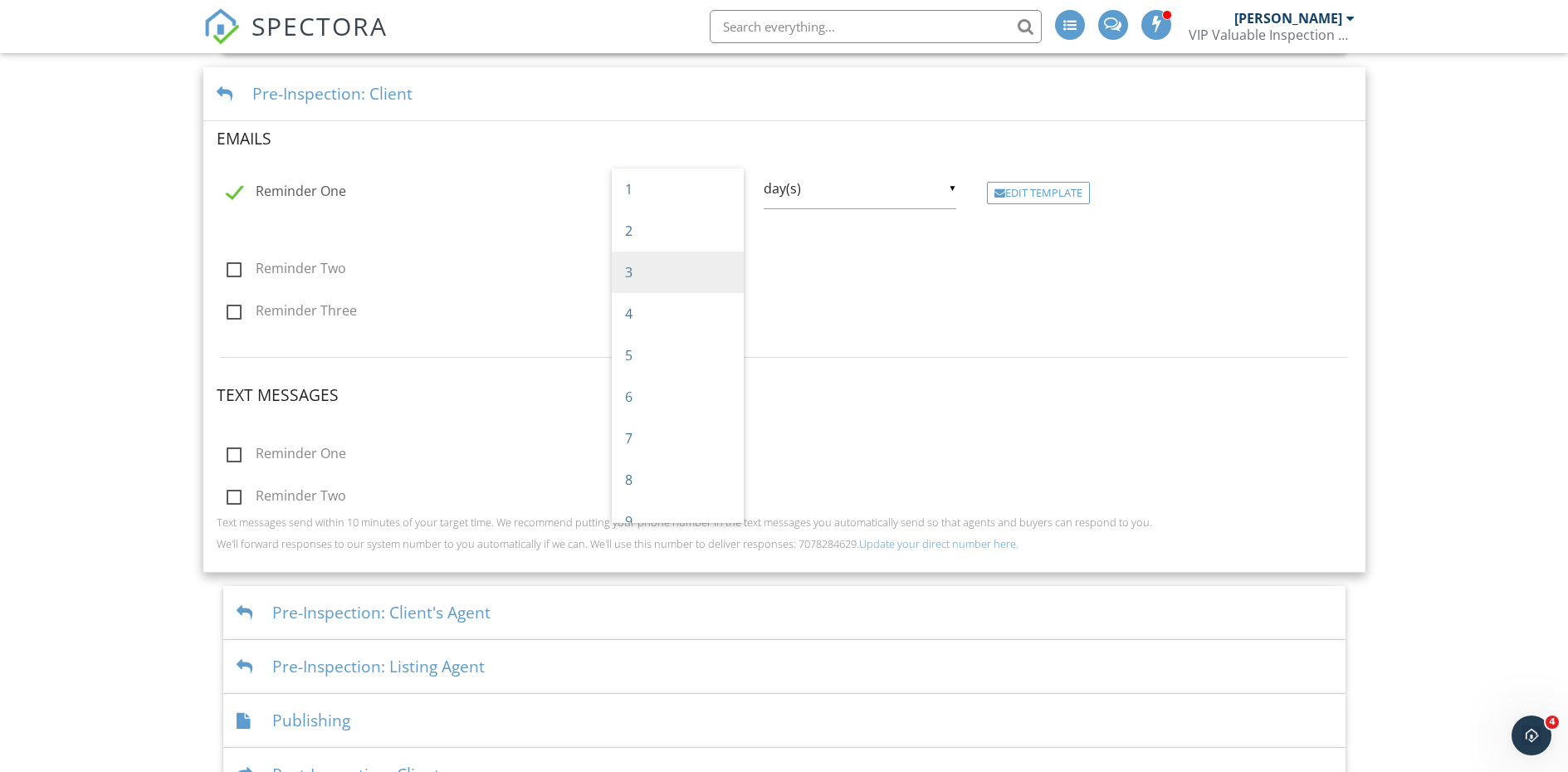
click at [421, 292] on div "Reminder Three ▼ 2 1 2 3 4 5 6 7 8 9 10 11 12 13 14 15 16 17 18 19 20 21 22 23 …" at bounding box center [784, 306] width 1155 height 36
click at [234, 195] on label "Reminder One" at bounding box center [286, 194] width 119 height 21
checkbox input "false"
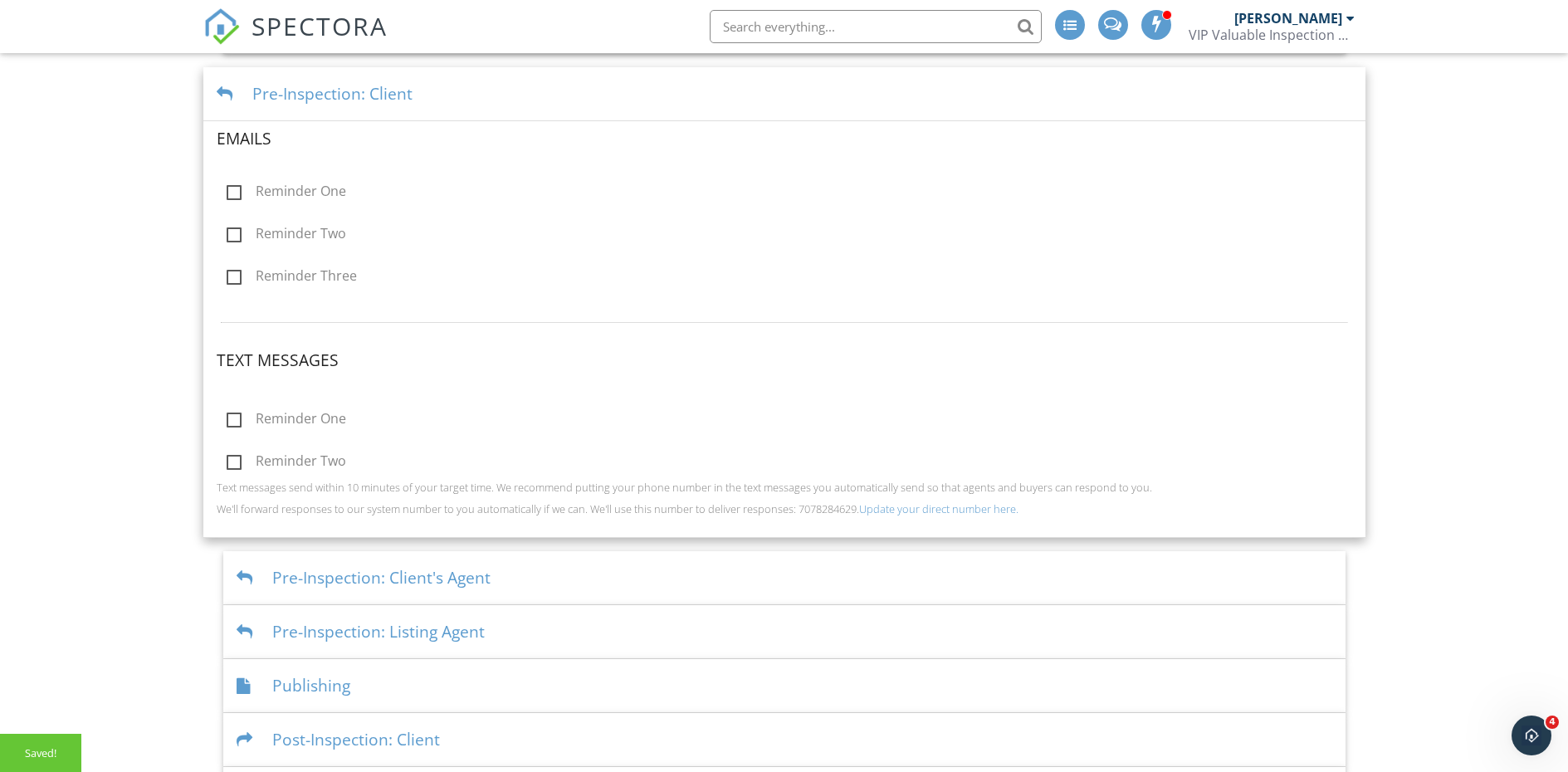
click at [235, 423] on label "Reminder One" at bounding box center [286, 422] width 119 height 21
click at [228, 423] on input "Reminder One" at bounding box center [221, 421] width 11 height 11
checkbox input "true"
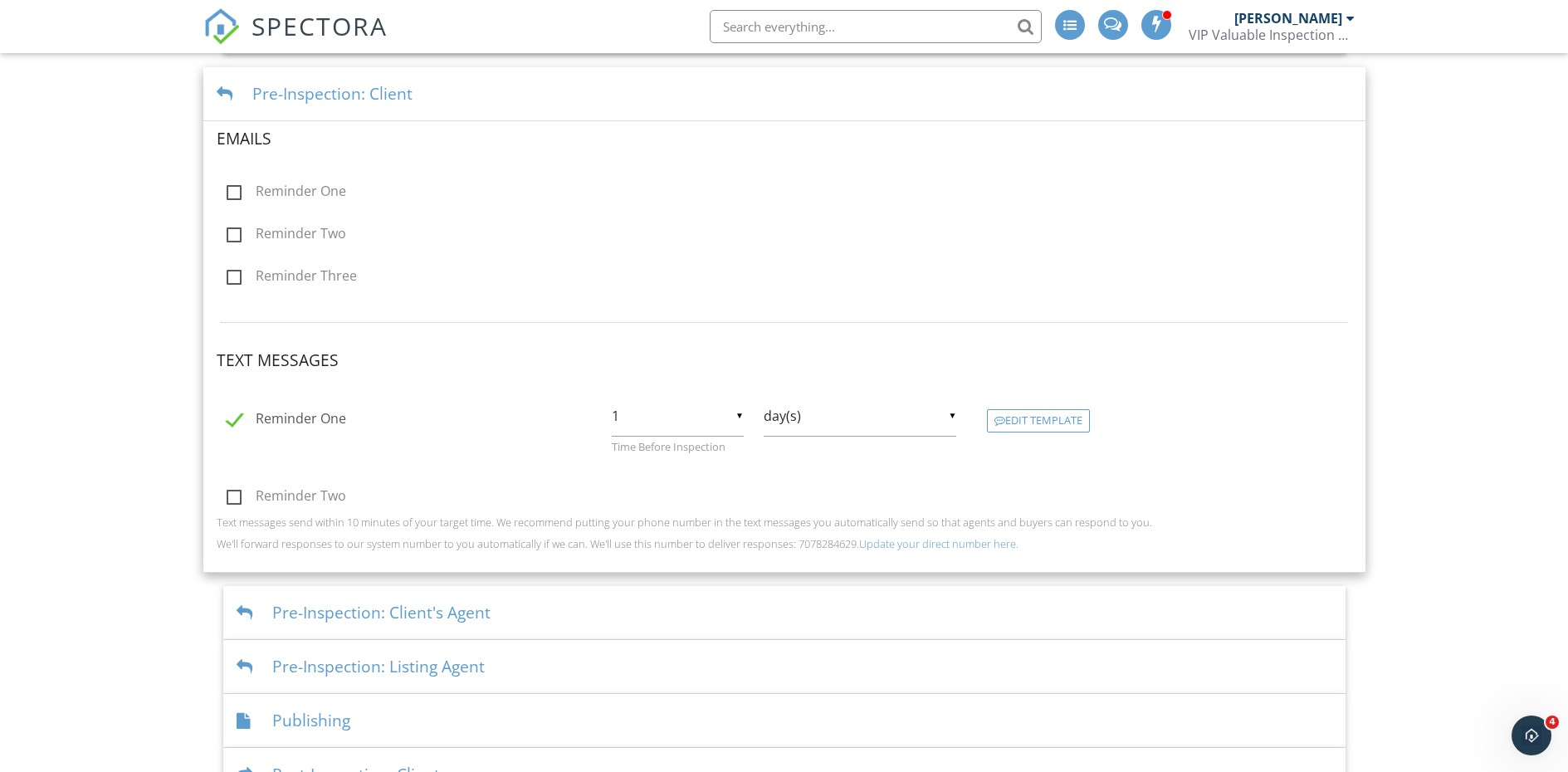
click at [240, 497] on label "Reminder Two" at bounding box center [286, 499] width 119 height 21
click at [228, 497] on input "Reminder Two" at bounding box center [221, 498] width 11 height 11
checkbox input "true"
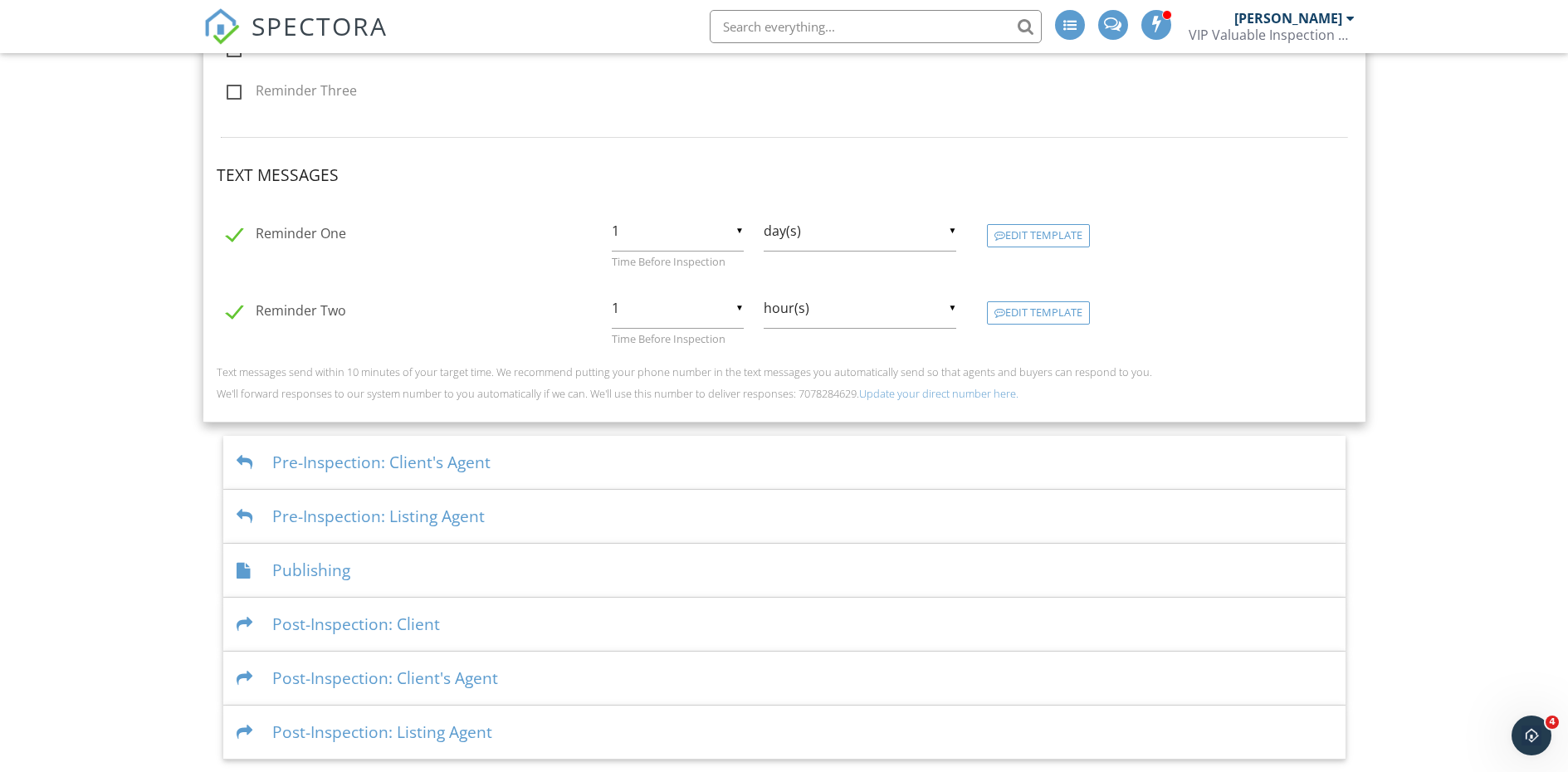
scroll to position [601, 0]
click at [504, 461] on div "Pre-Inspection: Client's Agent" at bounding box center [784, 462] width 1122 height 54
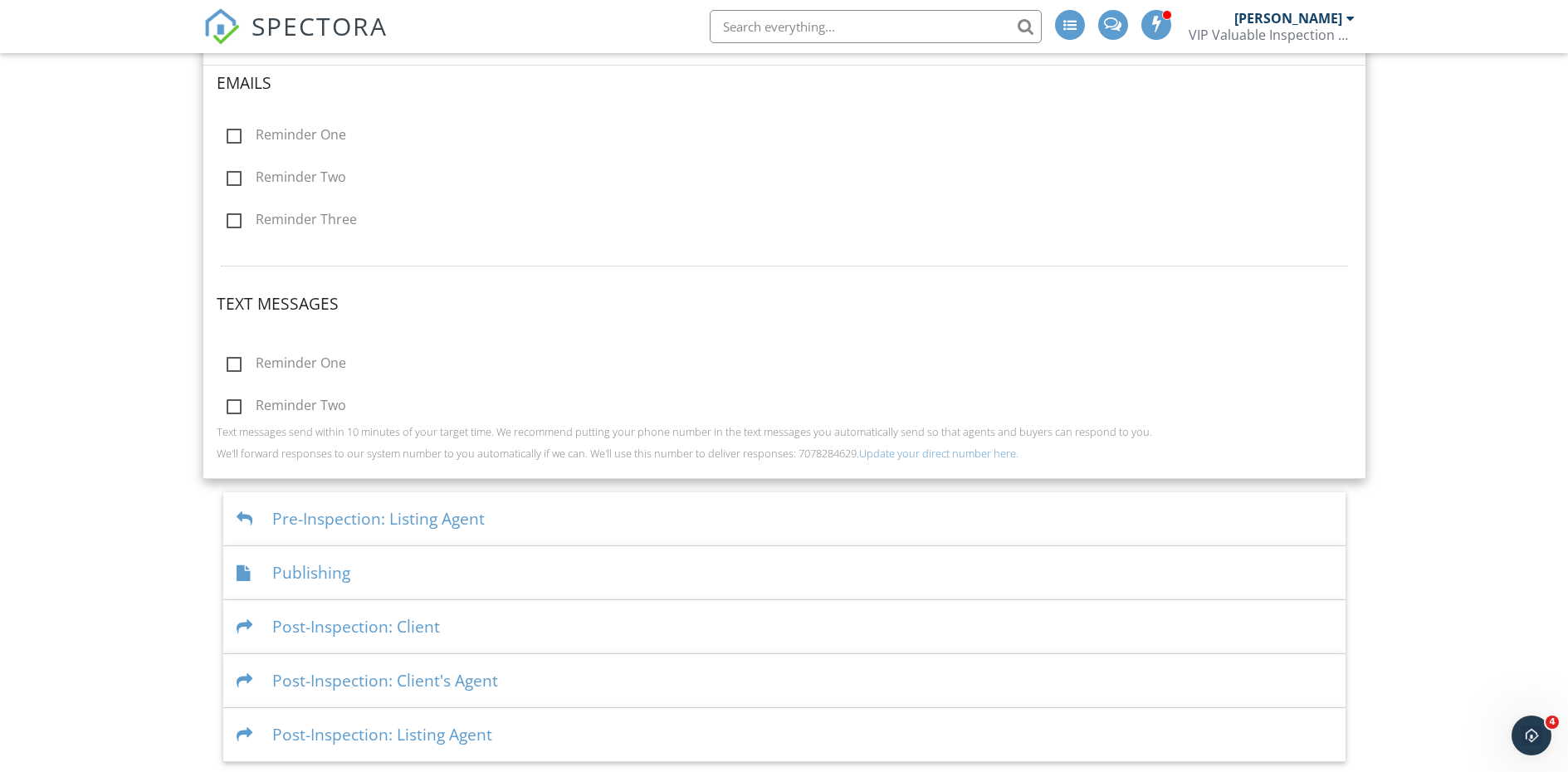
scroll to position [527, 0]
click at [175, 186] on div "Dashboard Templates Contacts Metrics Automations (Basic) Automations (Adv) Adva…" at bounding box center [784, 144] width 1568 height 1237
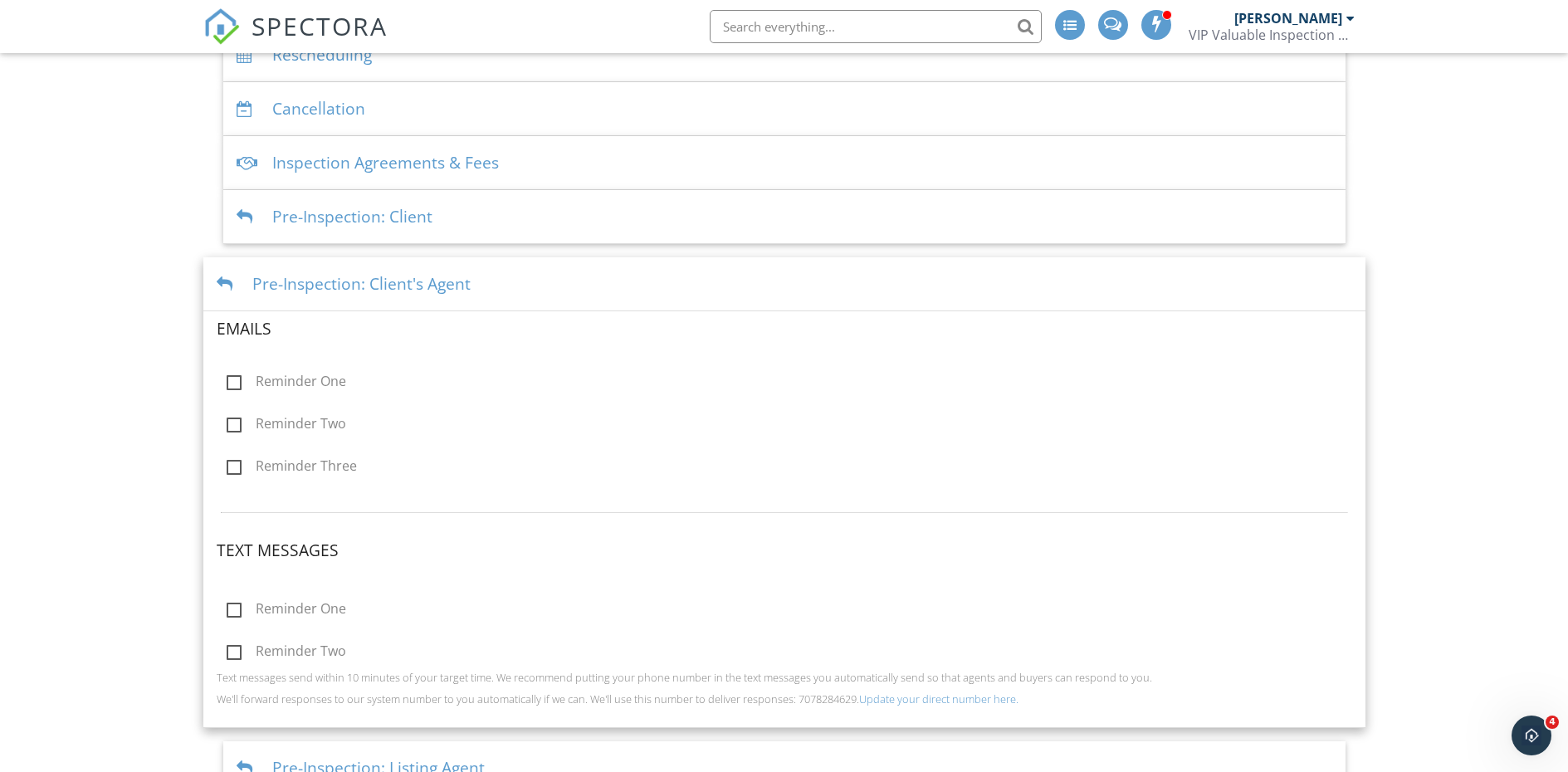
scroll to position [278, 0]
click at [233, 386] on label "Reminder One" at bounding box center [286, 386] width 119 height 21
click at [228, 386] on input "Reminder One" at bounding box center [221, 385] width 11 height 11
checkbox input "true"
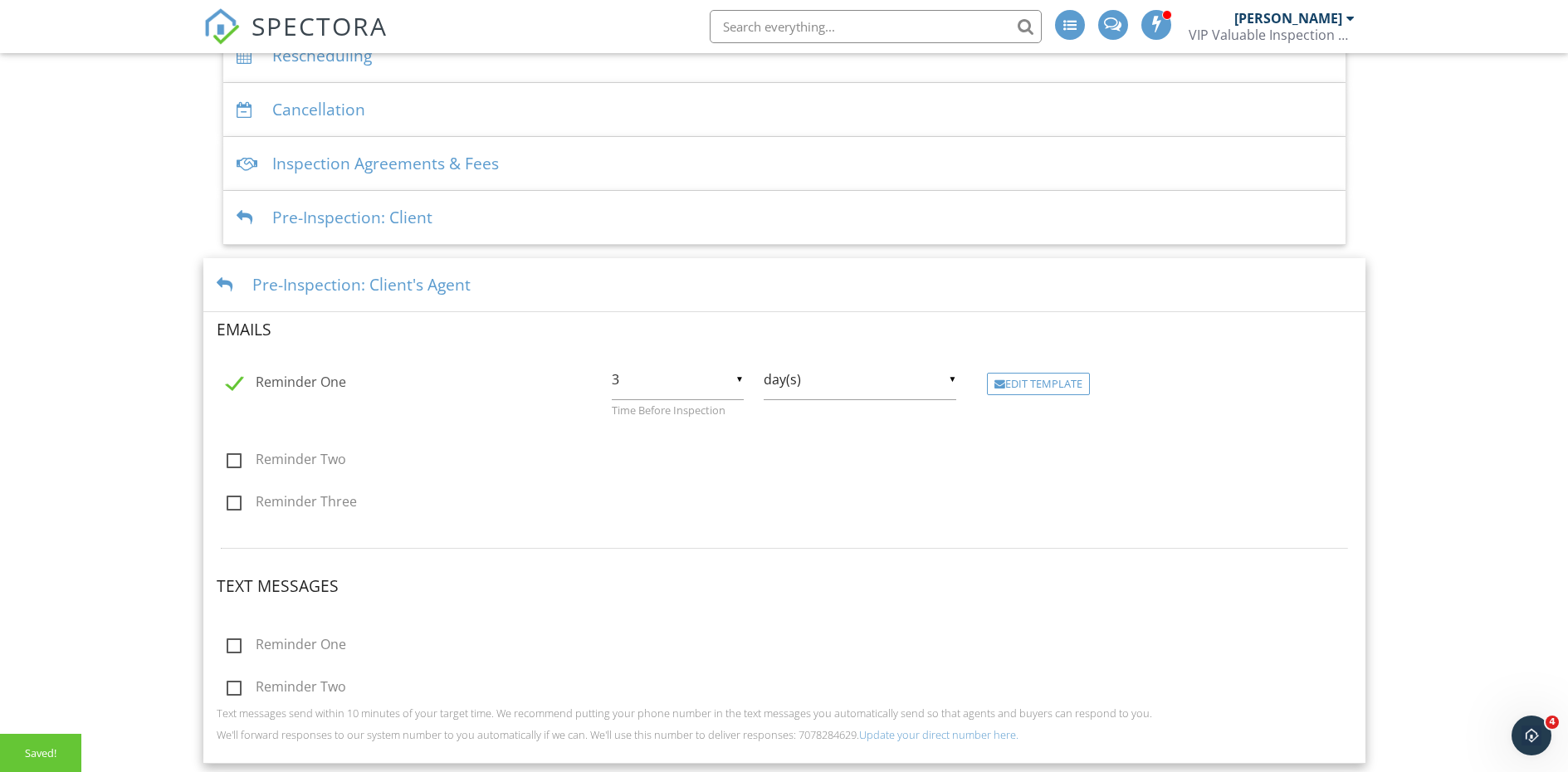
click at [735, 381] on div "▼ 3 1 2 3 4 5 6 7 8 9 10 11 12 13 14 15 16 17 18 19 20 21 22 23 24 25 26 27 28 …" at bounding box center [677, 380] width 132 height 40
click at [685, 376] on span "1" at bounding box center [677, 380] width 132 height 41
type input "1"
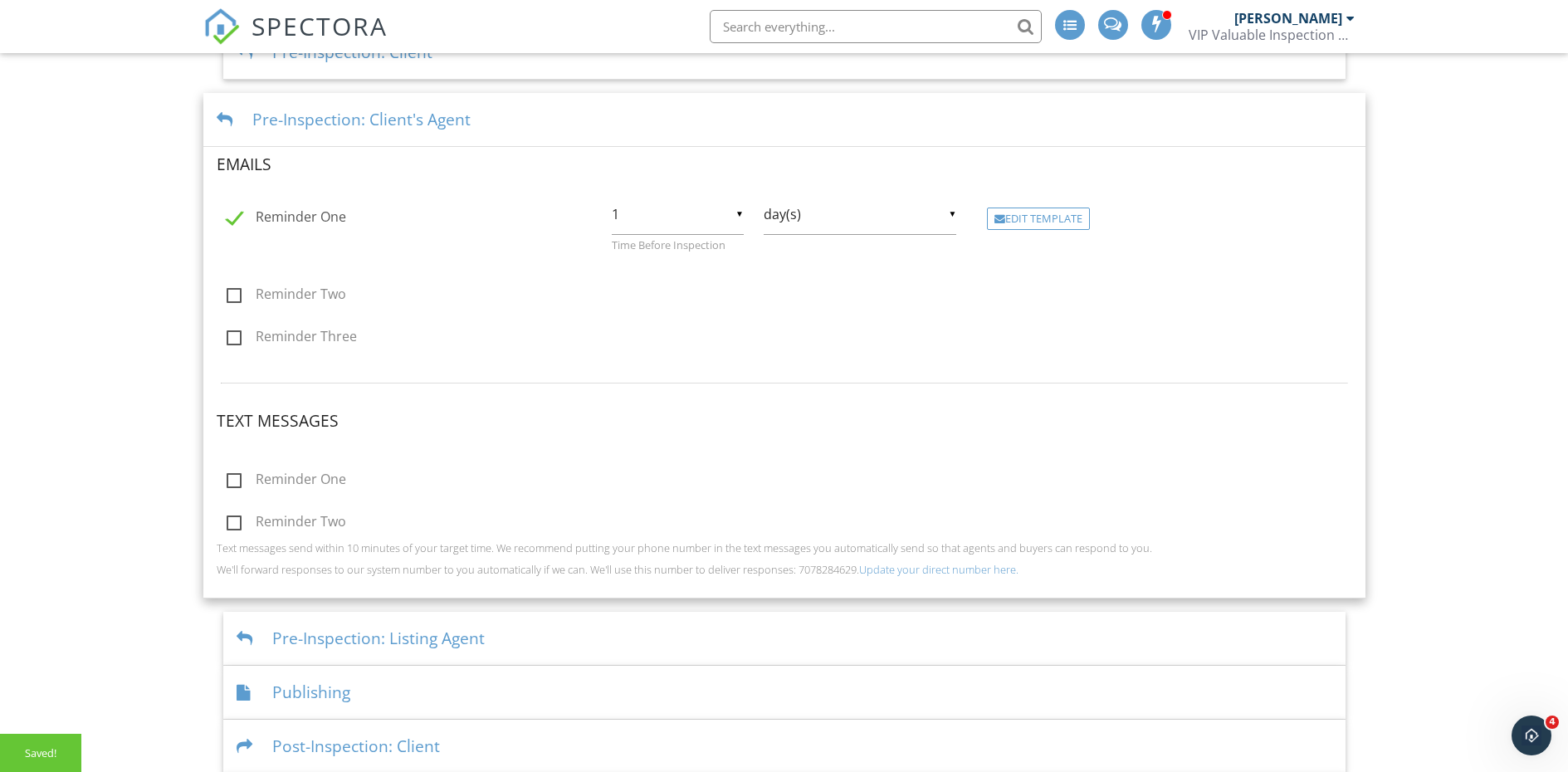
scroll to position [444, 0]
click at [233, 481] on label "Reminder One" at bounding box center [286, 482] width 119 height 21
click at [228, 481] on input "Reminder One" at bounding box center [221, 481] width 11 height 11
checkbox input "true"
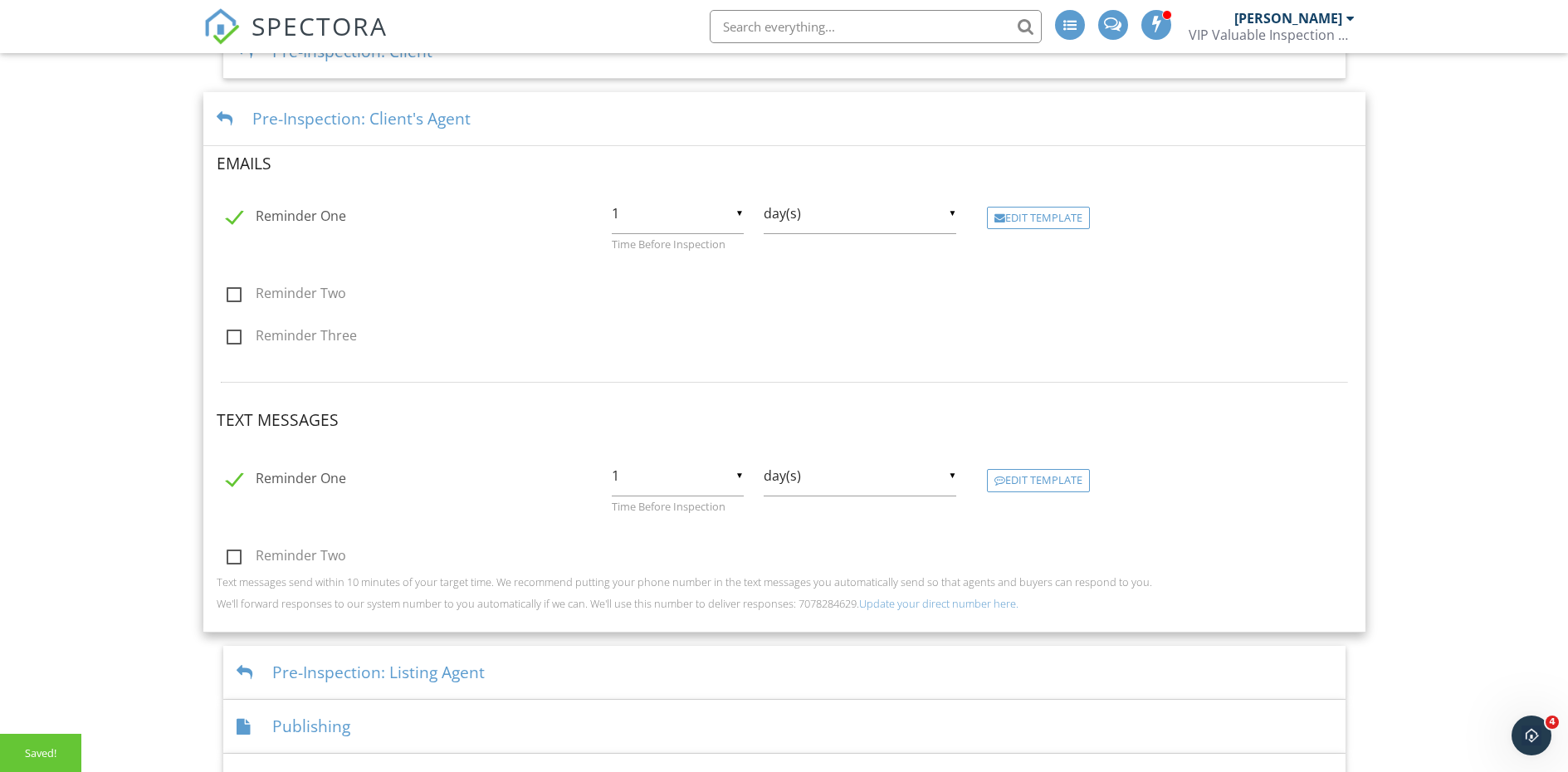
click at [725, 473] on div "▼ 1 1 2 3 4 5 6 7 8 9 10 11 12 13 14 15 16 17 18 19 20 21 22 23 24 25 26 27 28 …" at bounding box center [677, 476] width 132 height 40
click at [702, 483] on span "1" at bounding box center [677, 476] width 132 height 41
click at [817, 468] on div "▼ day(s) hour(s) day(s) week(s) month(s) hour(s) day(s) week(s) month(s)" at bounding box center [860, 476] width 193 height 40
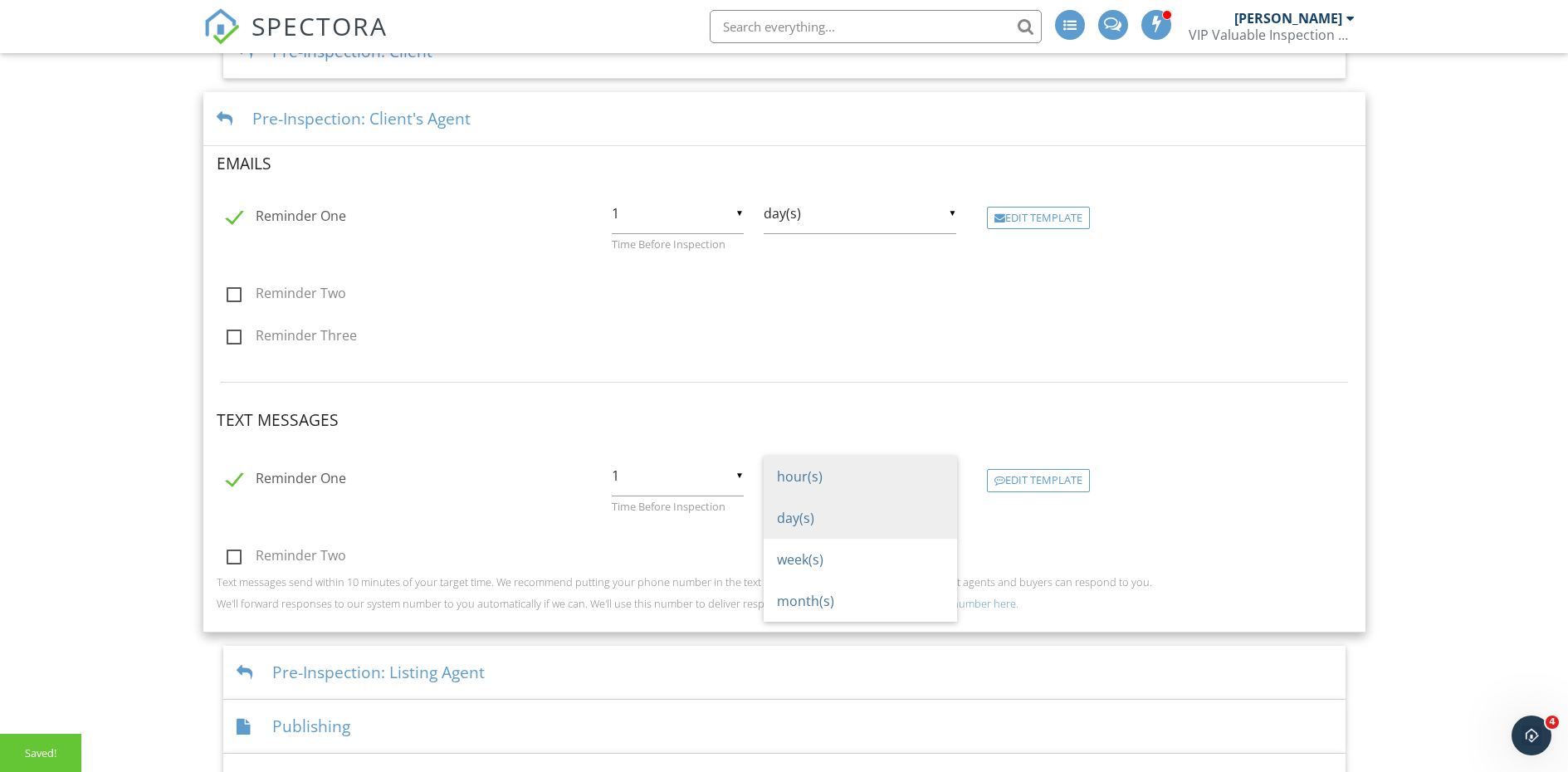
click at [807, 468] on span "hour(s)" at bounding box center [860, 476] width 193 height 41
type input "hour(s)"
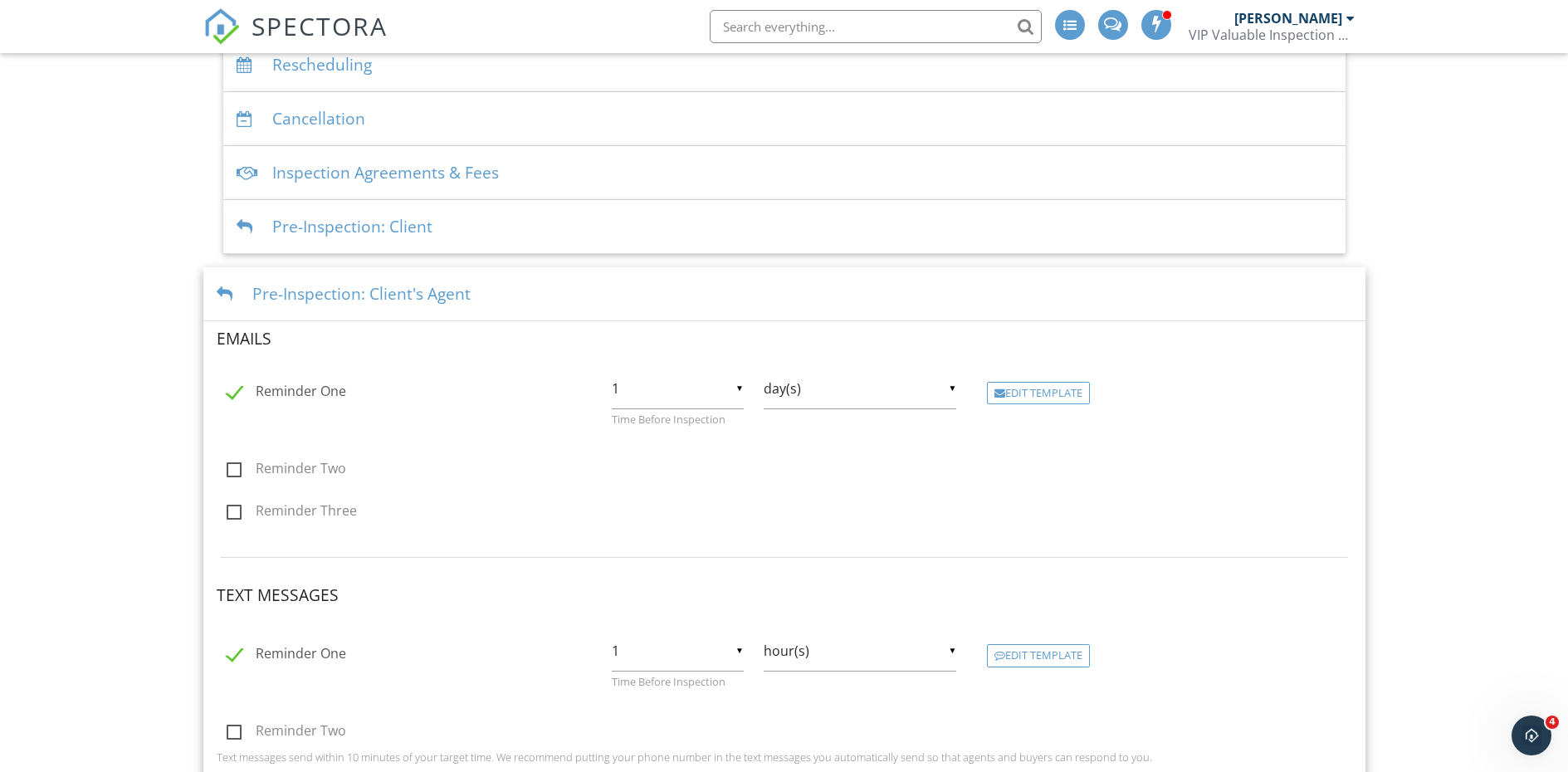
scroll to position [601, 0]
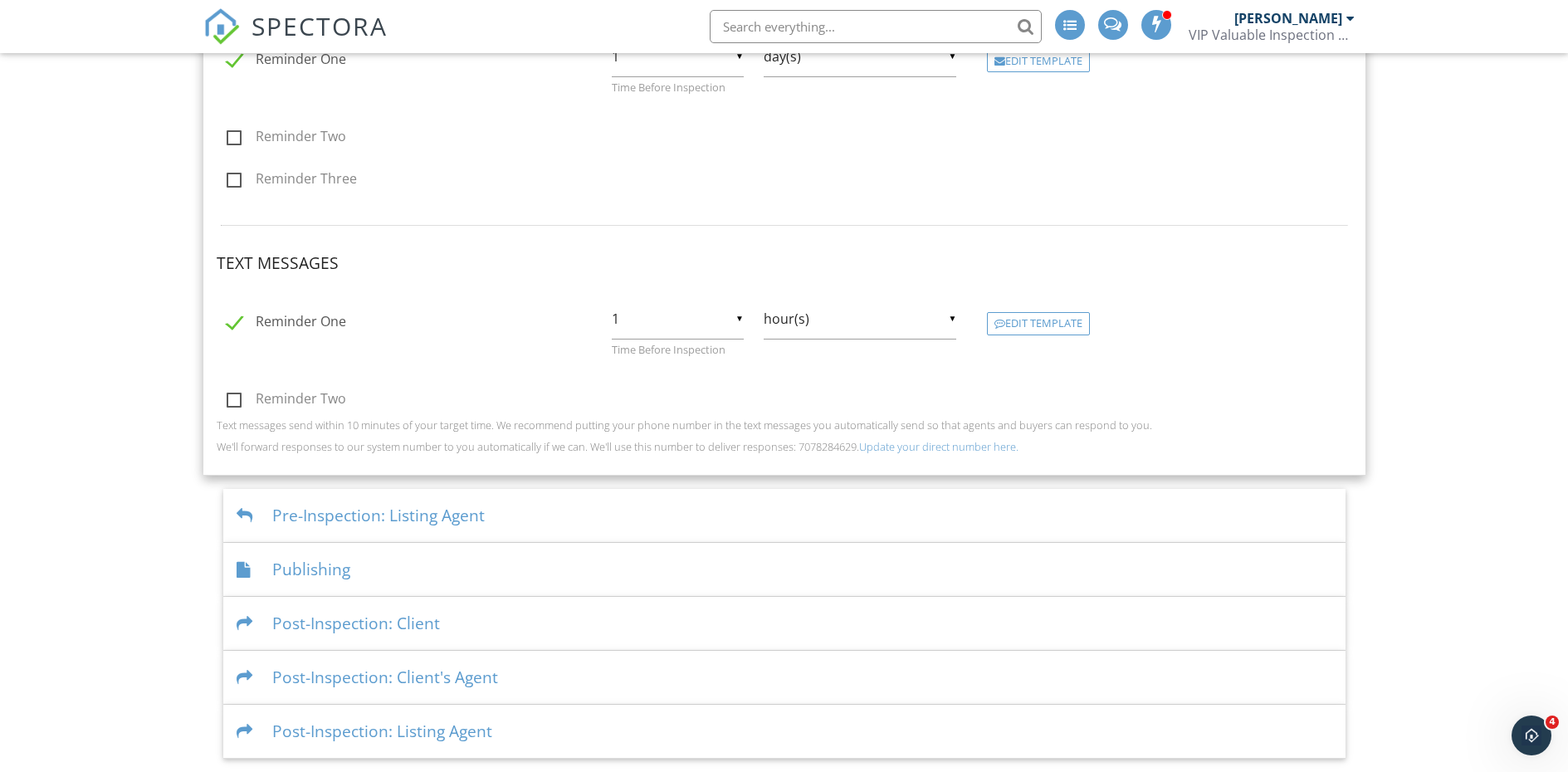
click at [347, 565] on div "Publishing" at bounding box center [784, 570] width 1122 height 54
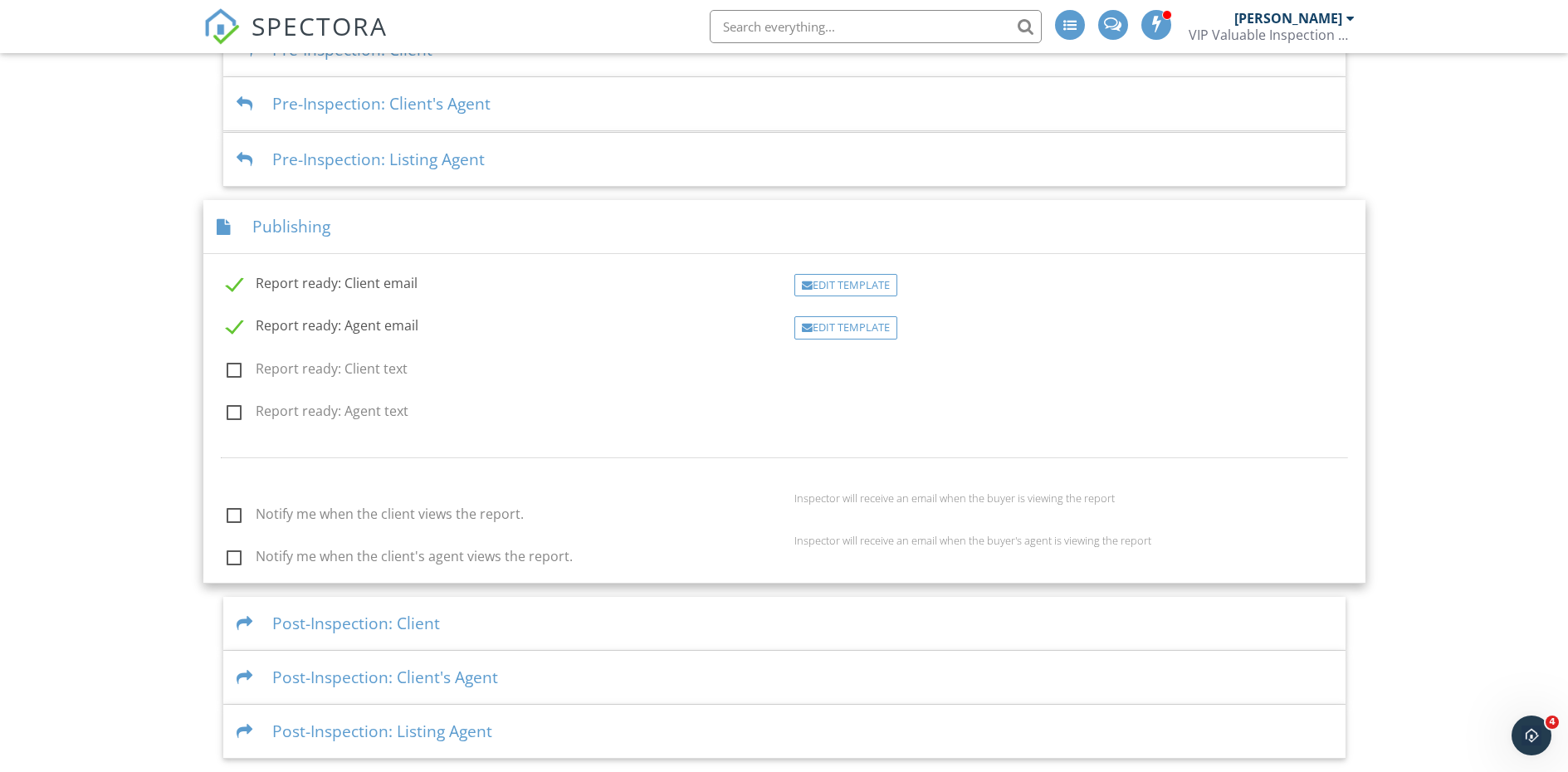
scroll to position [445, 0]
click at [232, 515] on label "Notify me when the client views the report." at bounding box center [375, 517] width 297 height 21
click at [228, 515] on input "Notify me when the client views the report." at bounding box center [221, 516] width 11 height 11
checkbox input "true"
click at [239, 560] on label "Notify me when the client's agent views the report." at bounding box center [400, 560] width 346 height 21
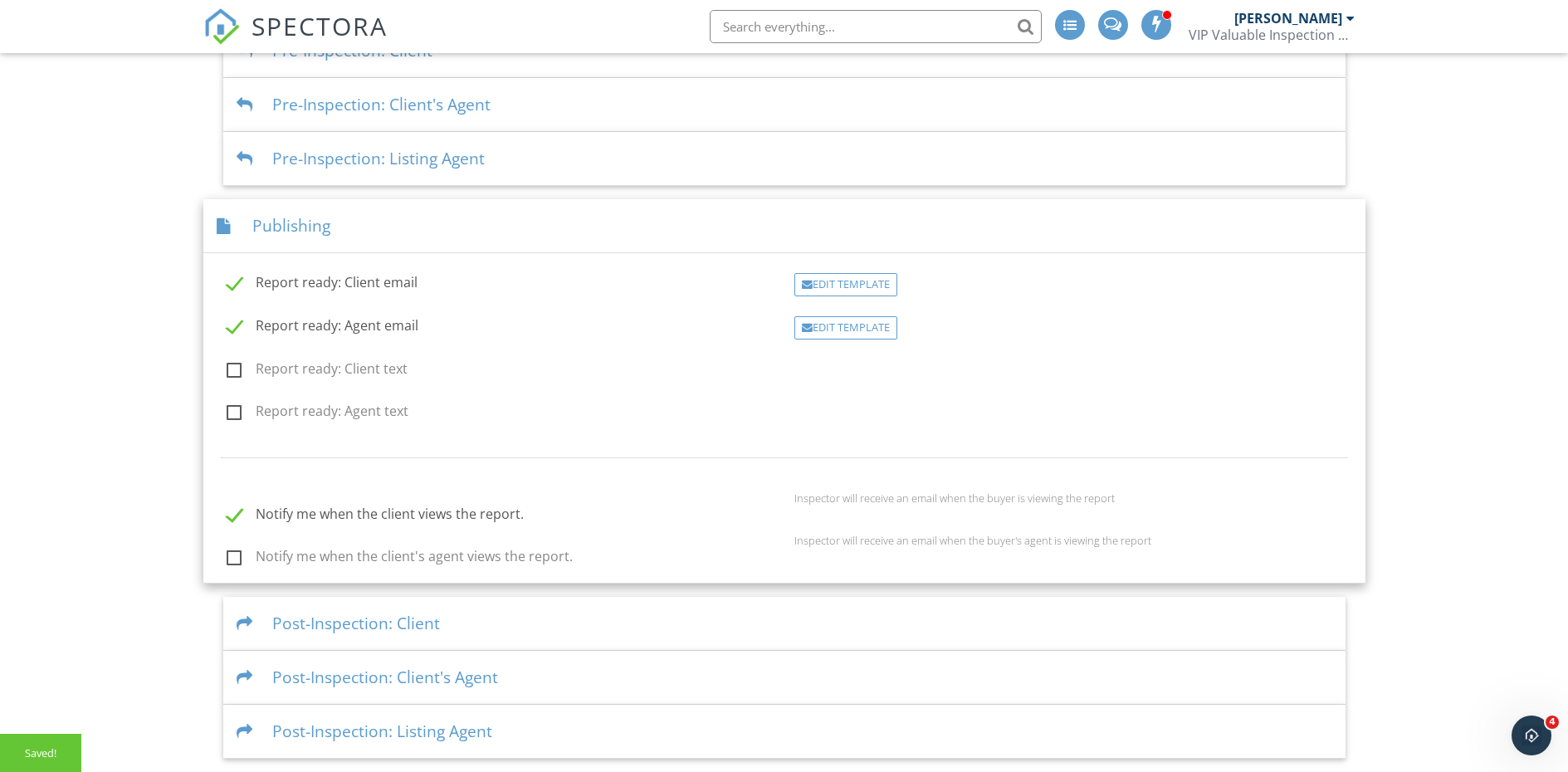
click at [228, 560] on input "Notify me when the client's agent views the report." at bounding box center [221, 559] width 11 height 11
checkbox input "true"
click at [490, 621] on div "Post-Inspection: Client" at bounding box center [784, 624] width 1122 height 54
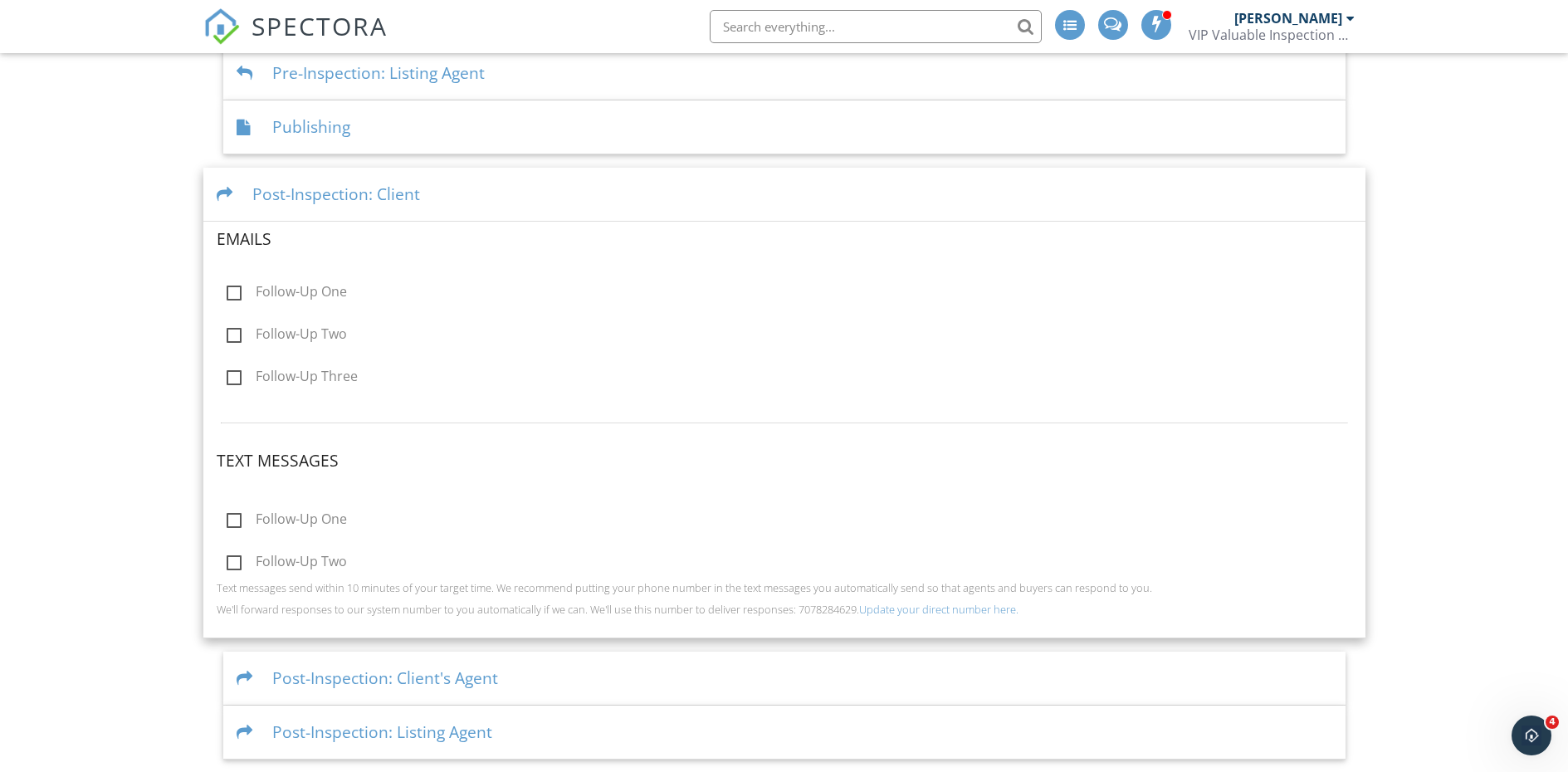
scroll to position [532, 0]
click at [175, 374] on div "Dashboard Templates Contacts Metrics Automations (Basic) Automations (Adv) Adva…" at bounding box center [784, 139] width 1568 height 1237
click at [356, 198] on div "Post-Inspection: Client" at bounding box center [784, 194] width 1162 height 54
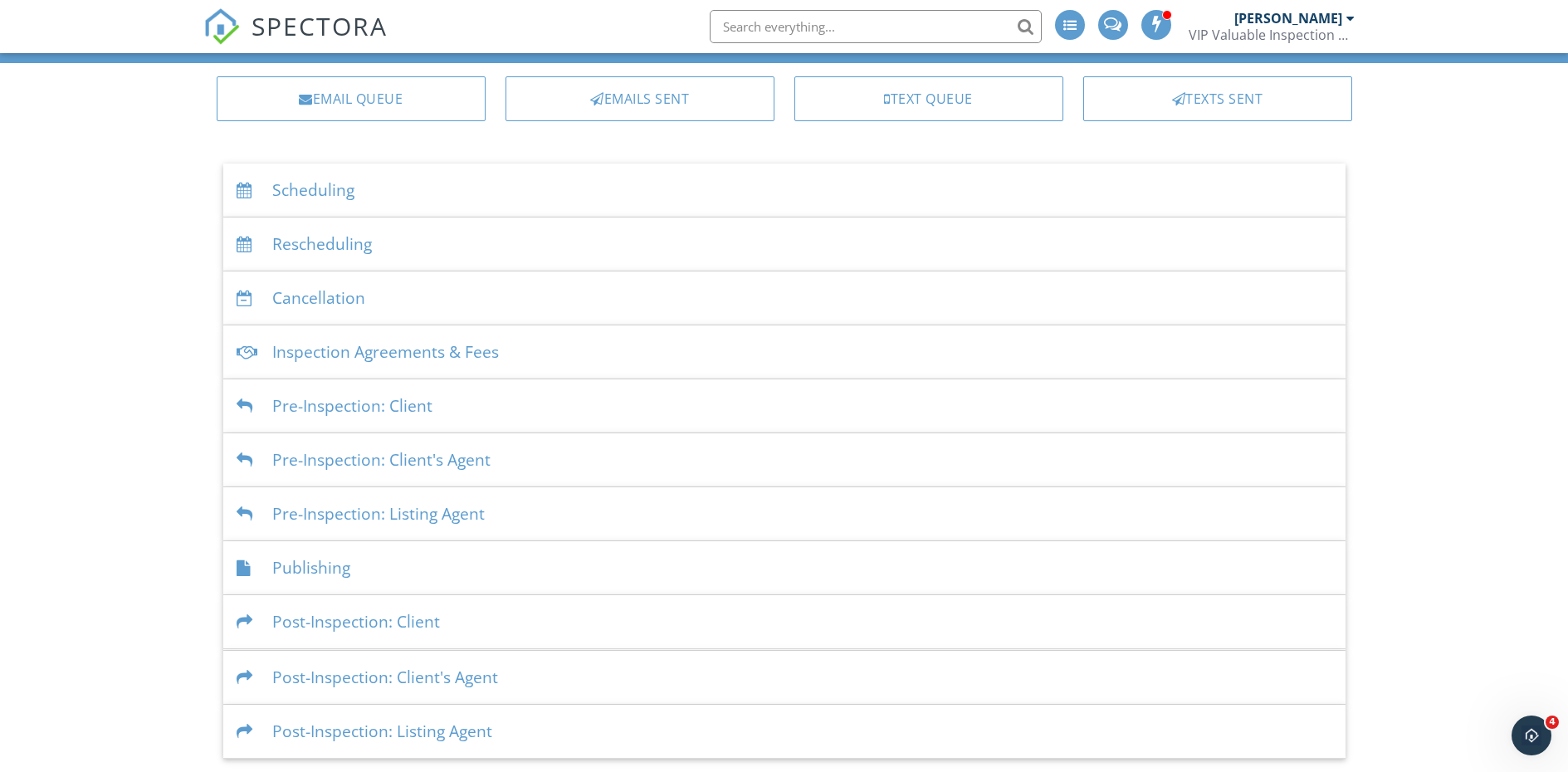
scroll to position [88, 0]
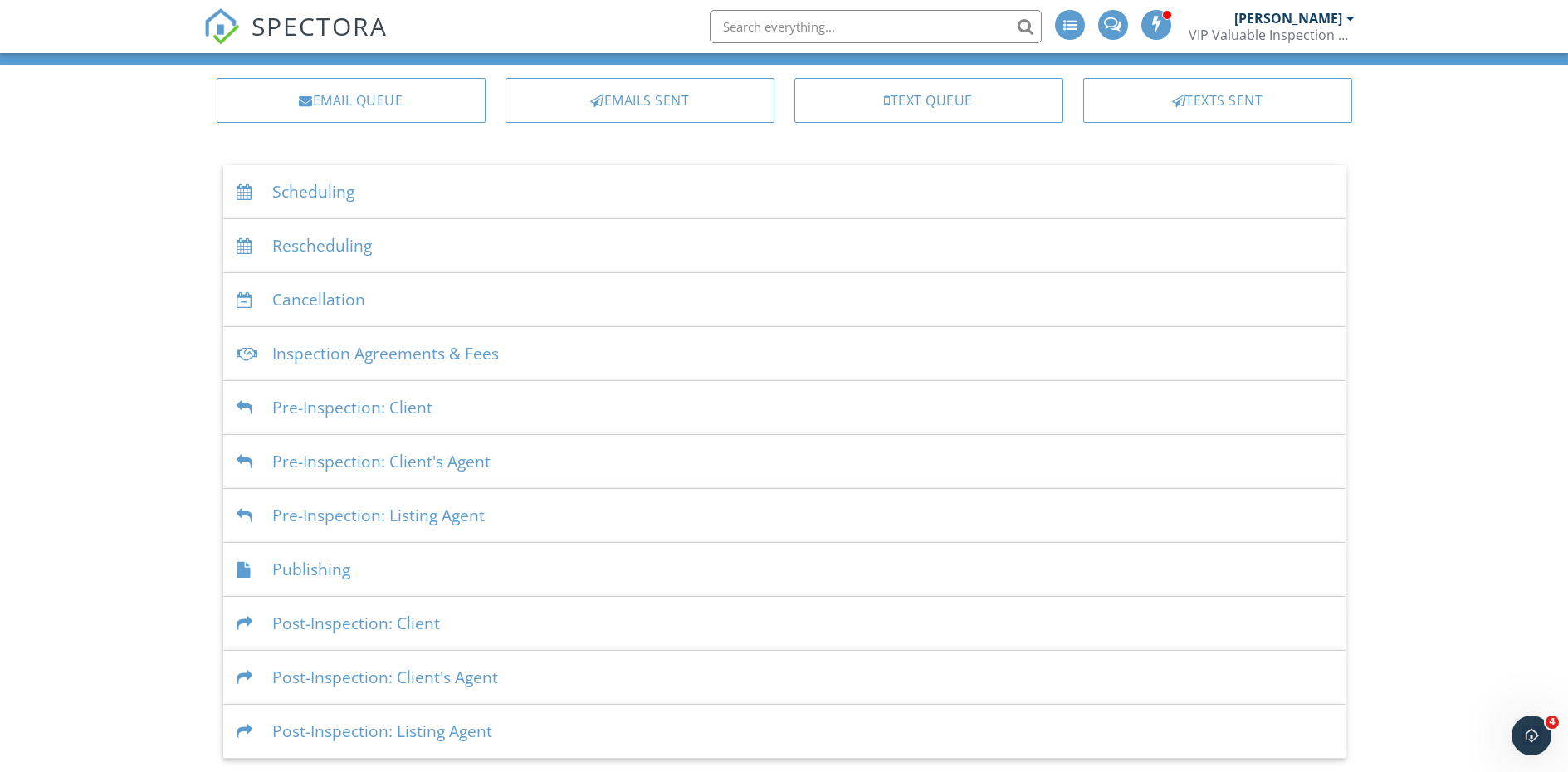
click at [425, 621] on div "Post-Inspection: Client" at bounding box center [784, 624] width 1122 height 54
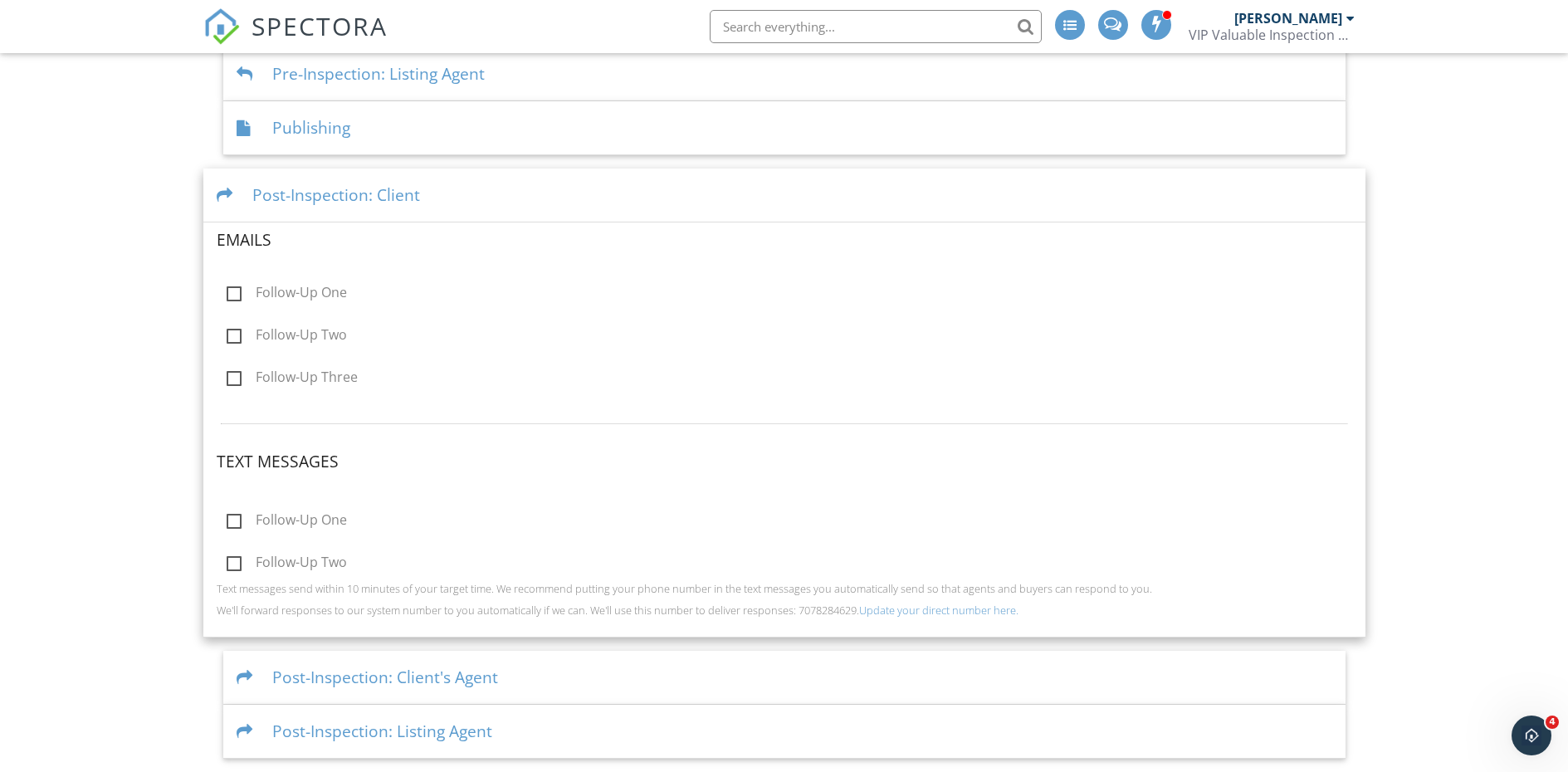
scroll to position [532, 0]
click at [240, 515] on label "Follow-Up One" at bounding box center [286, 521] width 120 height 21
click at [228, 515] on input "Follow-Up One" at bounding box center [221, 520] width 11 height 11
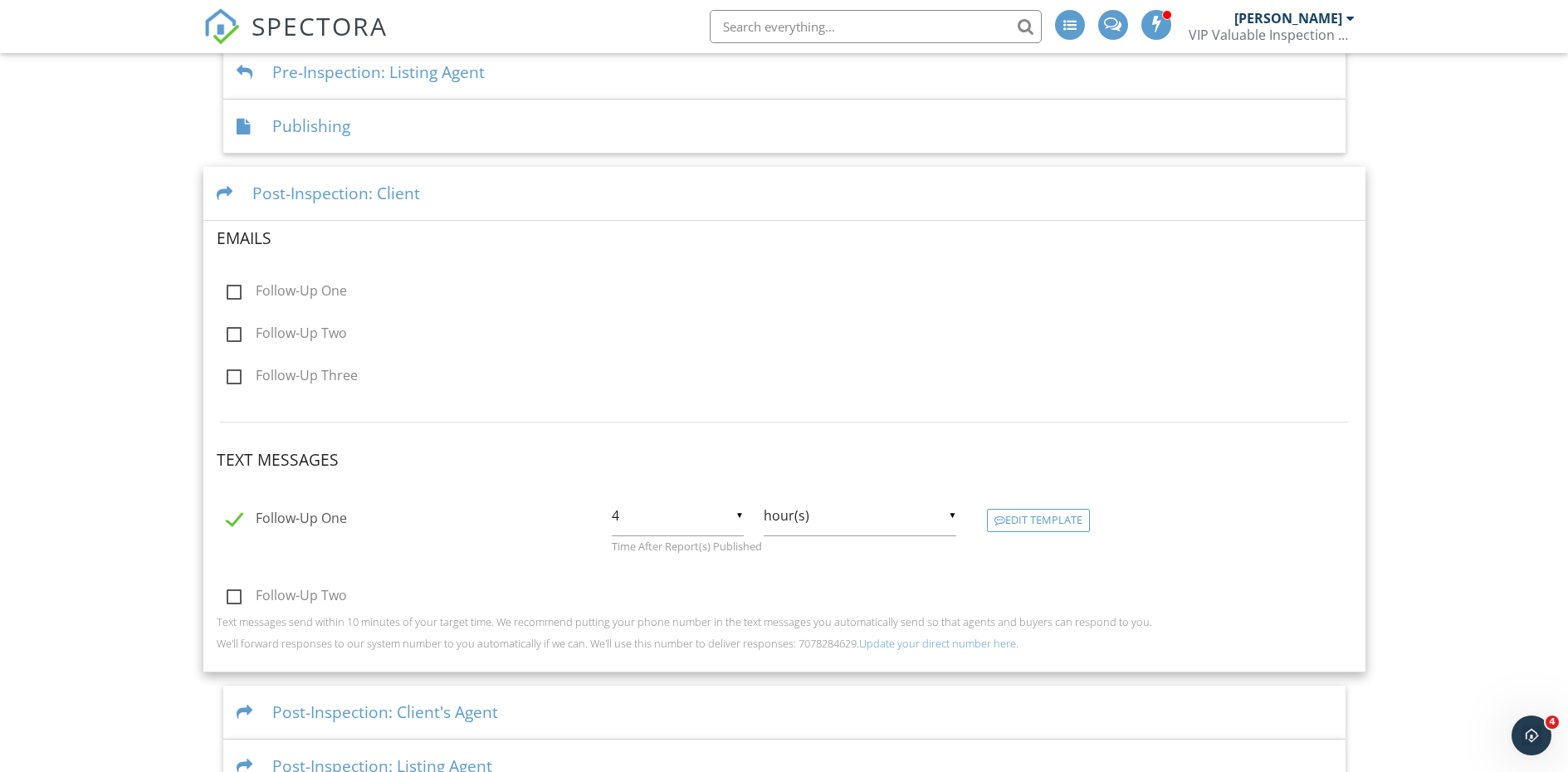
click at [247, 518] on label "Follow-Up One" at bounding box center [286, 521] width 120 height 21
checkbox input "false"
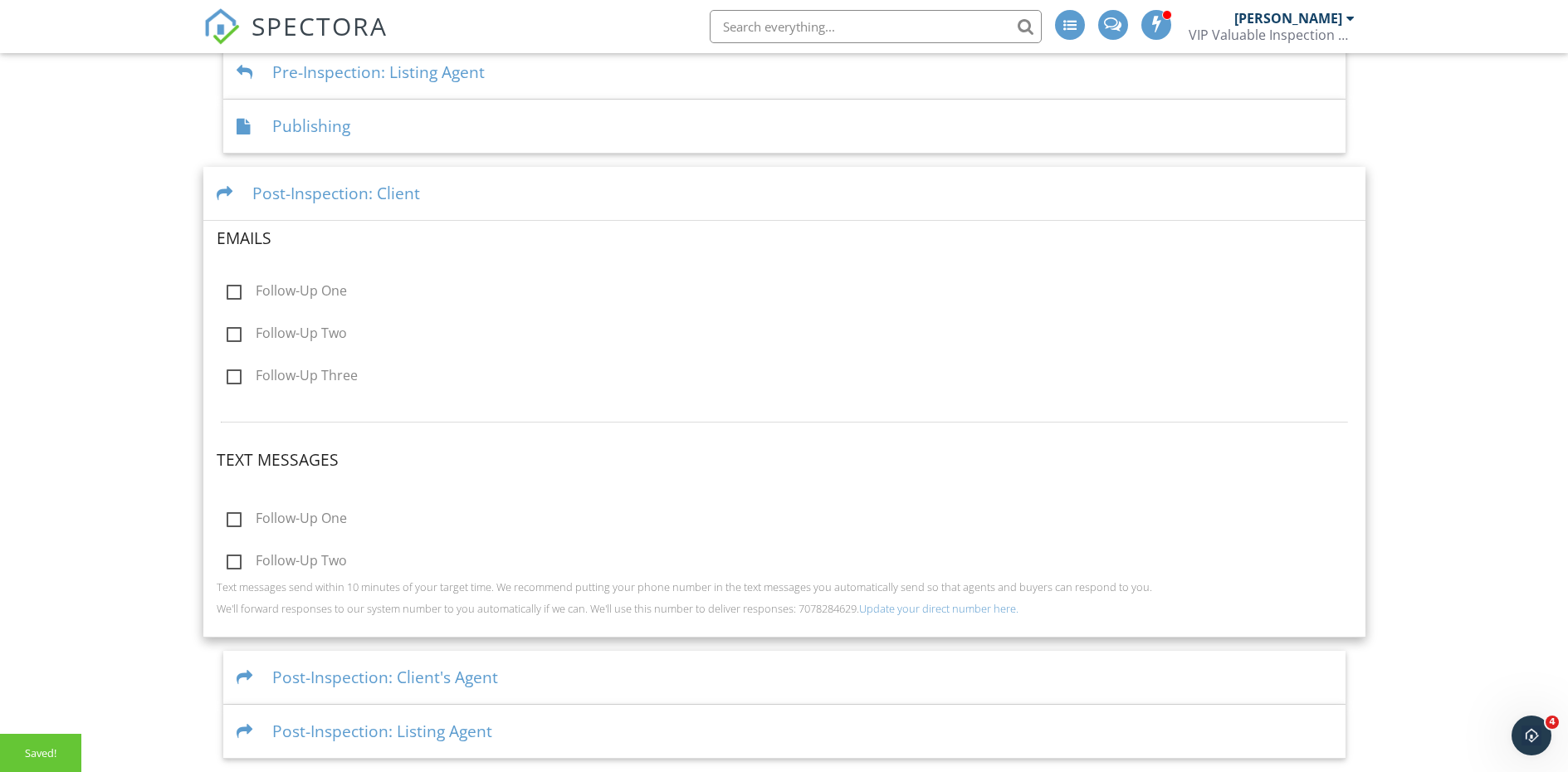
click at [366, 193] on div "Post-Inspection: Client" at bounding box center [784, 194] width 1162 height 54
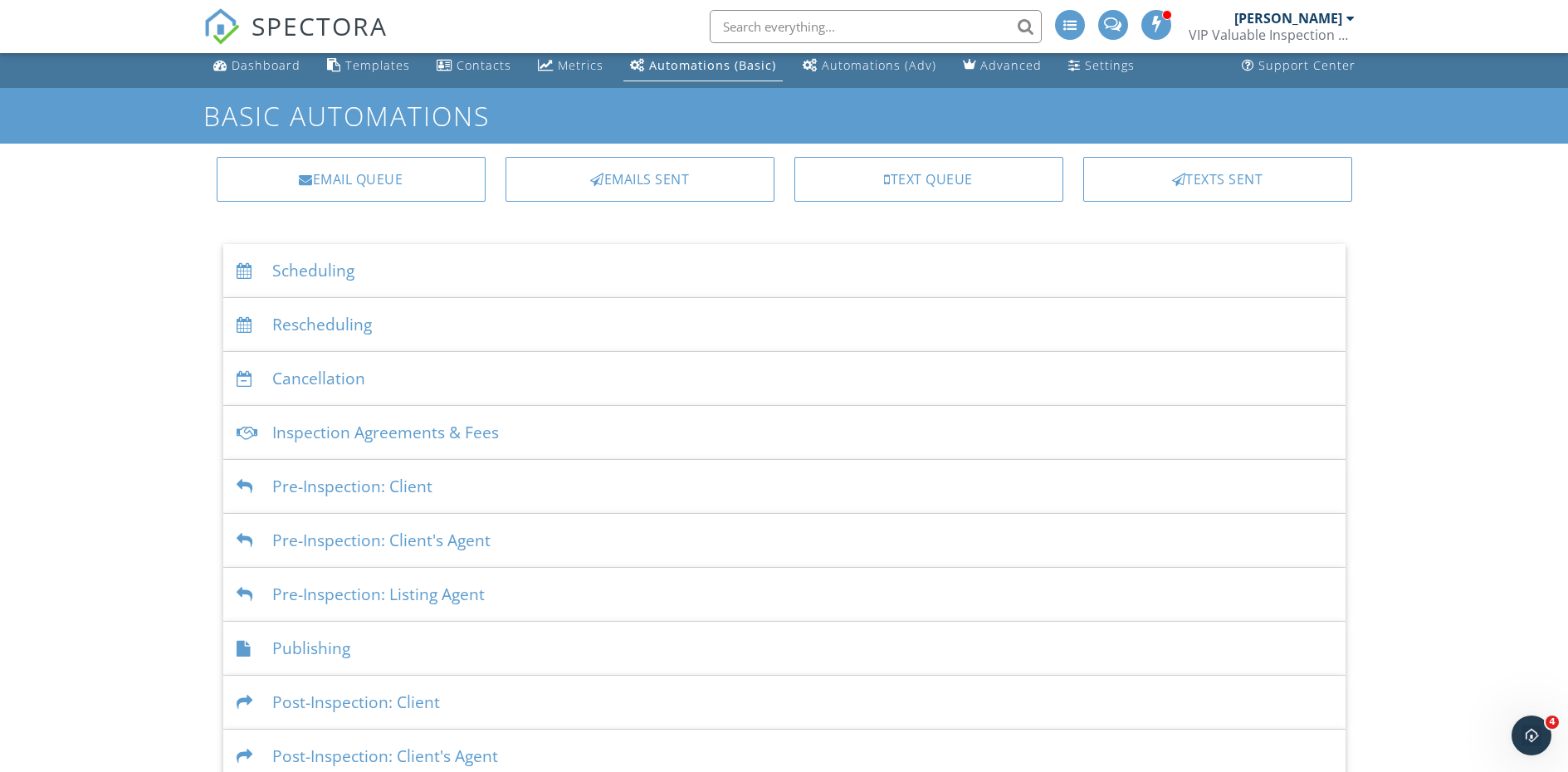
scroll to position [0, 0]
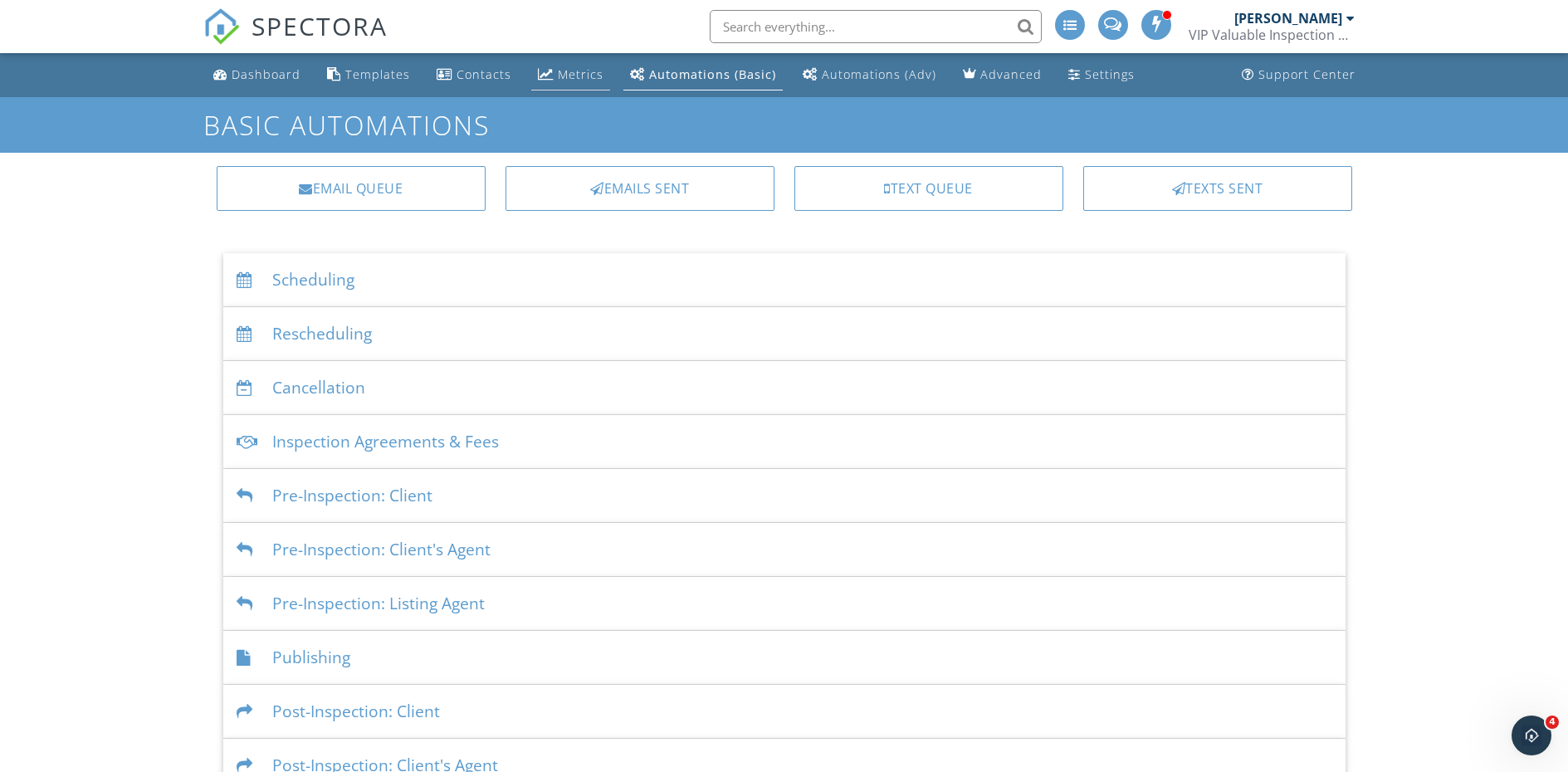
click at [569, 63] on link "Metrics" at bounding box center [571, 75] width 79 height 31
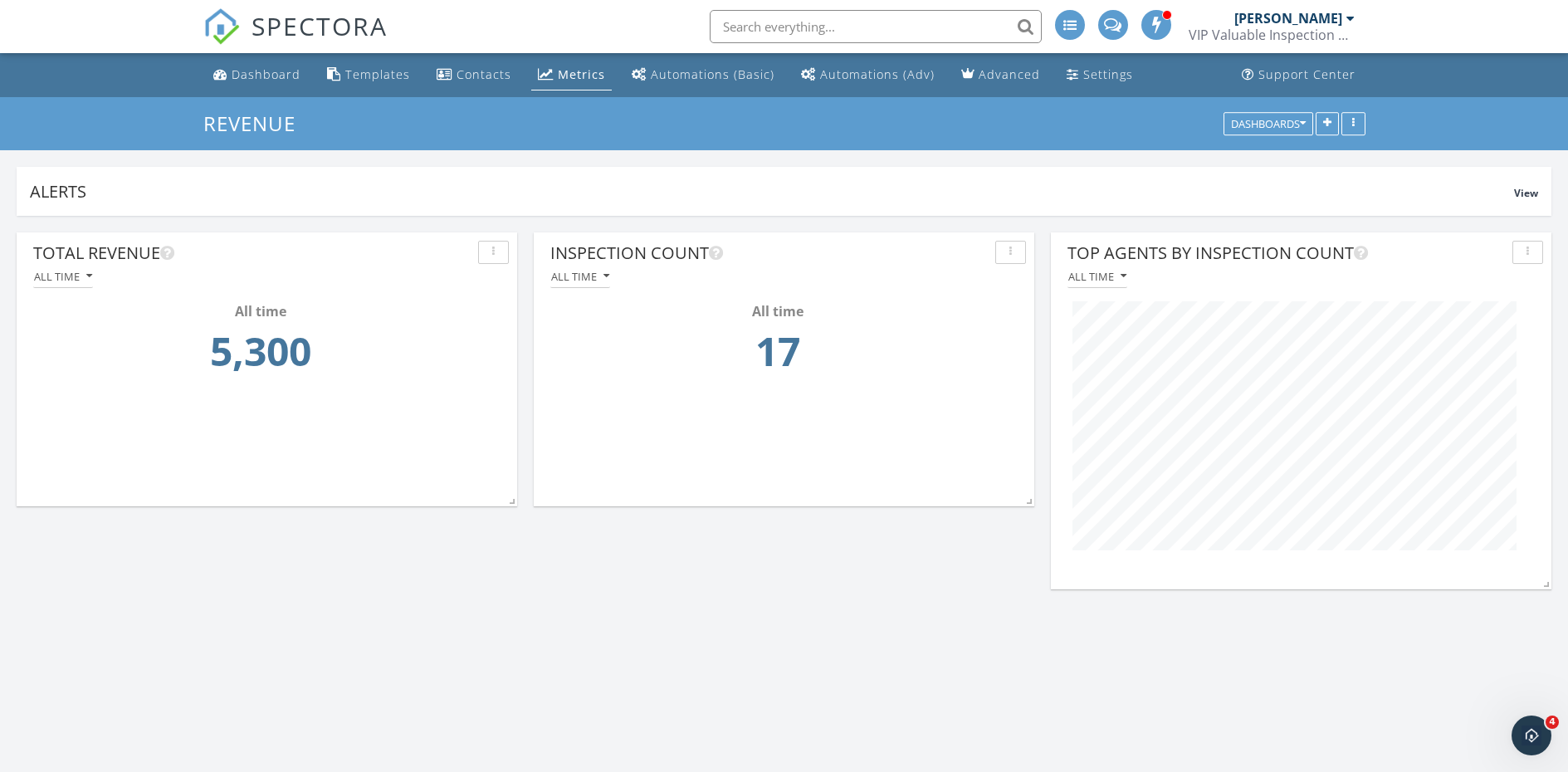
scroll to position [357, 501]
click at [601, 282] on div "All time" at bounding box center [580, 277] width 58 height 12
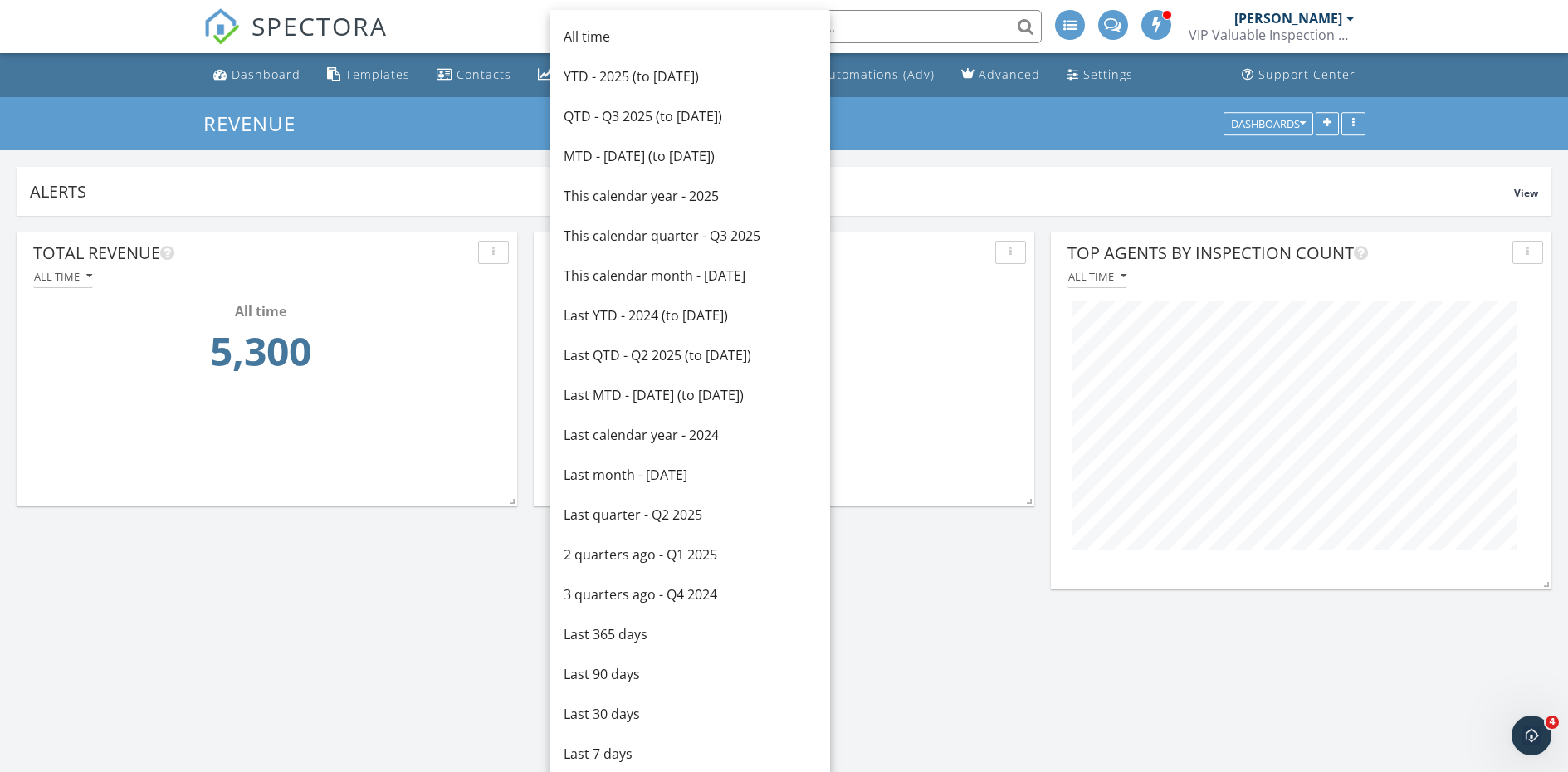
click at [942, 379] on td "17" at bounding box center [777, 356] width 444 height 70
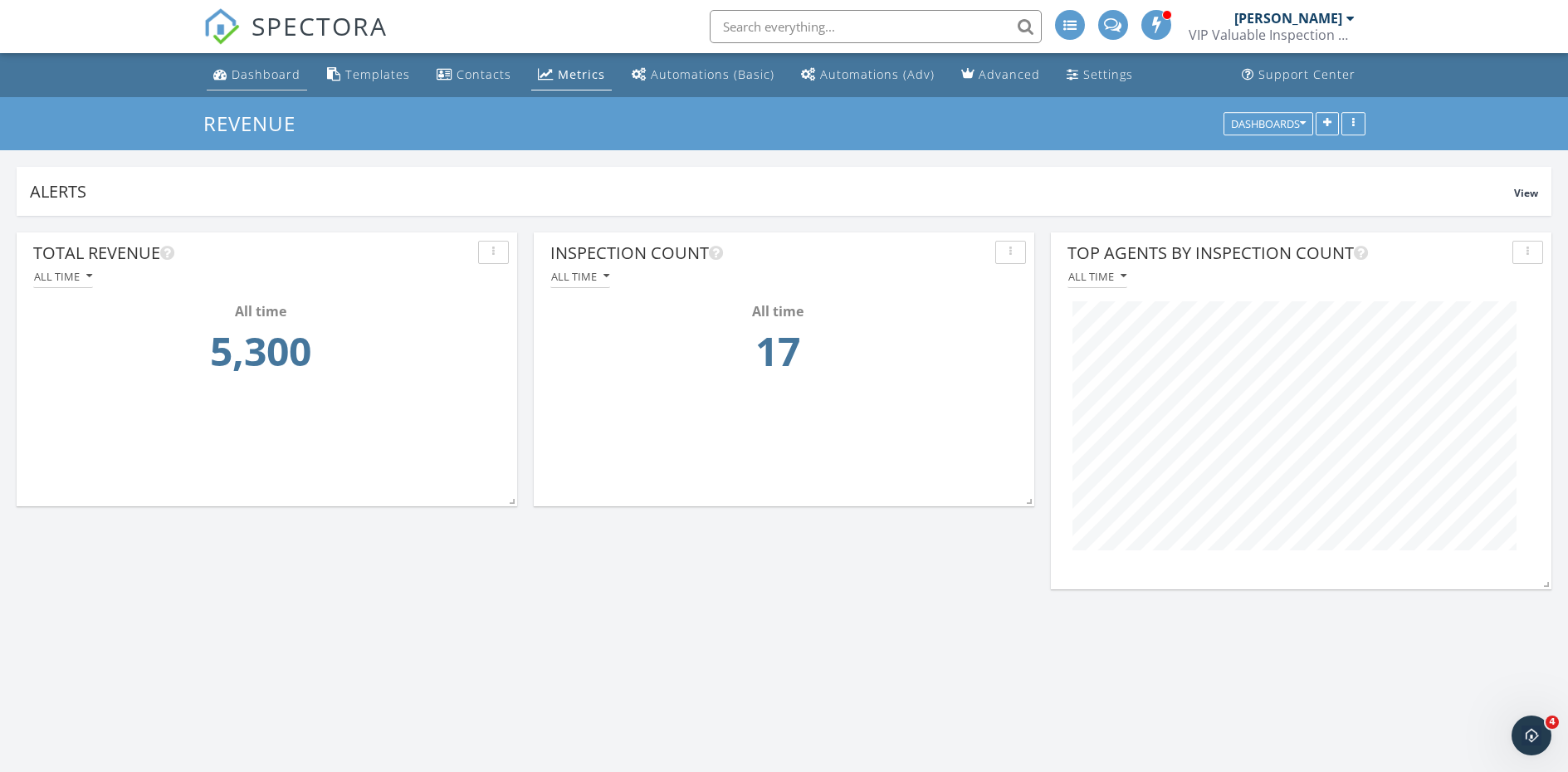
click at [279, 72] on div "Dashboard" at bounding box center [266, 74] width 69 height 15
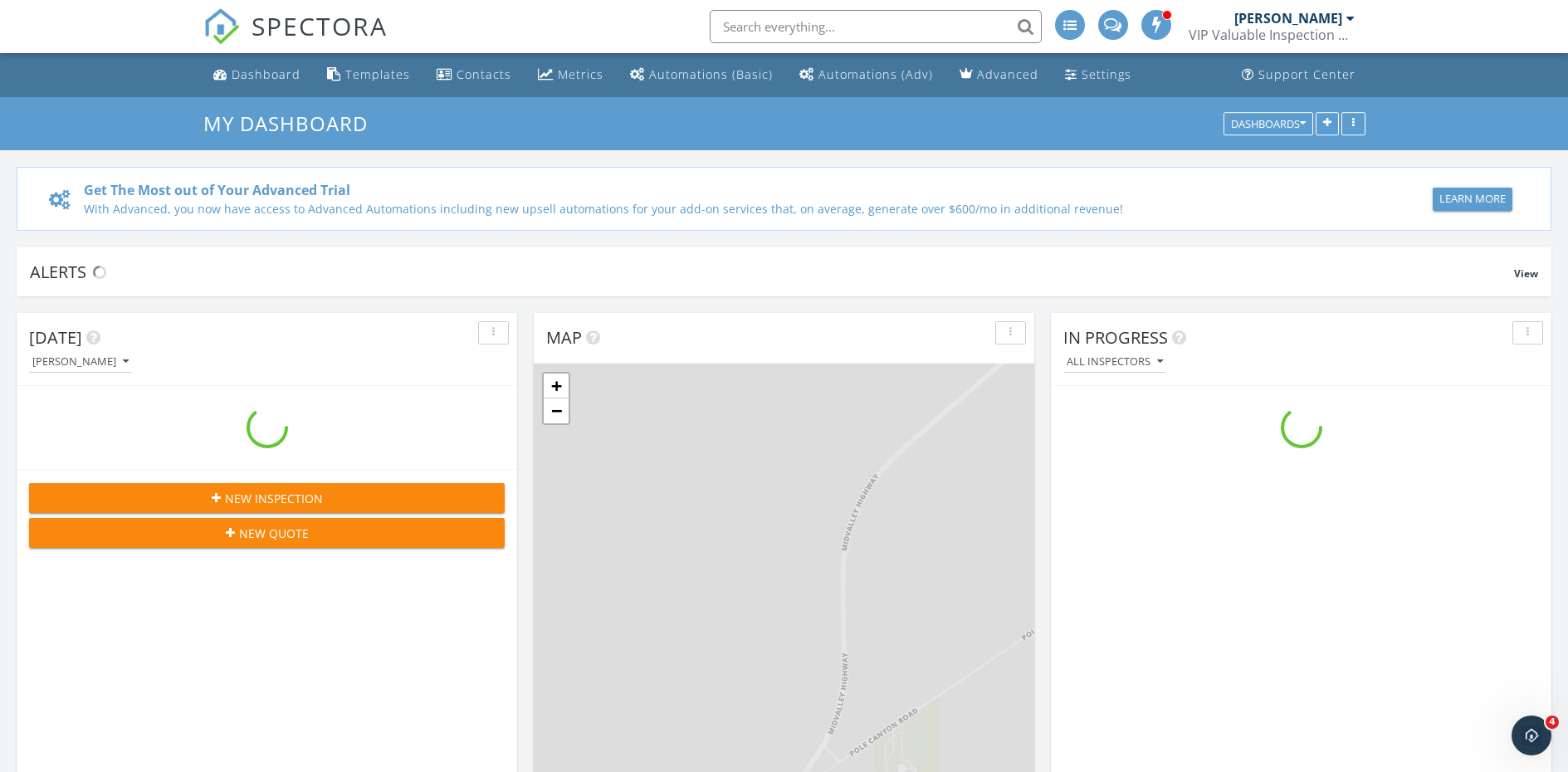
scroll to position [1537, 1593]
